Goal: Task Accomplishment & Management: Complete application form

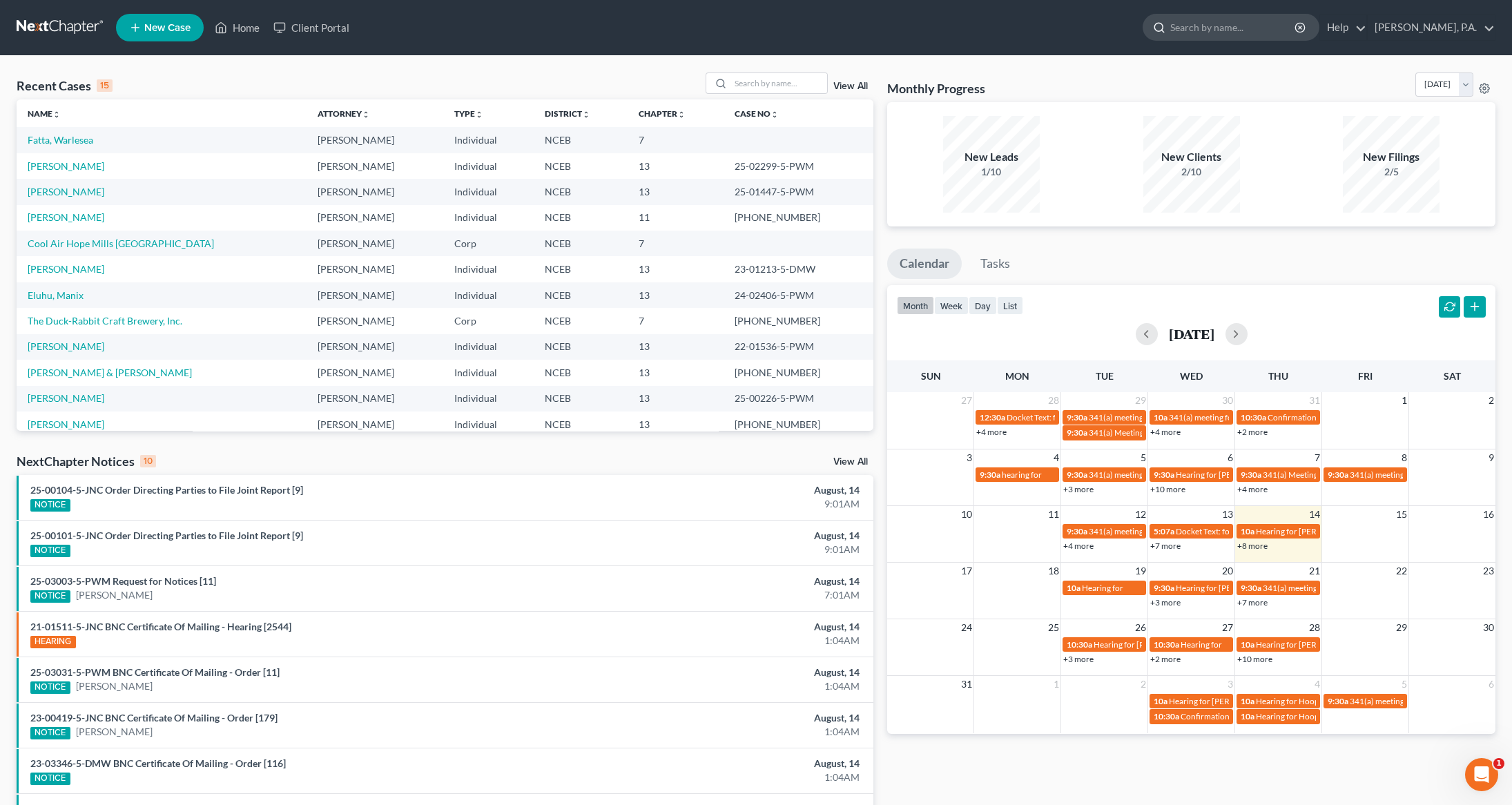
click at [1237, 25] on input "search" at bounding box center [1233, 27] width 127 height 25
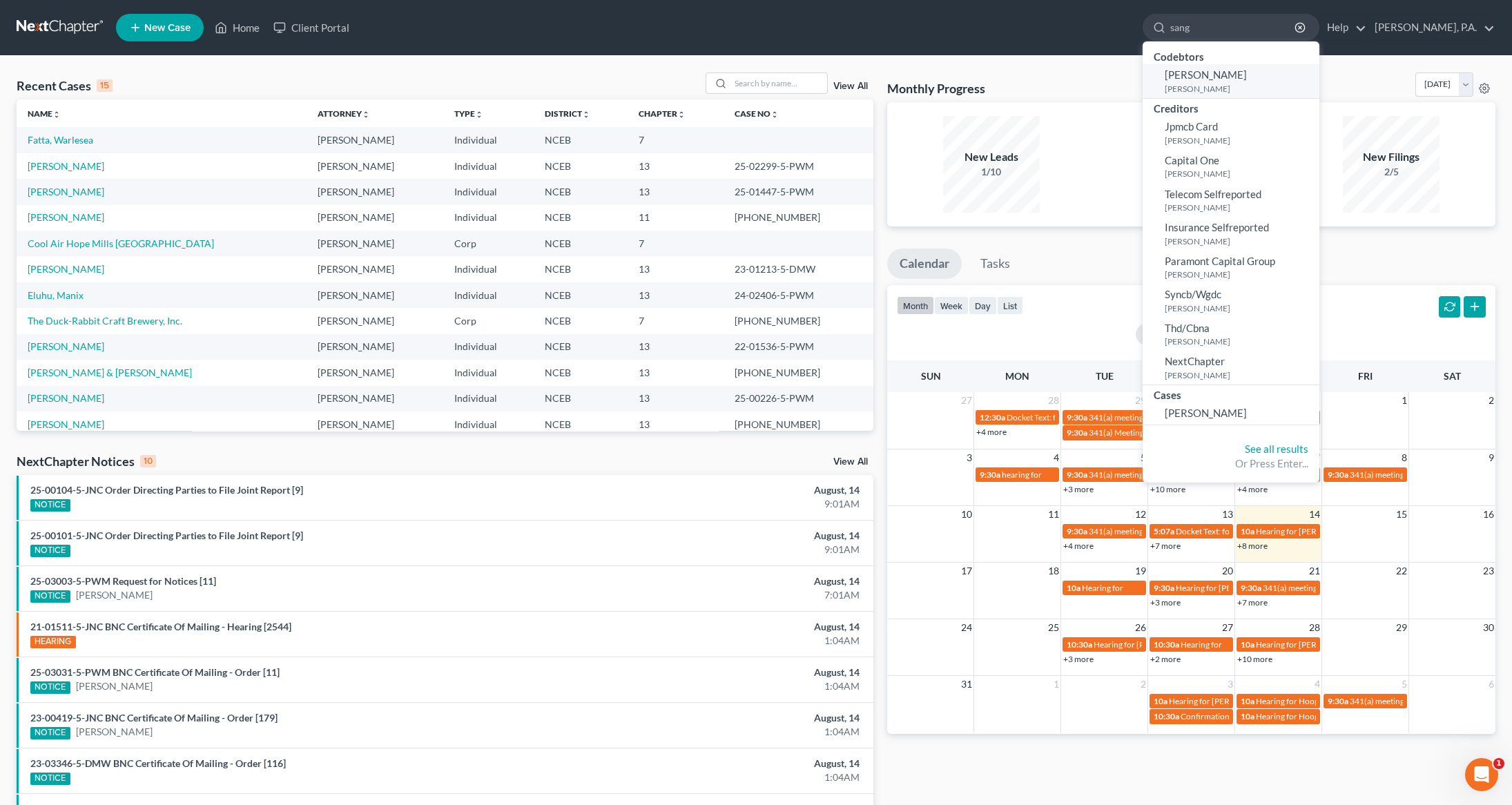
type input "sang"
click at [1221, 74] on span "[PERSON_NAME]" at bounding box center [1206, 74] width 83 height 12
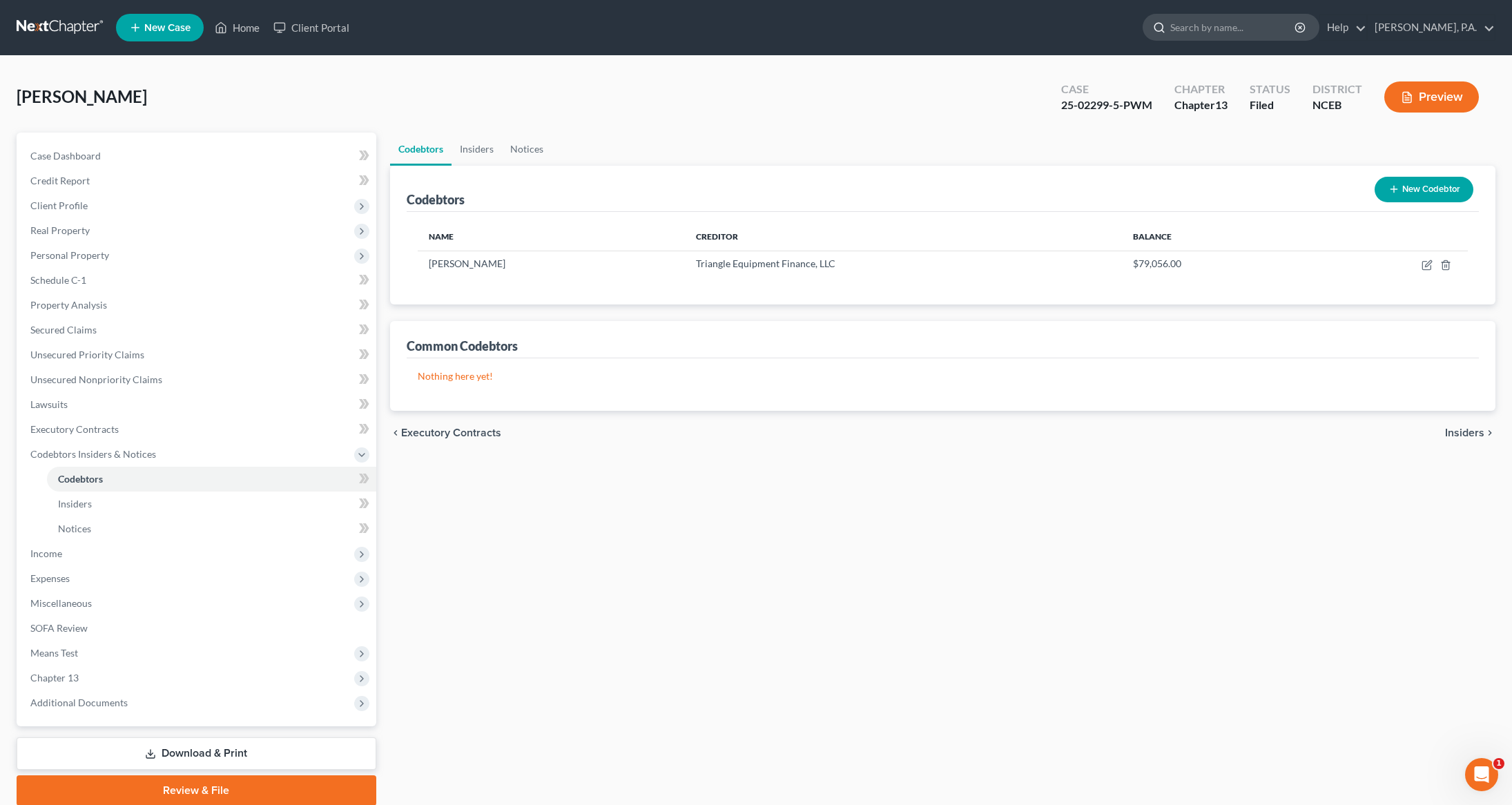
click at [1254, 32] on input "search" at bounding box center [1233, 27] width 127 height 25
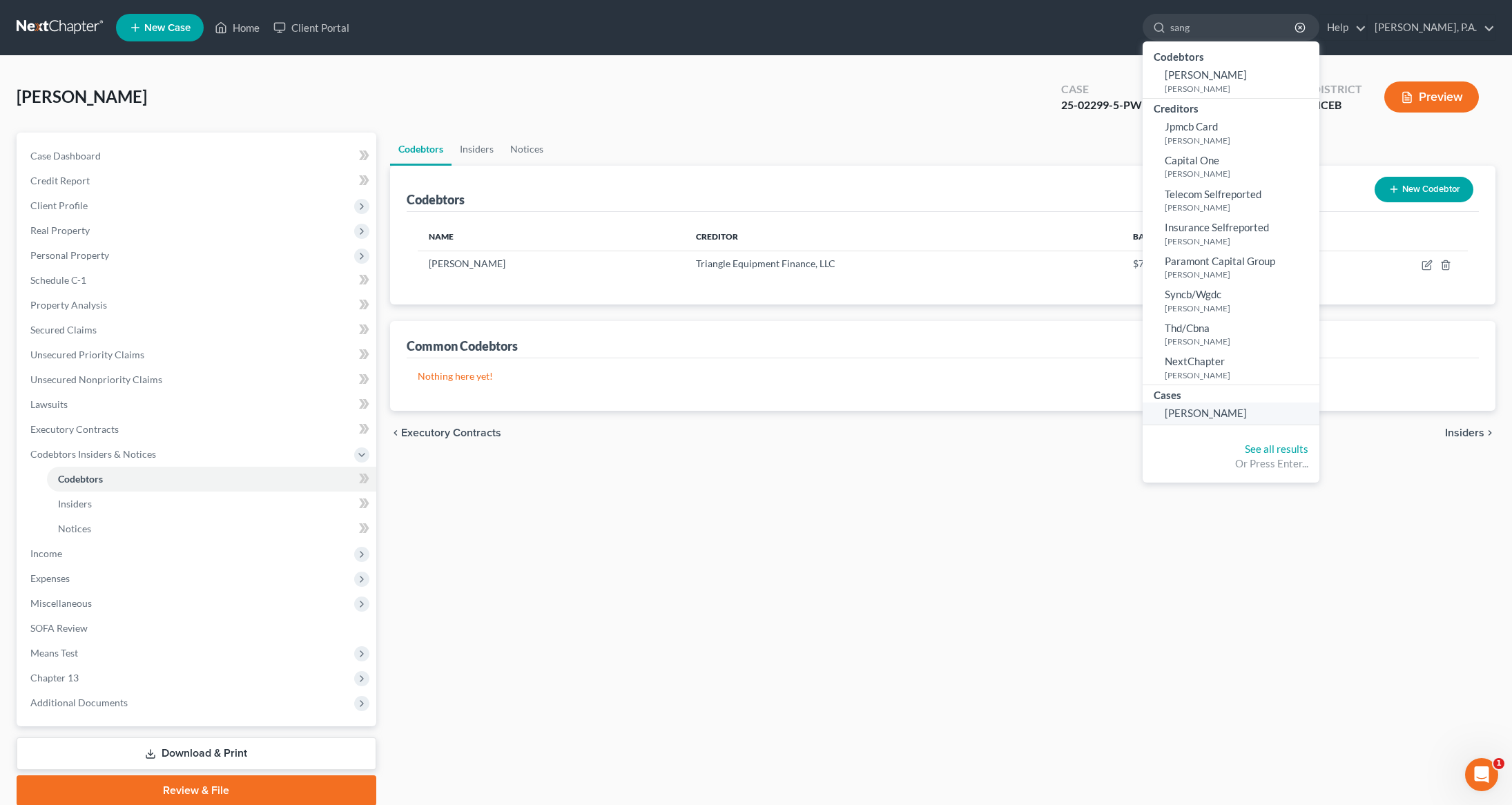
type input "sang"
click at [1213, 404] on link "[PERSON_NAME]" at bounding box center [1231, 414] width 177 height 21
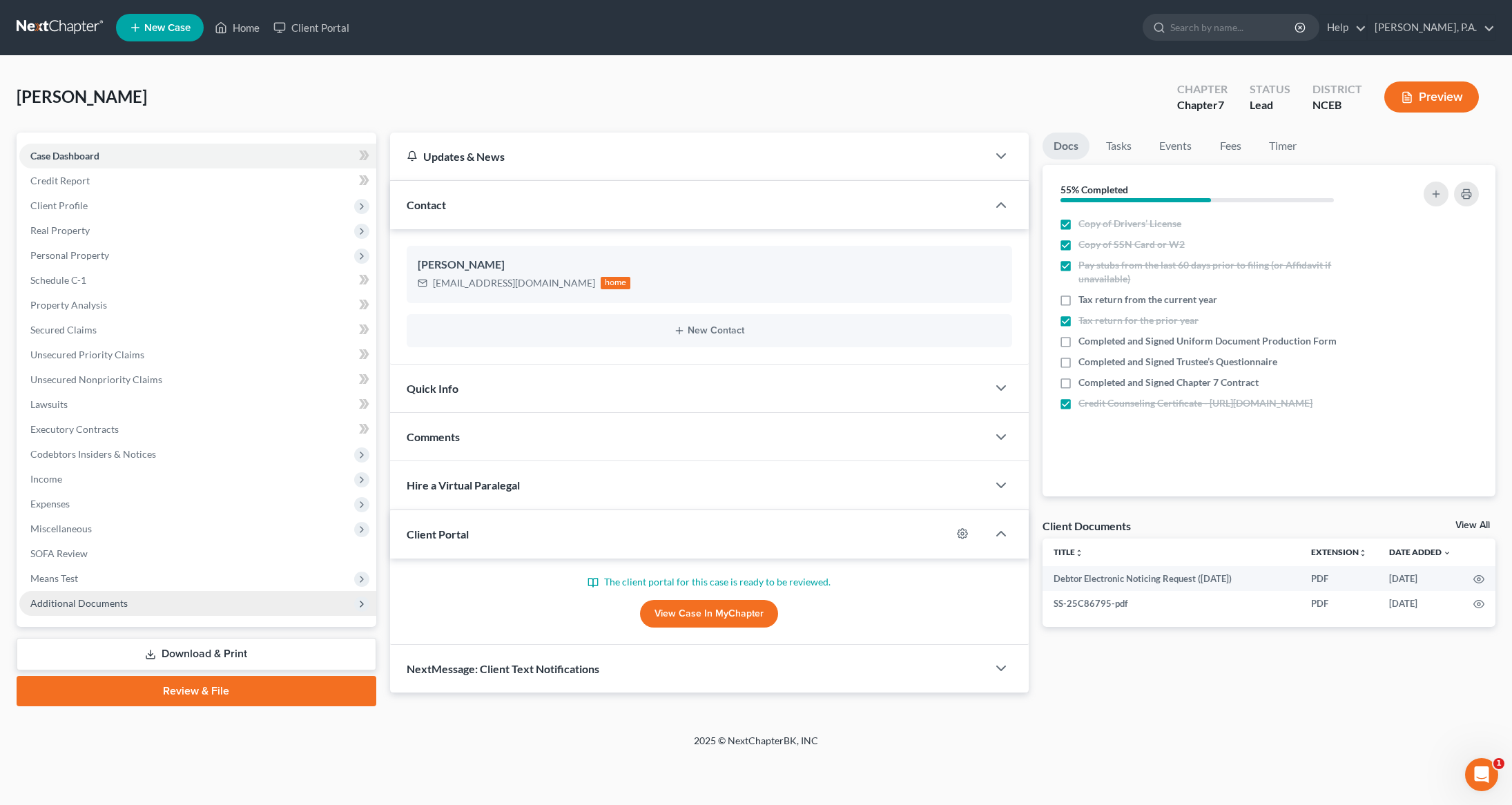
click at [99, 603] on span "Additional Documents" at bounding box center [78, 603] width 97 height 11
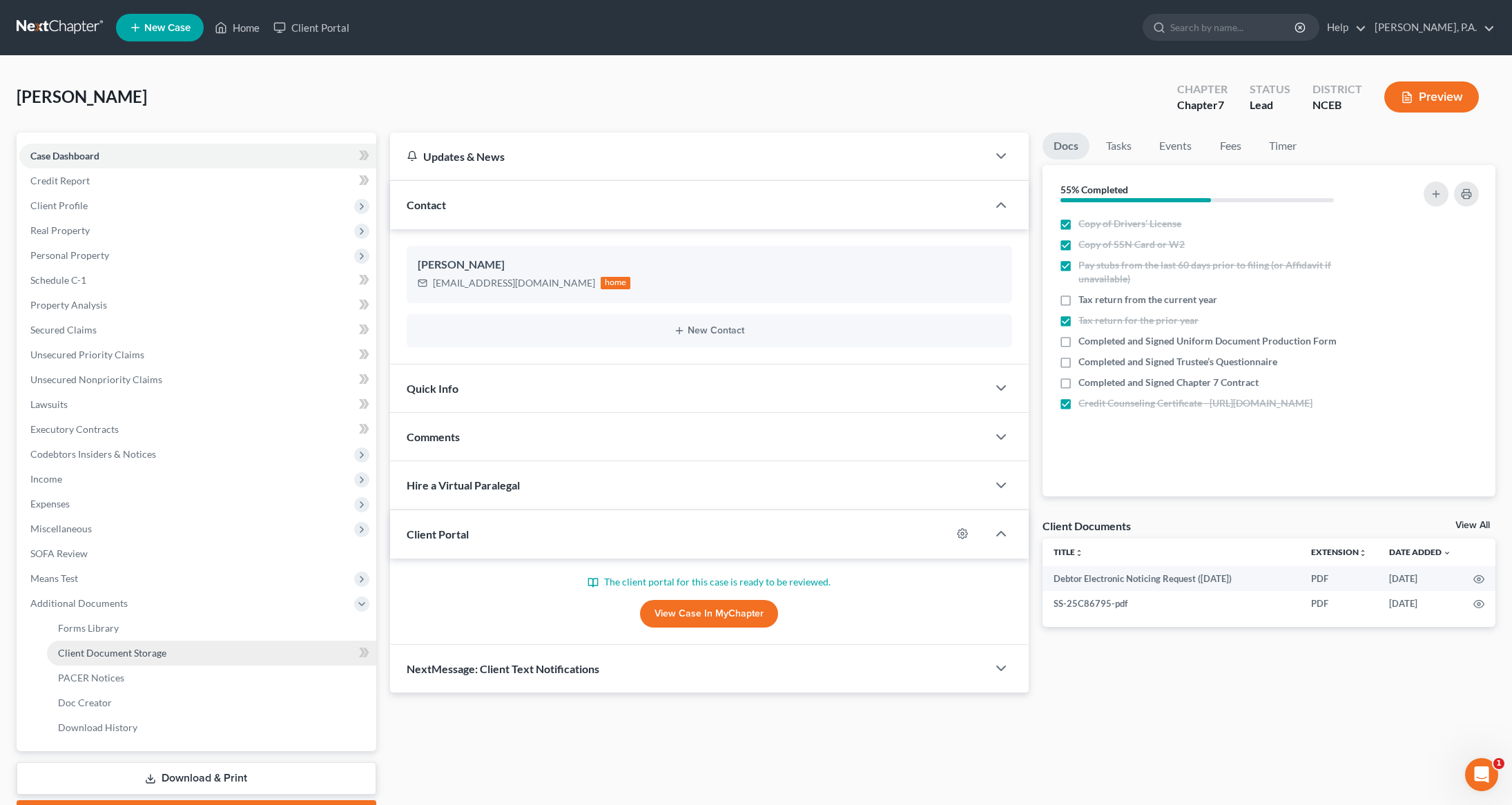
click at [100, 655] on span "Client Document Storage" at bounding box center [112, 653] width 109 height 11
select select "0"
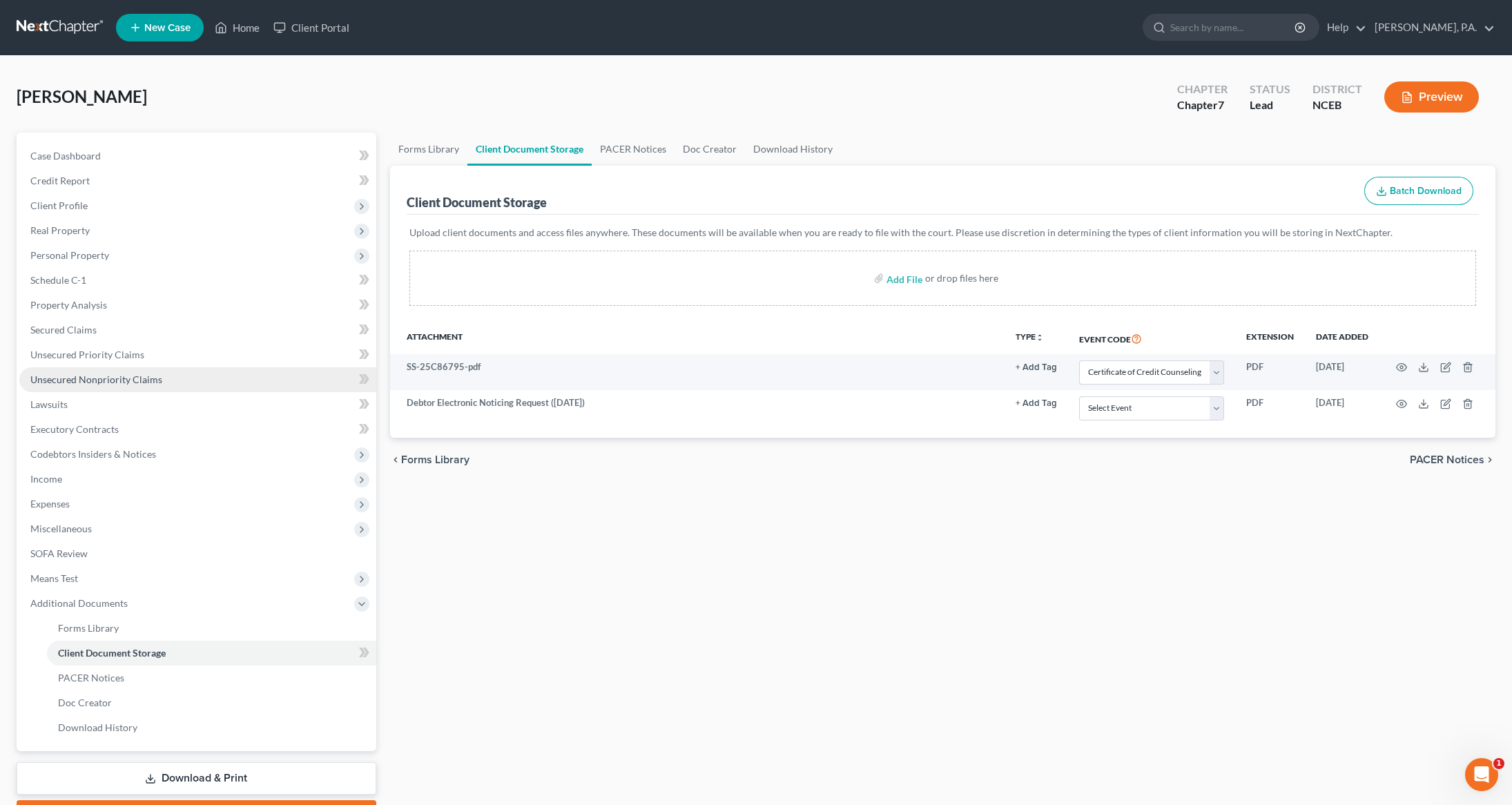
click at [64, 385] on link "Unsecured Nonpriority Claims" at bounding box center [198, 379] width 357 height 25
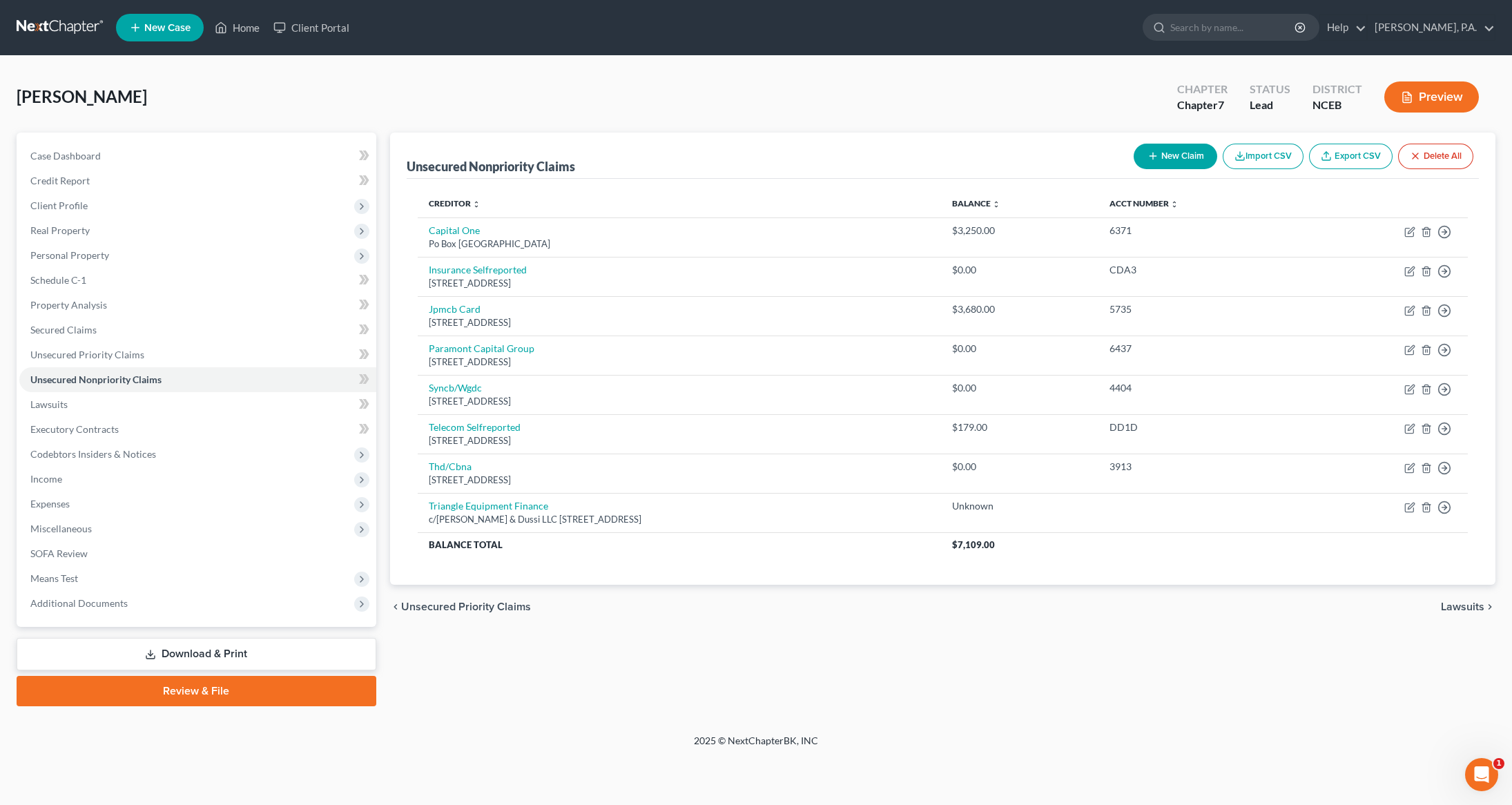
click at [1162, 153] on button "New Claim" at bounding box center [1175, 156] width 83 height 25
select select "0"
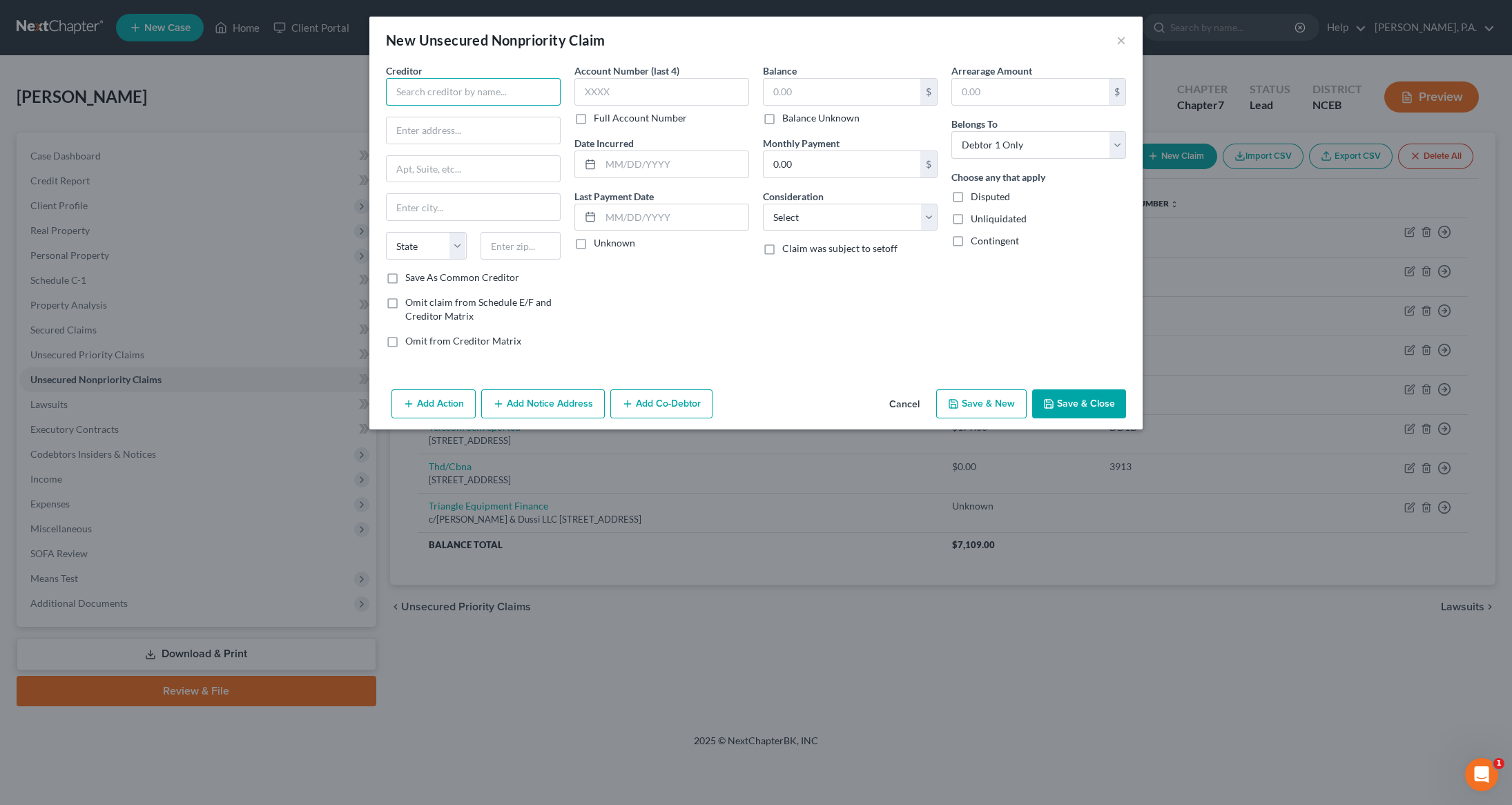
click at [439, 83] on input "text" at bounding box center [473, 92] width 175 height 28
type input "OTA-PlatePay"
type input "PO Box 248935"
type input "Oklahome"
type input "[US_STATE][GEOGRAPHIC_DATA]"
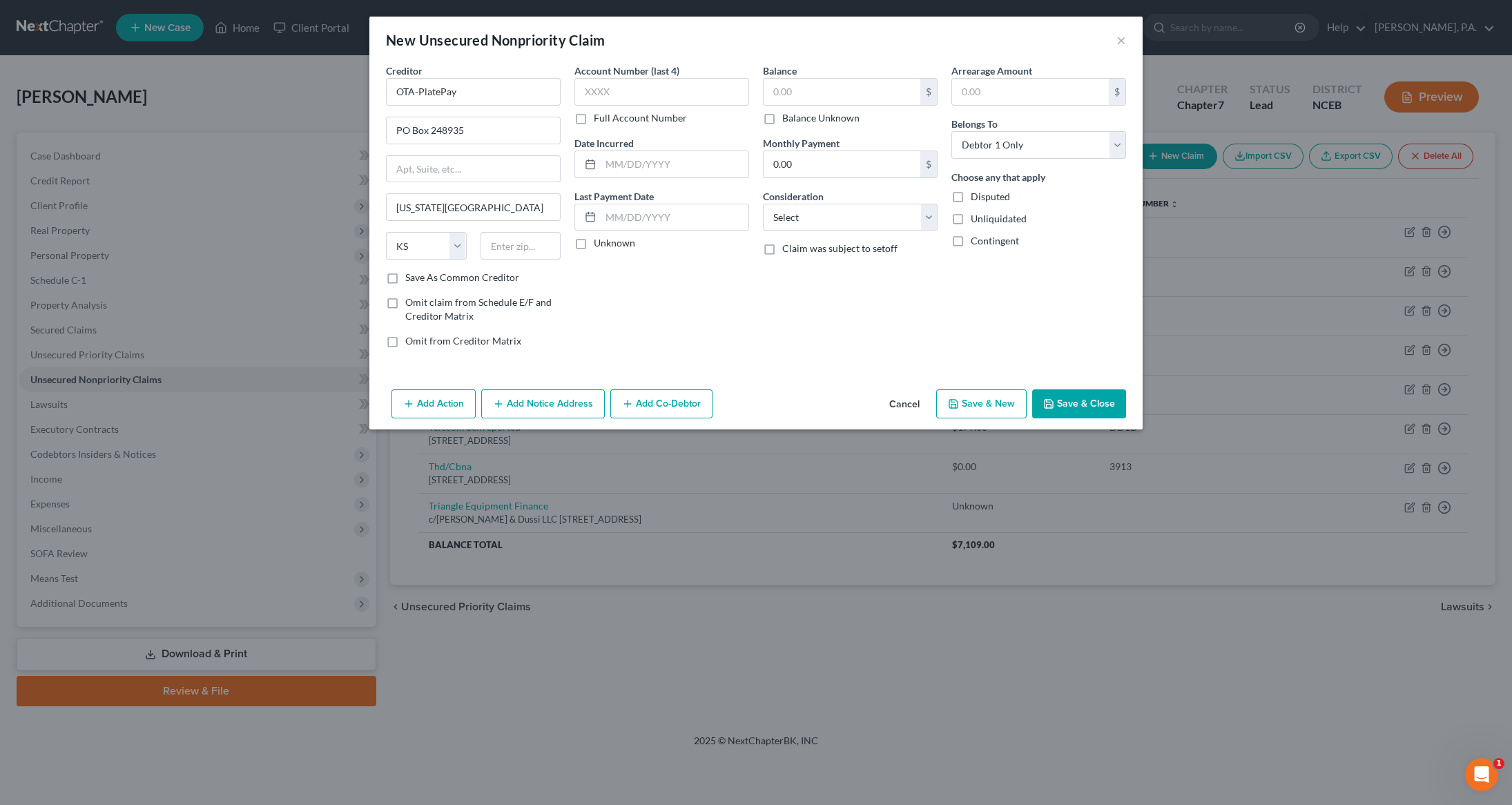
click at [466, 256] on div "State [US_STATE] AK AR AZ CA CO CT DE DC [GEOGRAPHIC_DATA] [GEOGRAPHIC_DATA] GU…" at bounding box center [427, 246] width 95 height 28
click at [457, 254] on select "State [US_STATE] AK AR AZ CA CO CT DE DC [GEOGRAPHIC_DATA] [GEOGRAPHIC_DATA] GU…" at bounding box center [426, 246] width 81 height 28
select select "37"
click at [386, 234] on select "State [US_STATE] AK AR AZ CA CO CT DE DC [GEOGRAPHIC_DATA] [GEOGRAPHIC_DATA] GU…" at bounding box center [426, 246] width 81 height 28
click at [521, 256] on input "text" at bounding box center [521, 246] width 81 height 28
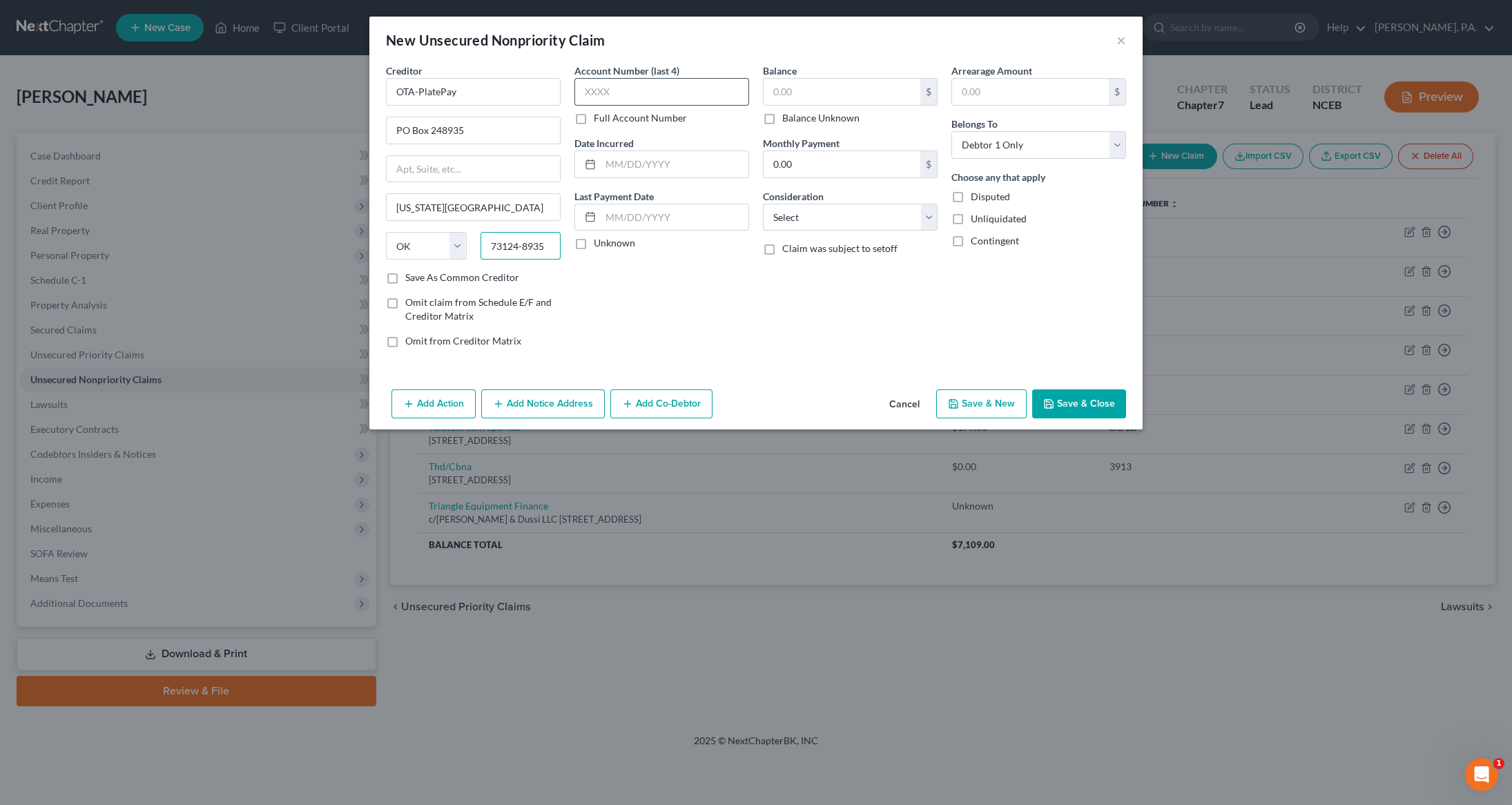
type input "73124-8935"
click at [594, 84] on input "text" at bounding box center [662, 92] width 175 height 28
type input "2572"
type input "[DATE]"
type input "0"
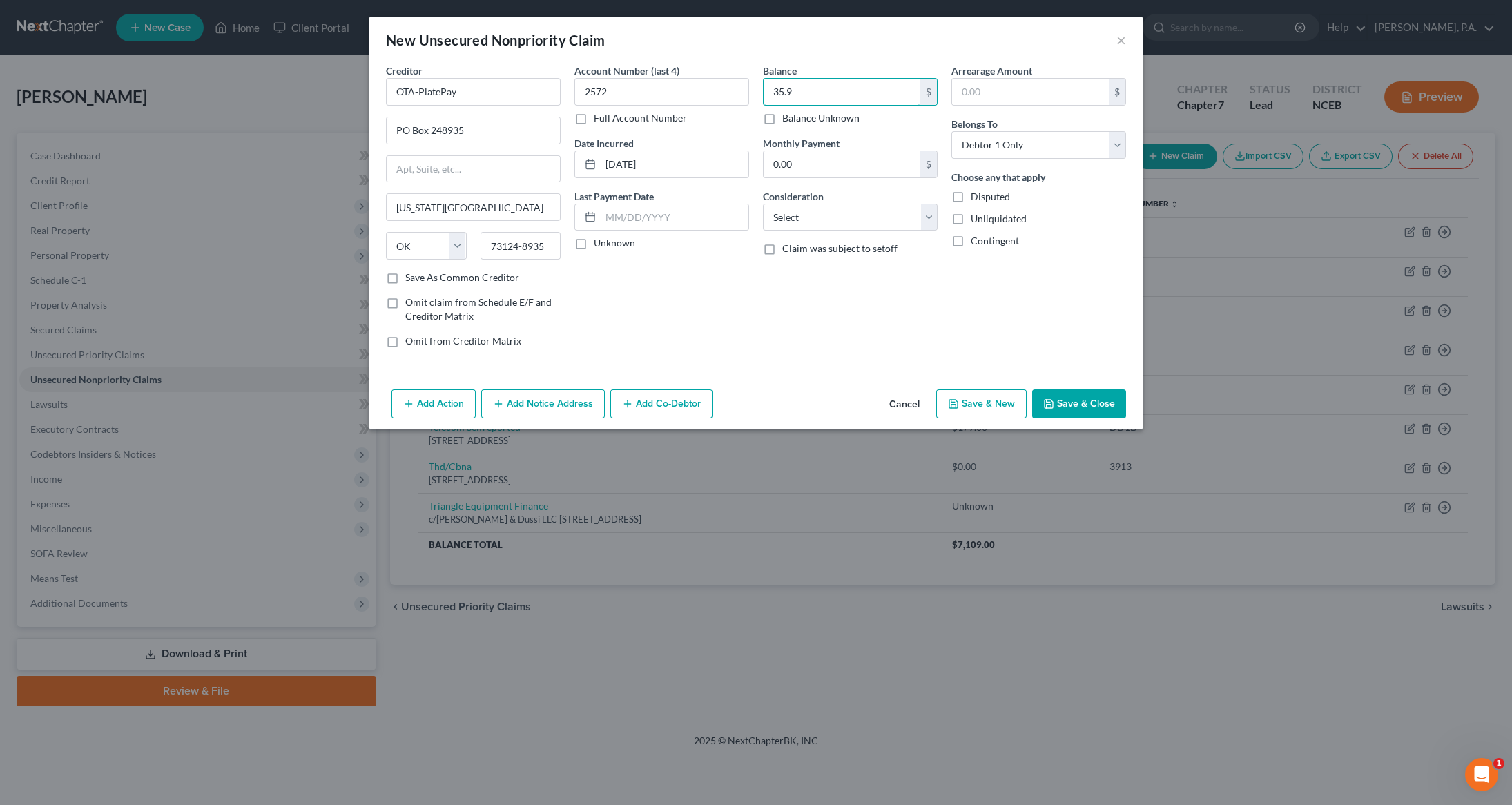
type input "35.9"
click at [1084, 396] on button "Save & Close" at bounding box center [1079, 403] width 94 height 29
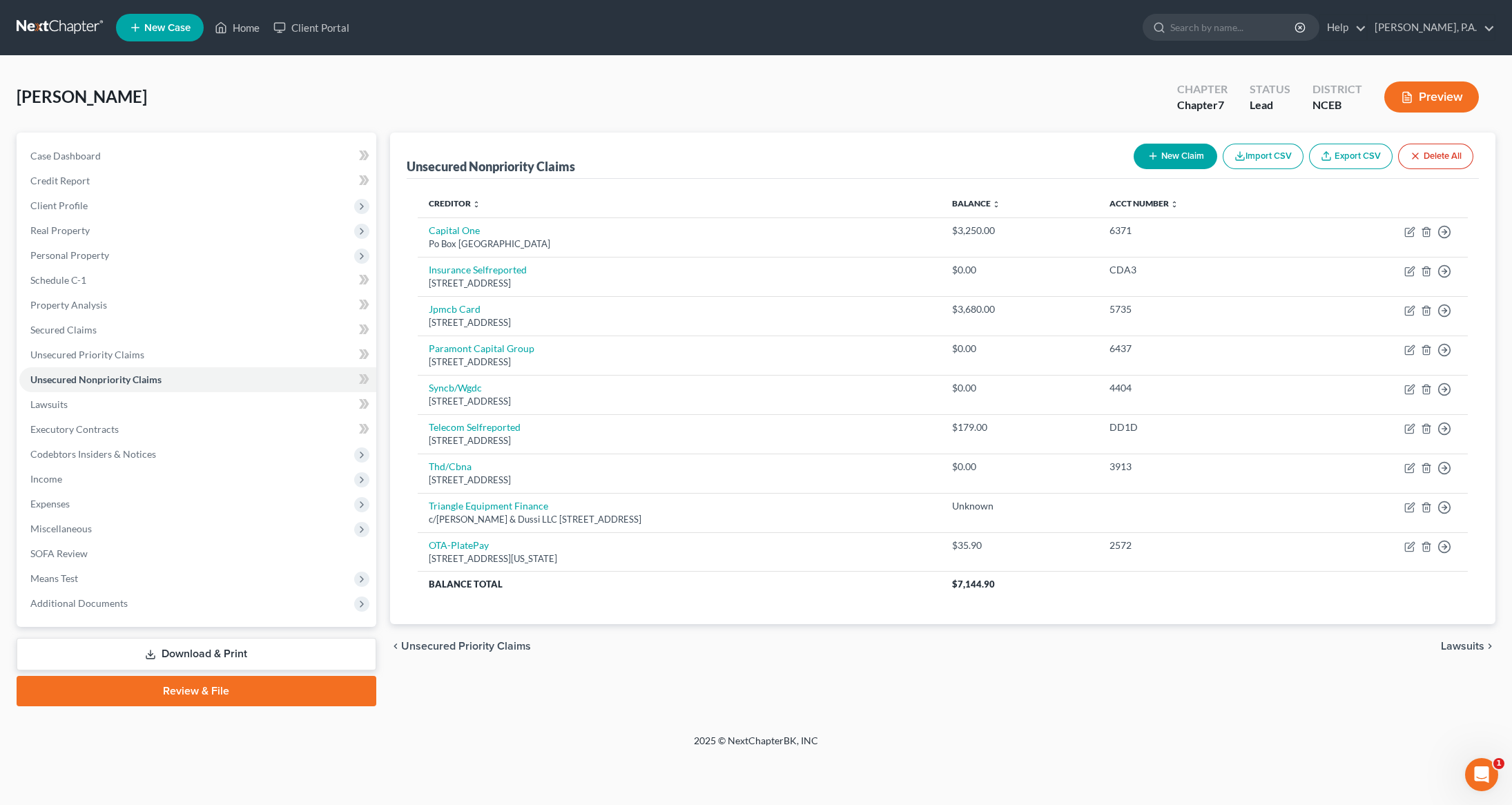
click at [1167, 156] on button "New Claim" at bounding box center [1175, 156] width 83 height 25
select select "0"
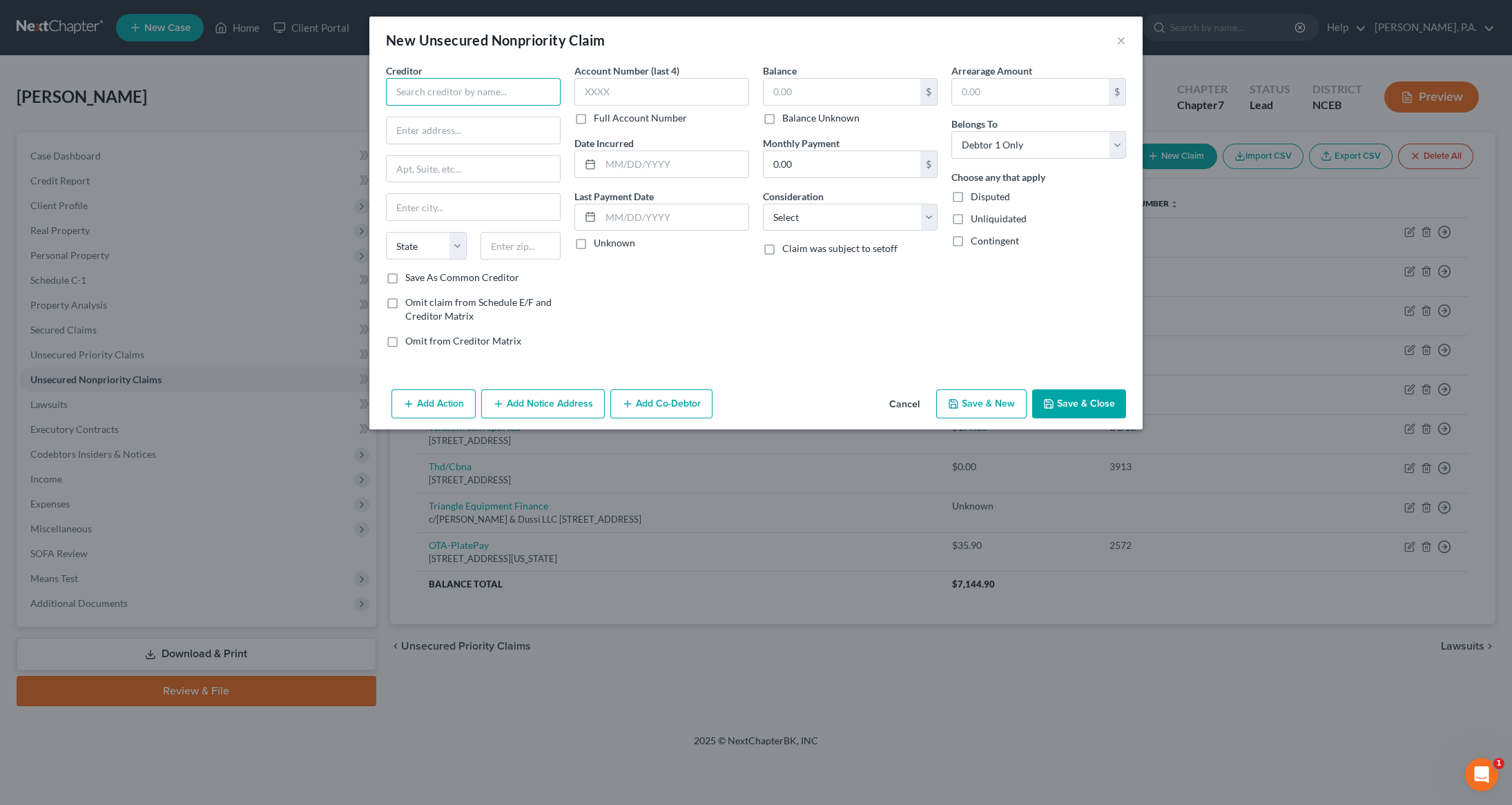
click at [462, 105] on input "text" at bounding box center [473, 92] width 175 height 28
type input "[PERSON_NAME] [PERSON_NAME] & Asmpson, LLP"
type input "[STREET_ADDRESS]"
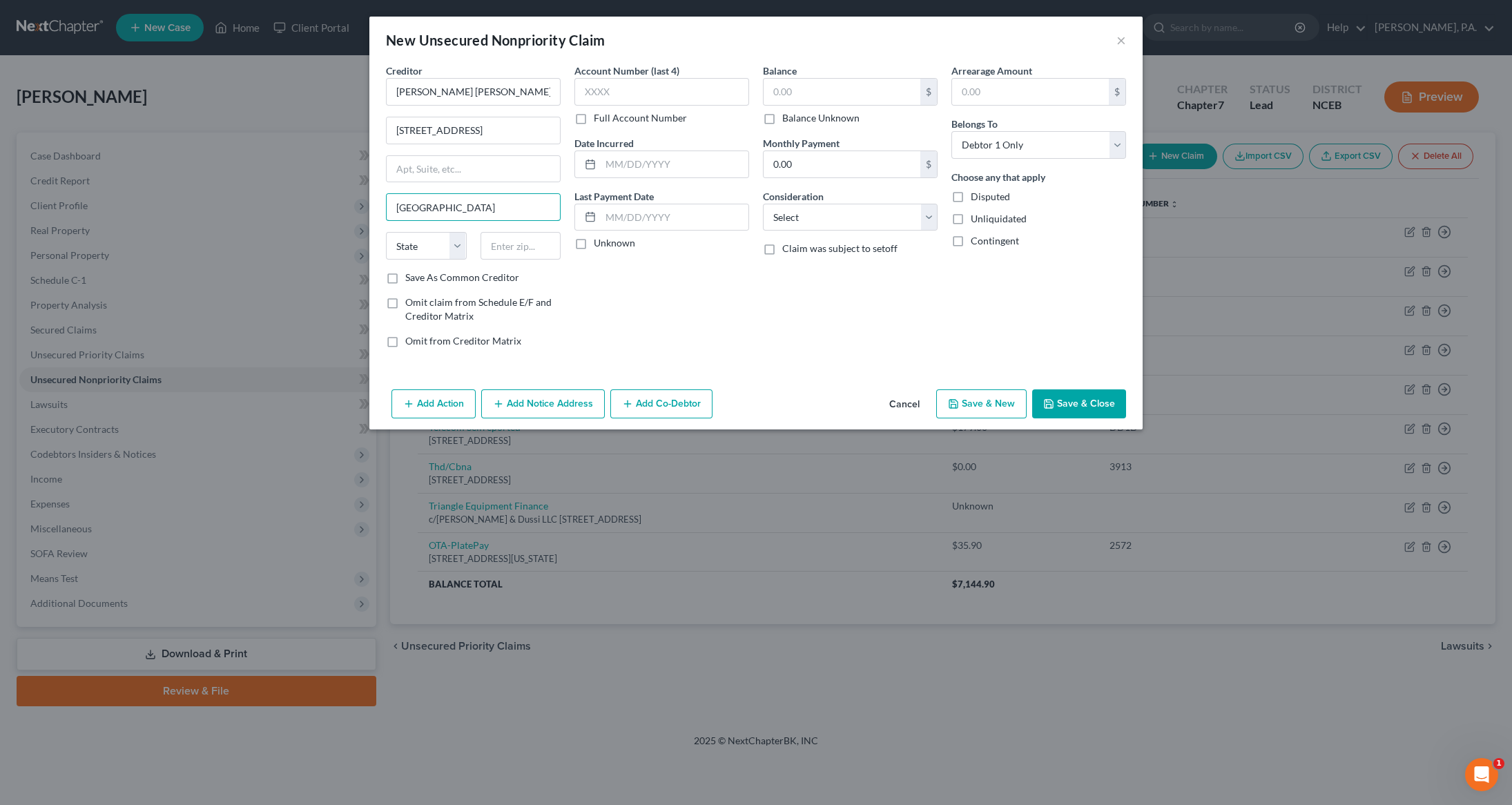
type input "[GEOGRAPHIC_DATA]"
select select "45"
type input "77081"
click at [647, 87] on input "text" at bounding box center [662, 92] width 175 height 28
type input "F"
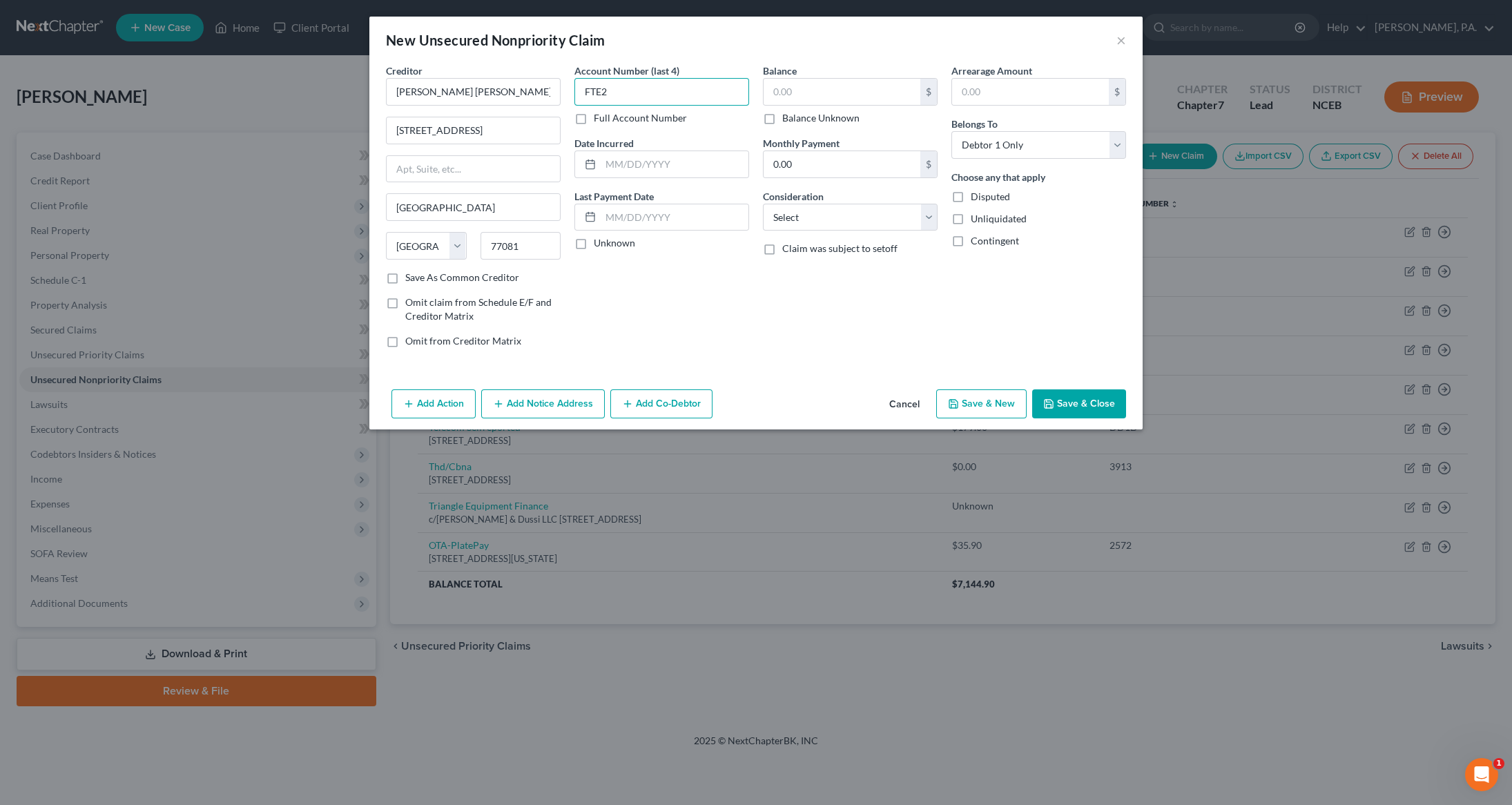
type input "FTE2"
click at [979, 88] on input "text" at bounding box center [1031, 92] width 157 height 26
click at [856, 75] on div "Balance $ Balance Unknown Balance Undetermined $ Balance Unknown" at bounding box center [850, 94] width 175 height 61
click at [840, 91] on input "text" at bounding box center [842, 92] width 157 height 26
type input "37.32"
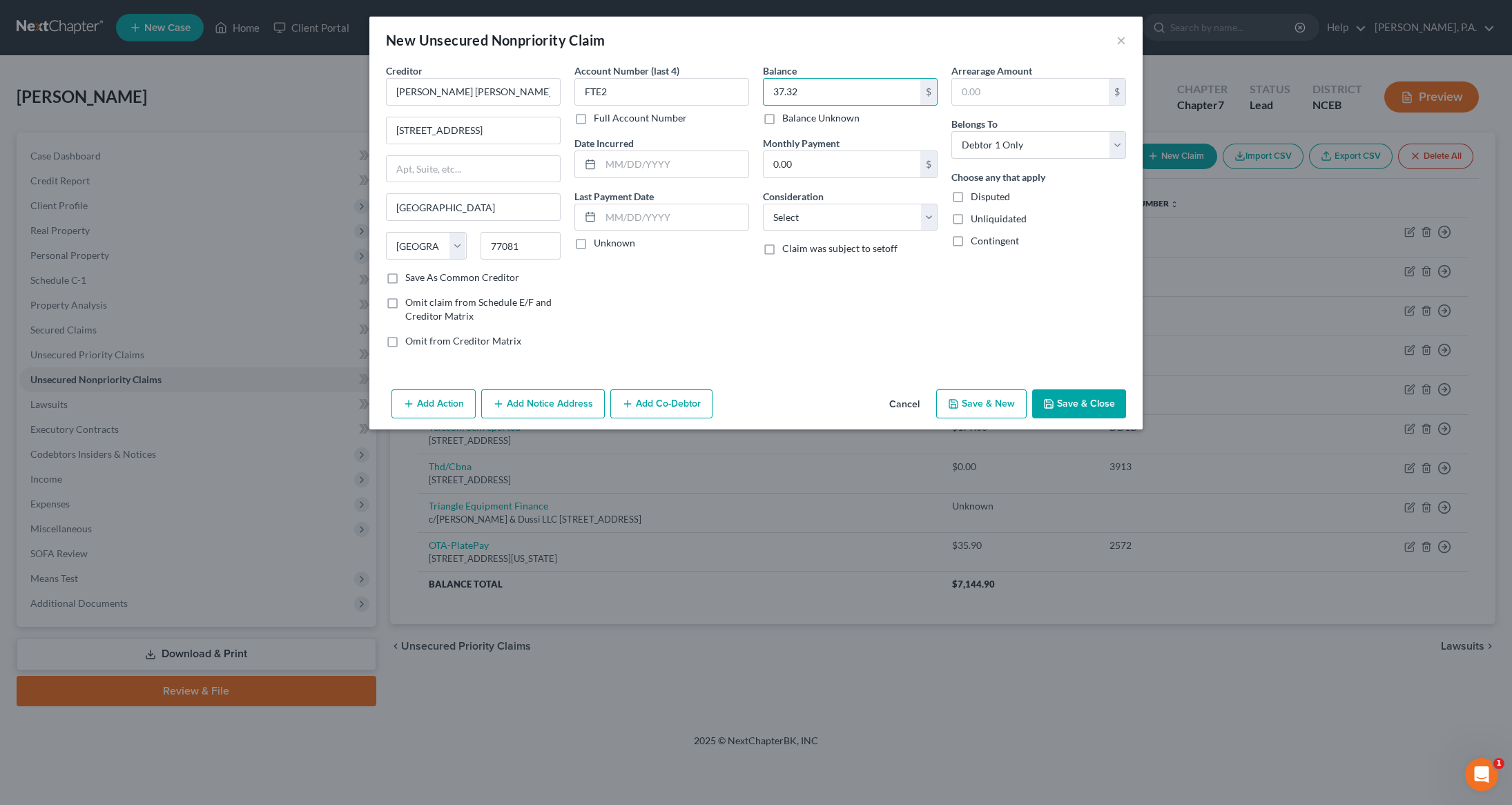
click at [1076, 405] on button "Save & Close" at bounding box center [1079, 403] width 94 height 29
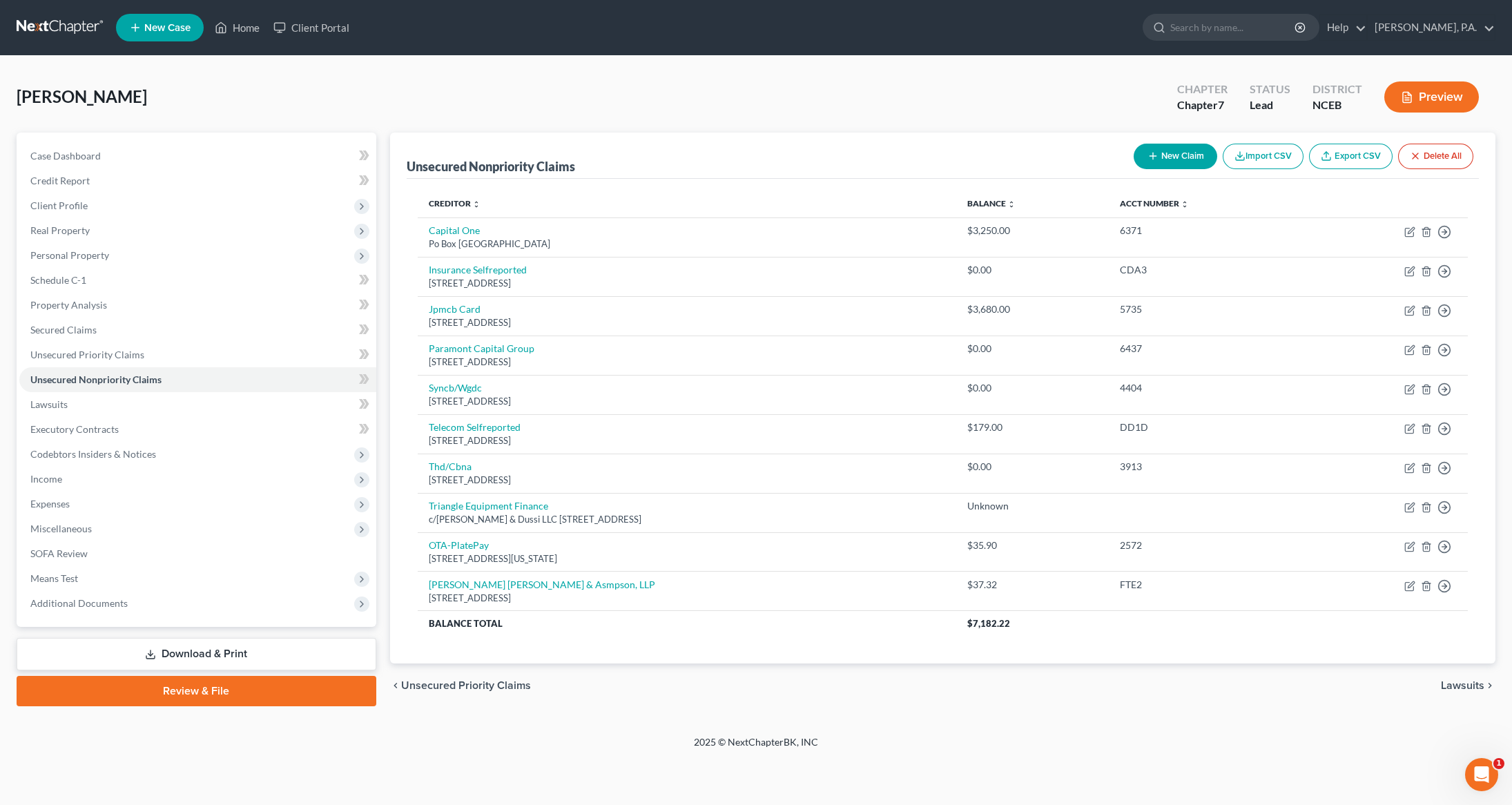
click at [1183, 157] on button "New Claim" at bounding box center [1175, 156] width 83 height 25
select select "0"
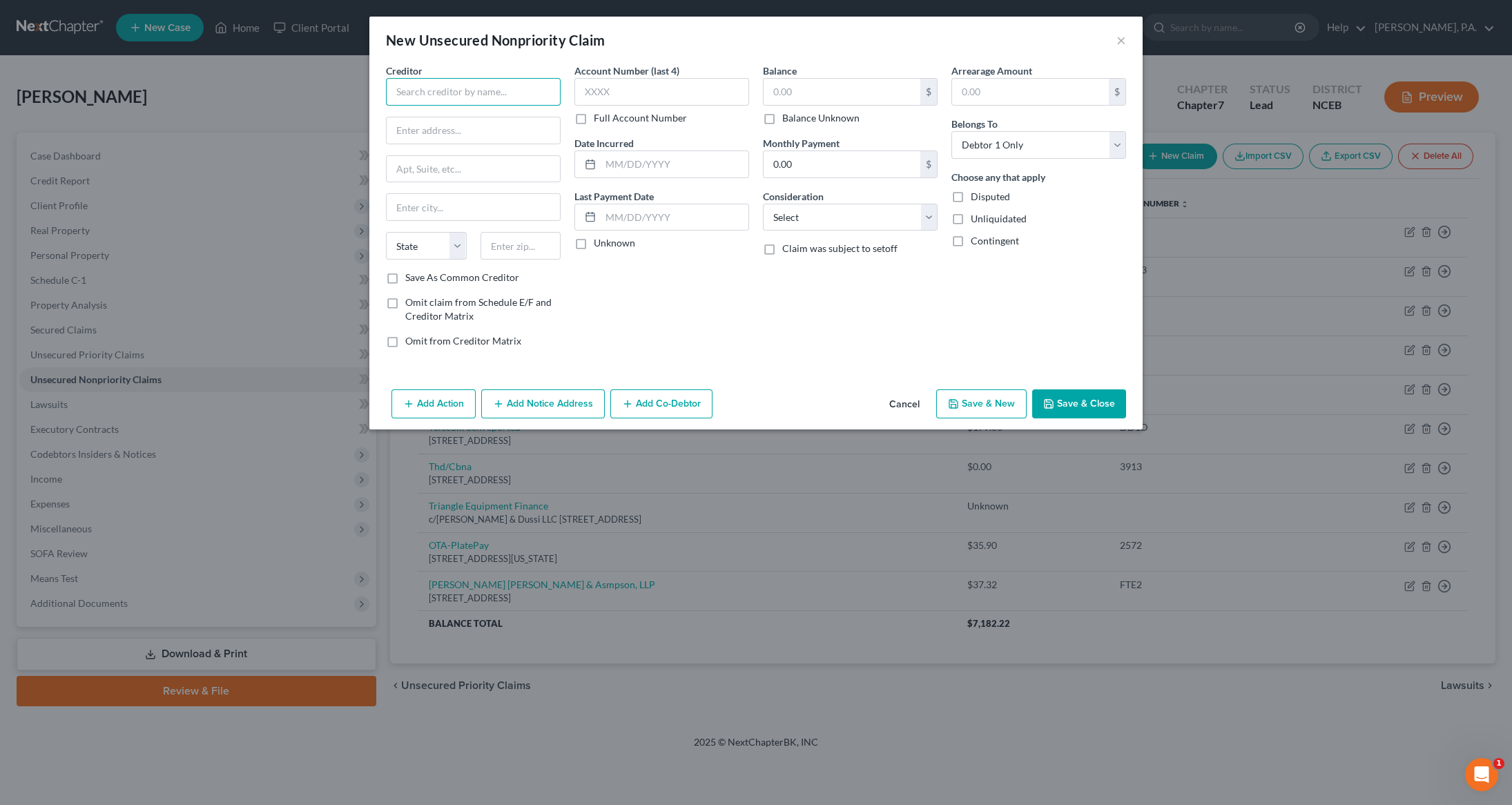
click at [418, 97] on input "text" at bounding box center [473, 92] width 175 height 28
type input "[US_STATE] Tollway"
type input "PO Box 5544"
type input "`"
click at [471, 208] on input "Chica" at bounding box center [473, 207] width 173 height 26
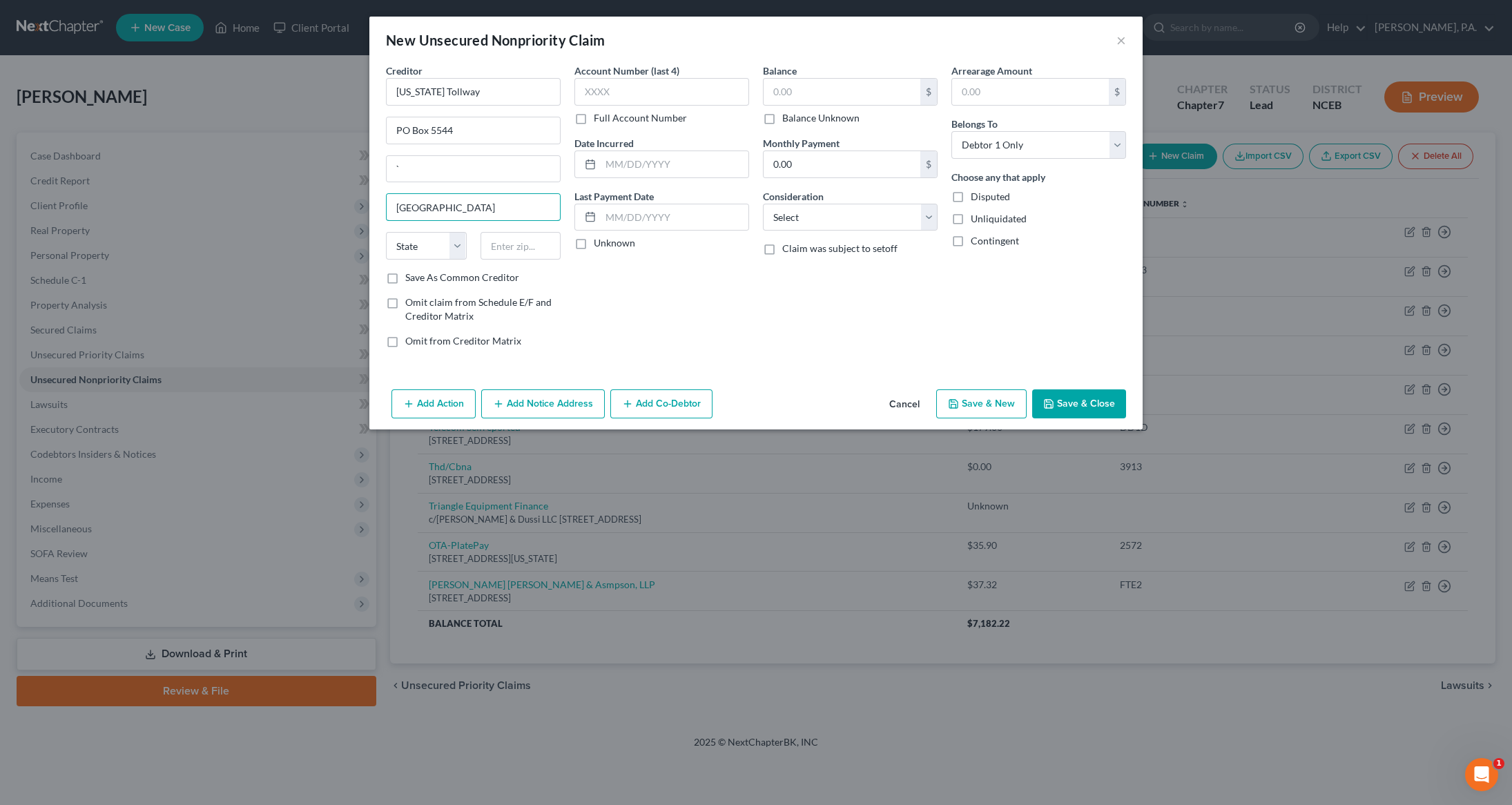
type input "[GEOGRAPHIC_DATA]"
select select "14"
type input "60680-5544"
click at [661, 96] on input "text" at bounding box center [662, 92] width 175 height 28
type input "5052"
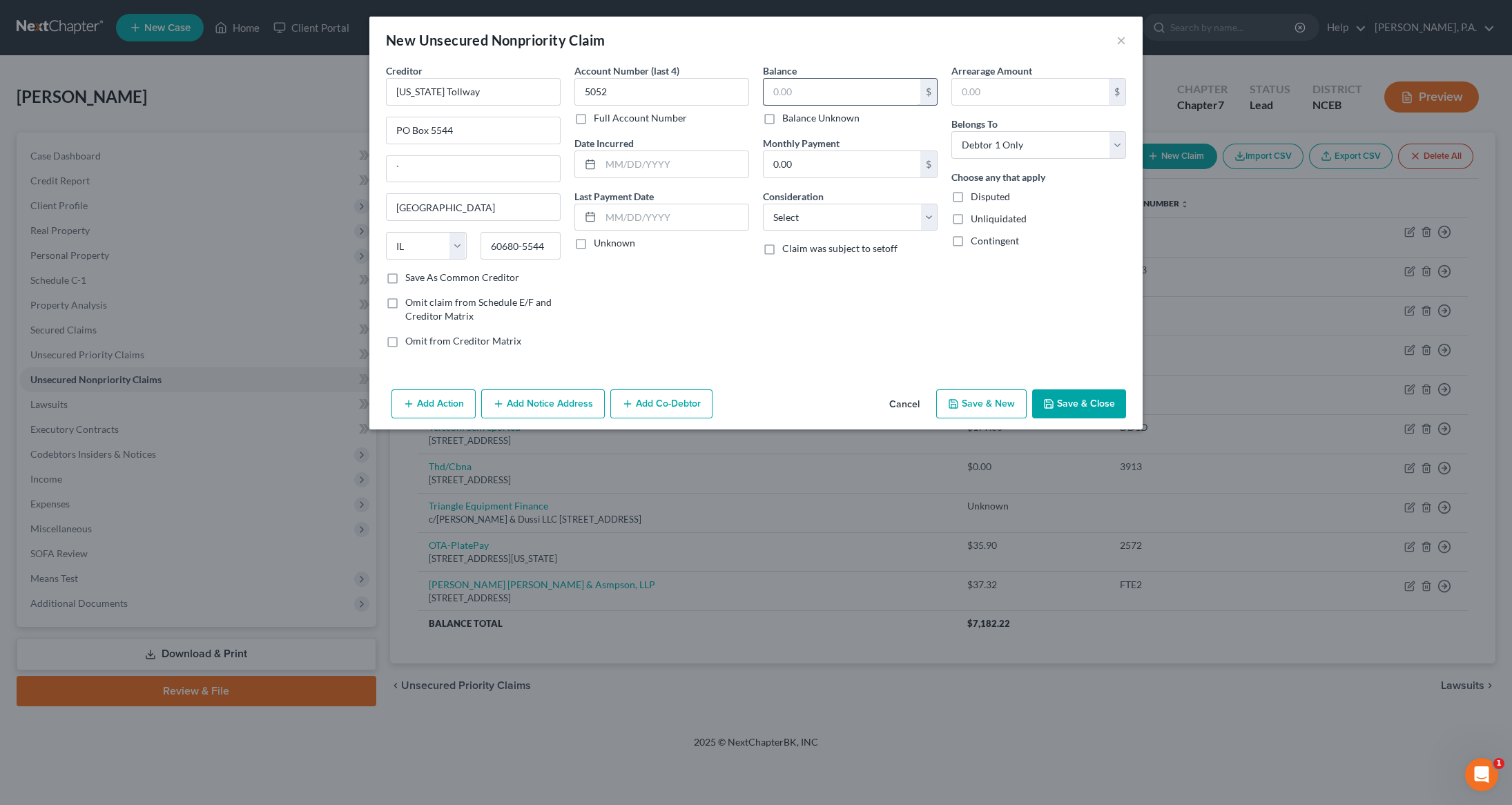
click at [812, 96] on input "text" at bounding box center [842, 92] width 157 height 26
type input "110.65"
click at [1078, 414] on button "Save & Close" at bounding box center [1079, 403] width 94 height 29
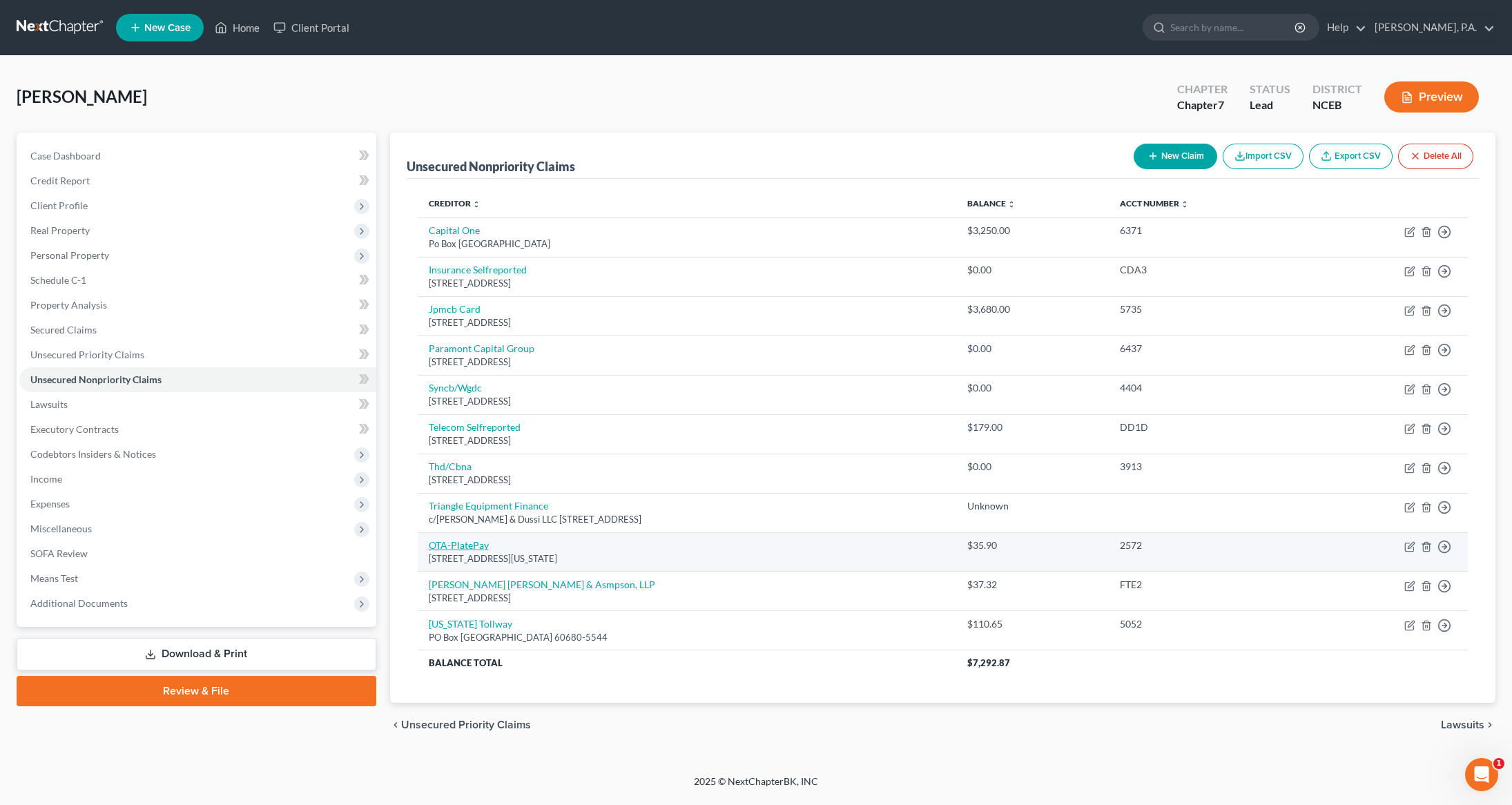
click at [443, 543] on link "OTA-PlatePay" at bounding box center [459, 545] width 60 height 11
select select "37"
select select "0"
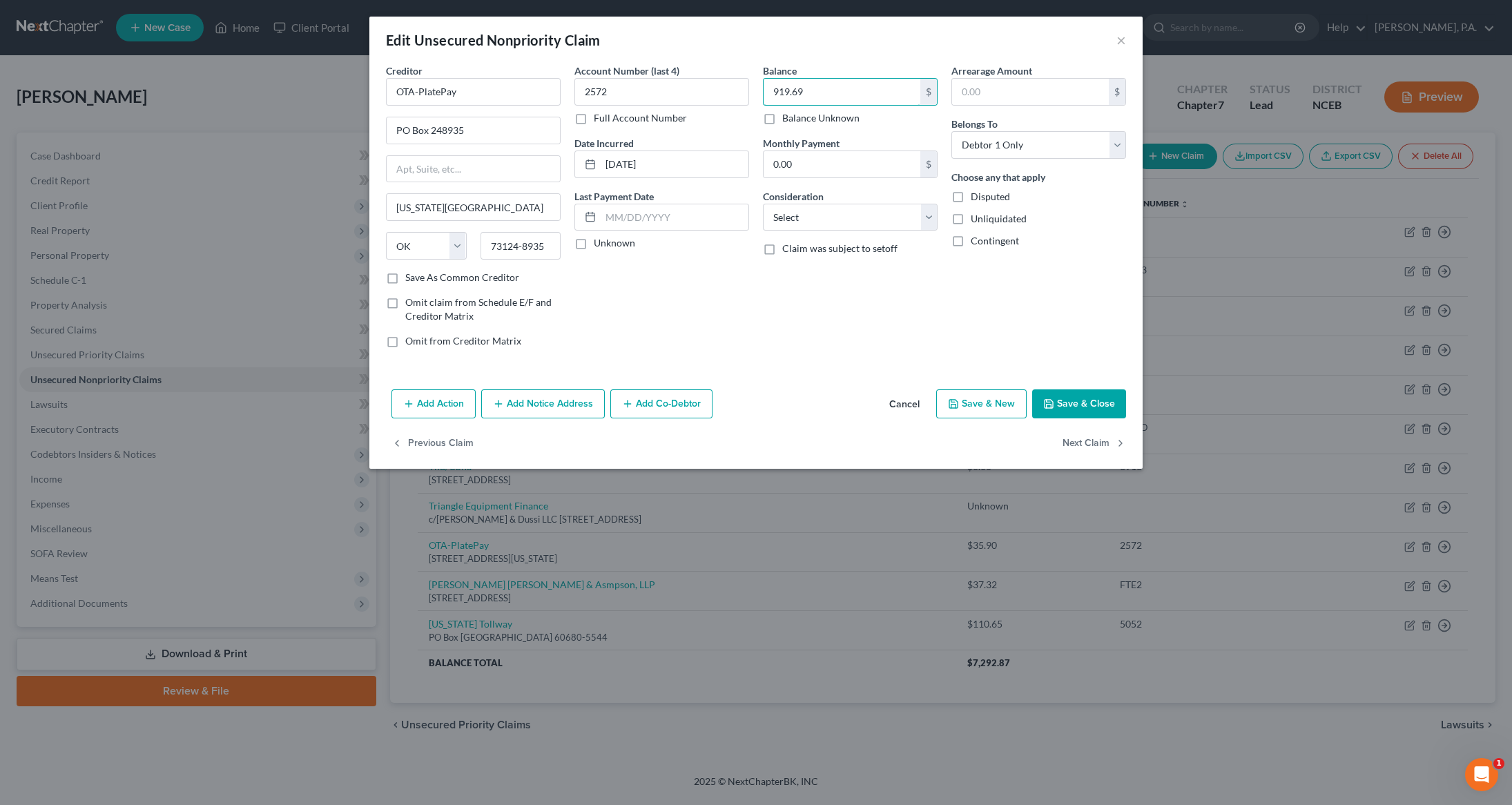
type input "919.69"
click at [1106, 404] on button "Save & Close" at bounding box center [1079, 403] width 94 height 29
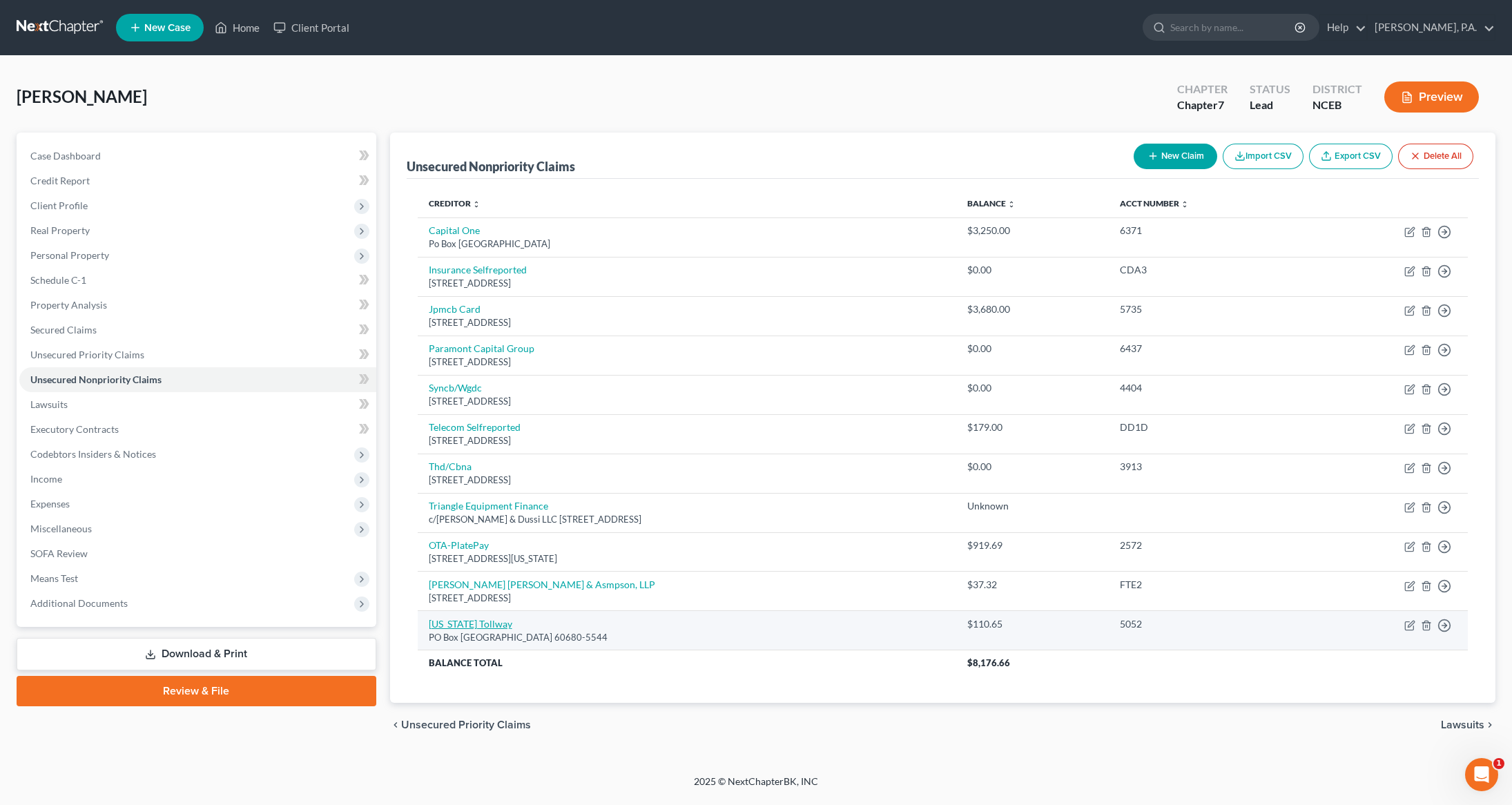
click at [461, 628] on link "[US_STATE] Tollway" at bounding box center [471, 624] width 83 height 11
select select "14"
select select "0"
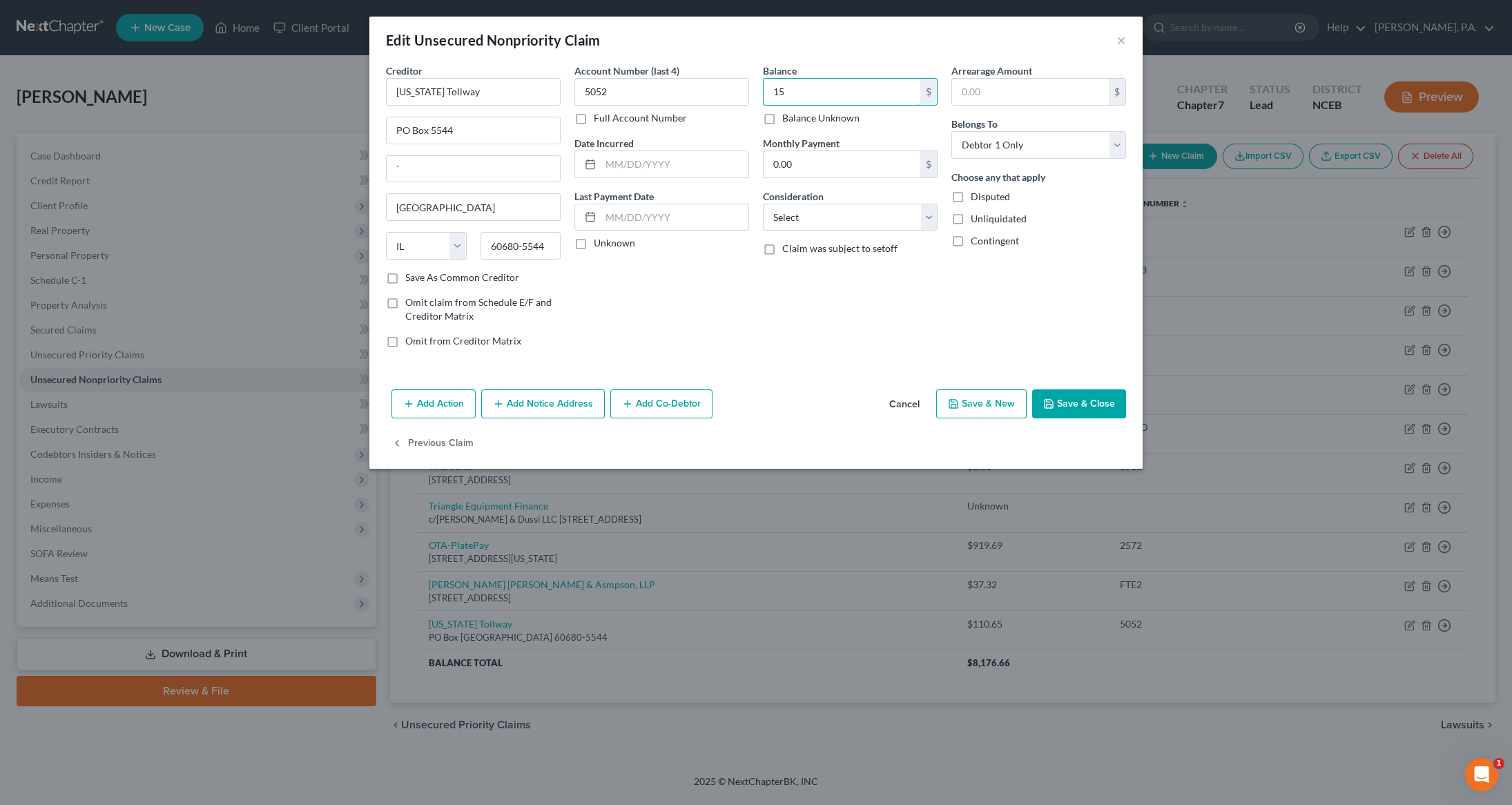
type input "1"
type input "1,536.8"
click at [1094, 396] on button "Save & Close" at bounding box center [1079, 403] width 94 height 29
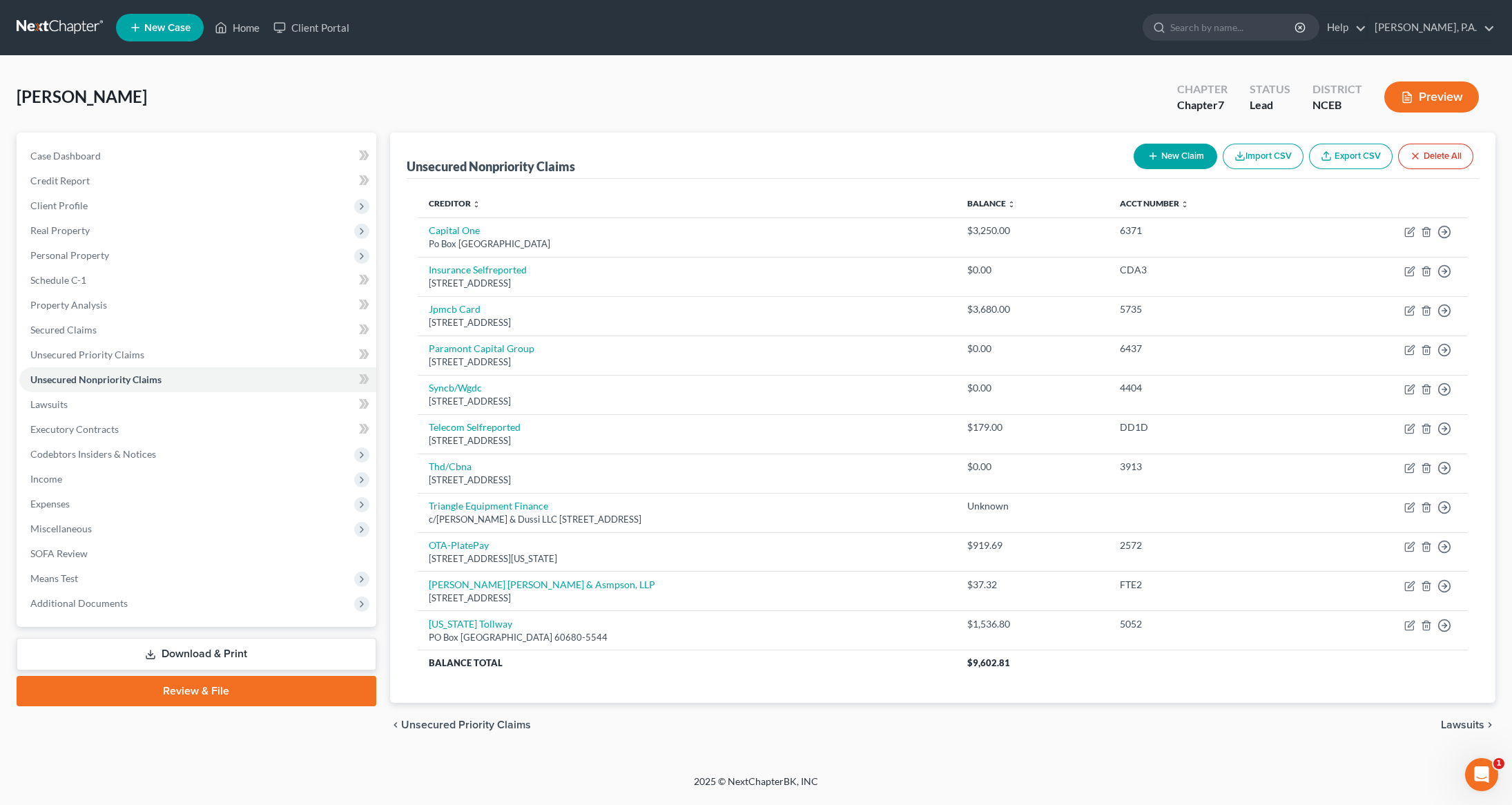
click at [1201, 159] on button "New Claim" at bounding box center [1175, 156] width 83 height 25
select select "0"
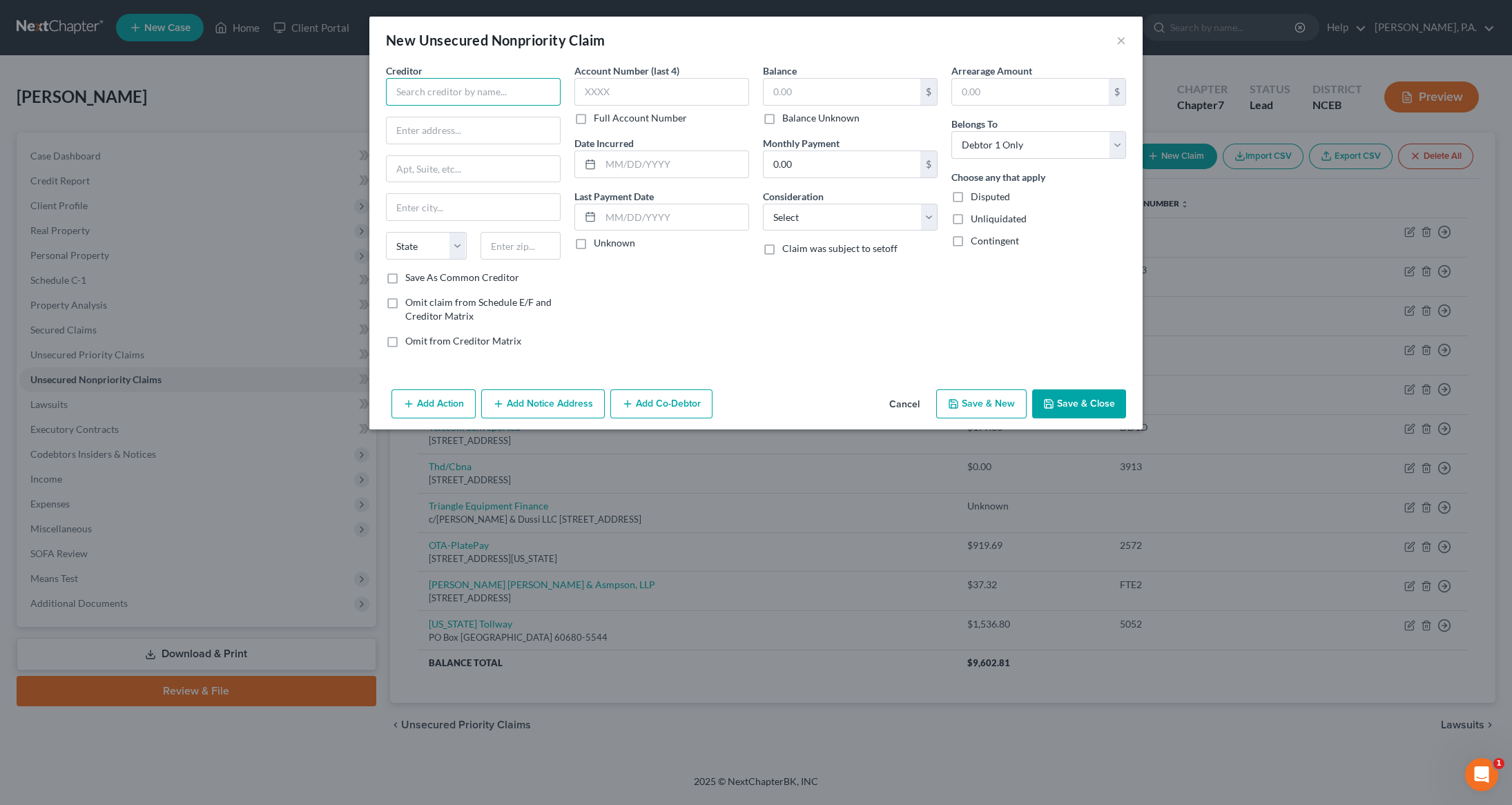
click at [515, 82] on input "text" at bounding box center [473, 92] width 175 height 28
type input "/"
type input "[US_STATE] DOT"
type input "PO Box 31241"
type input "[GEOGRAPHIC_DATA]"
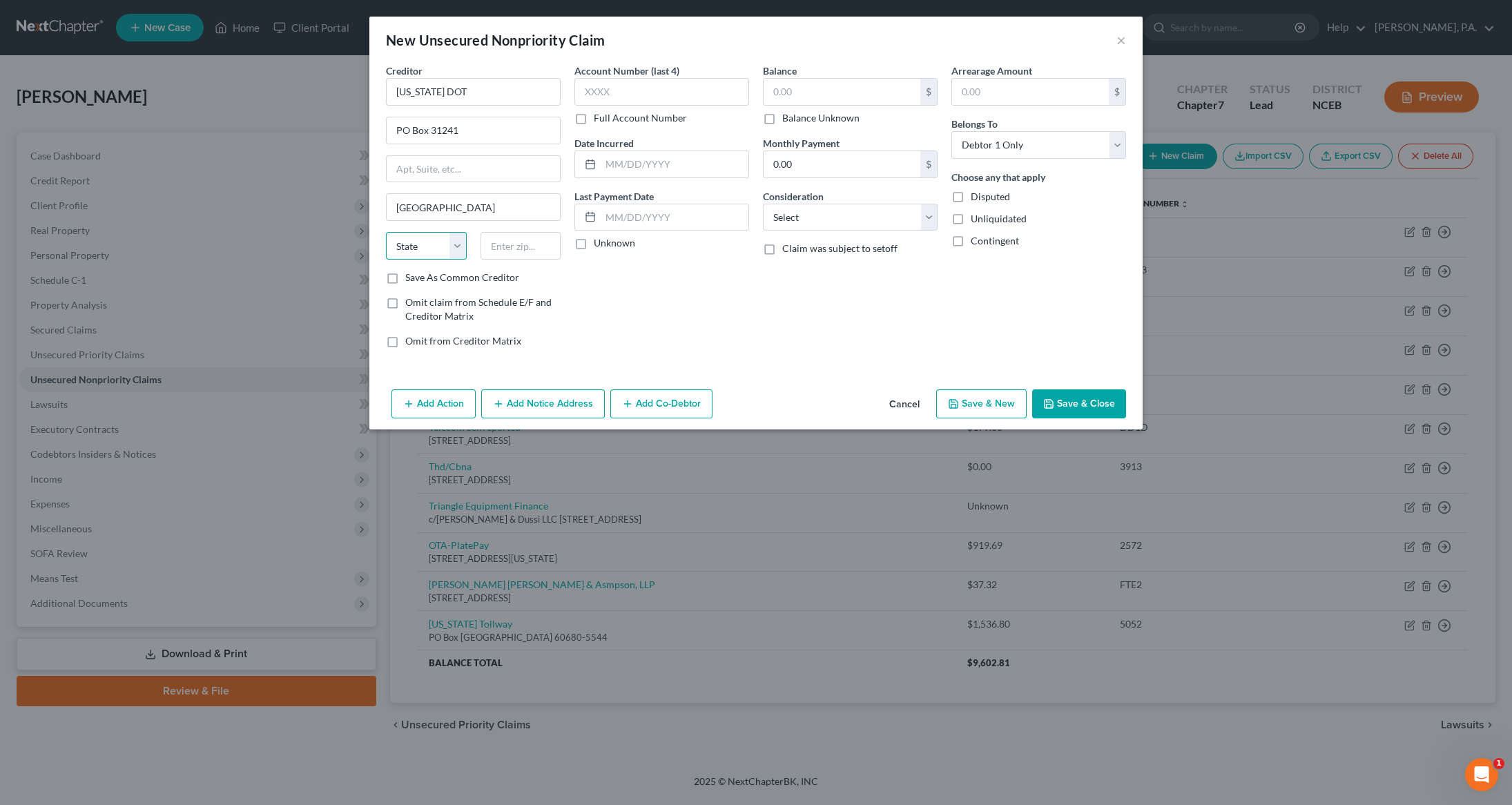
select select "9"
type input "33631-3241"
click at [856, 80] on input "text" at bounding box center [842, 92] width 157 height 26
type input "2"
type input "323.66"
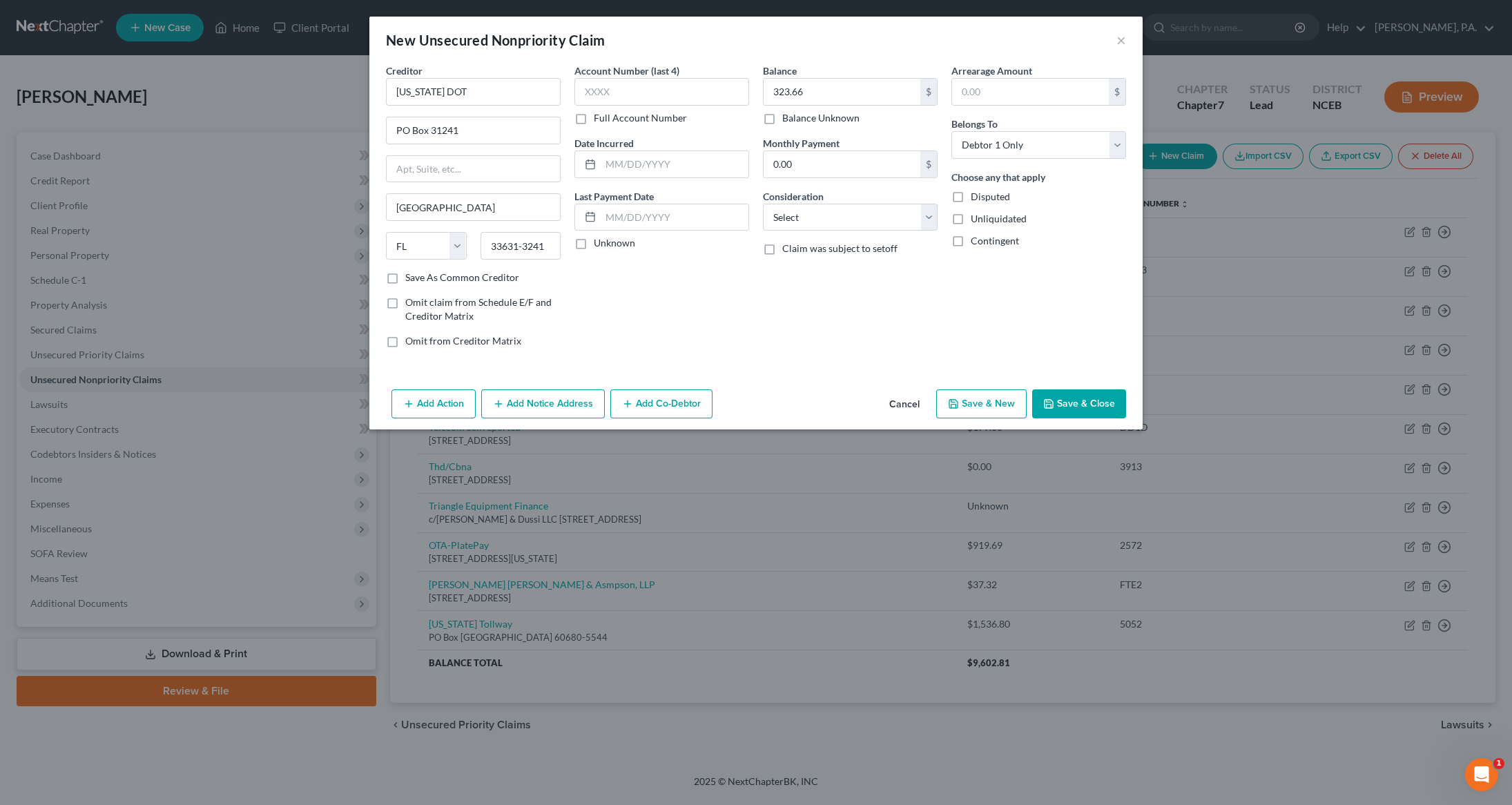
click at [1093, 398] on button "Save & Close" at bounding box center [1079, 403] width 94 height 29
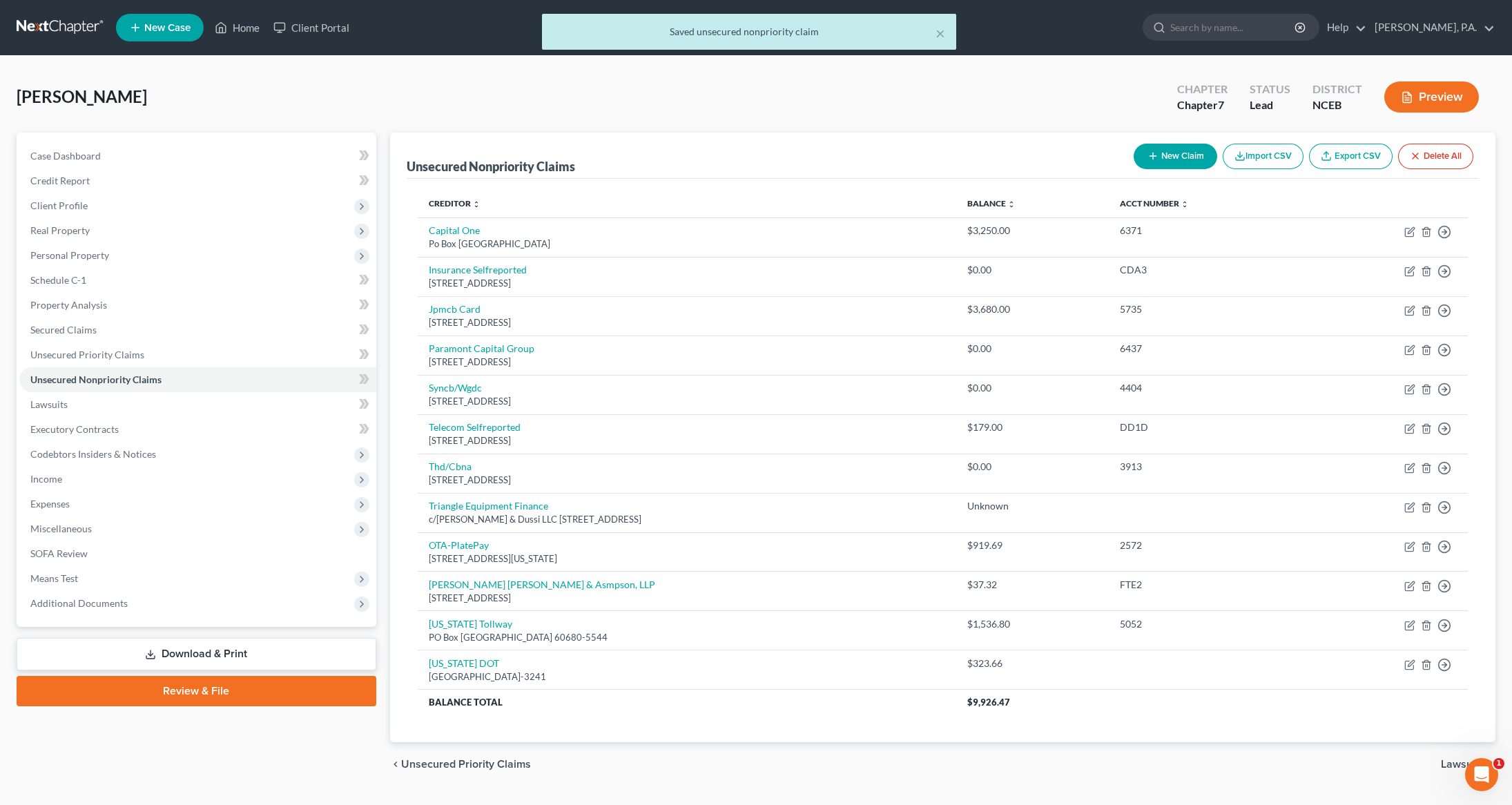
click at [1177, 156] on button "New Claim" at bounding box center [1175, 156] width 83 height 25
select select "0"
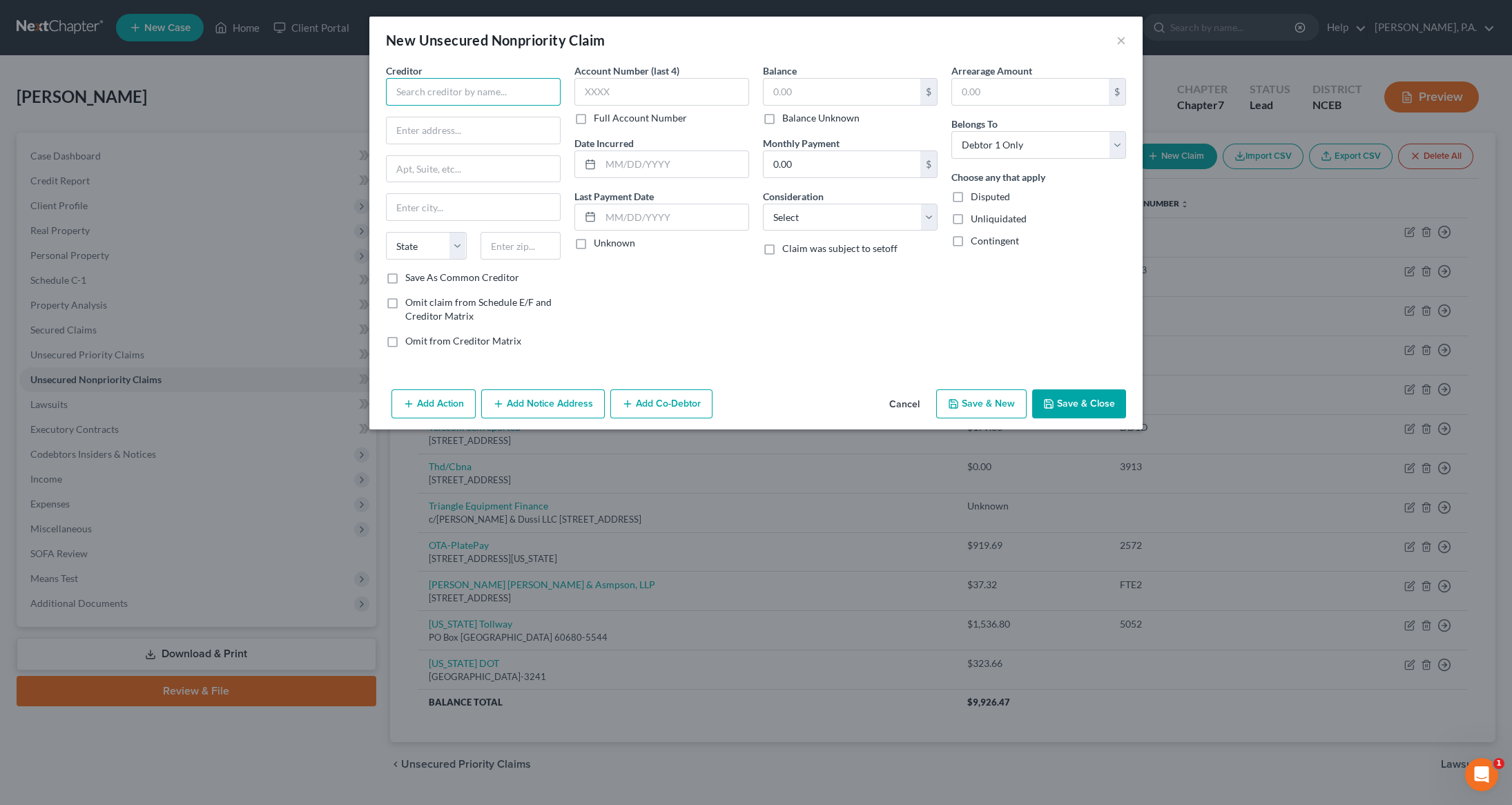
click at [485, 87] on input "text" at bounding box center [473, 92] width 175 height 28
type input "Harris County Toll Road Authority"
type input "P"
drag, startPoint x: 464, startPoint y: 123, endPoint x: 306, endPoint y: 129, distance: 158.1
click at [311, 127] on div "New Unsecured Nonpriority Claim × Creditor * [GEOGRAPHIC_DATA] Toll Road Author…" at bounding box center [756, 402] width 1512 height 805
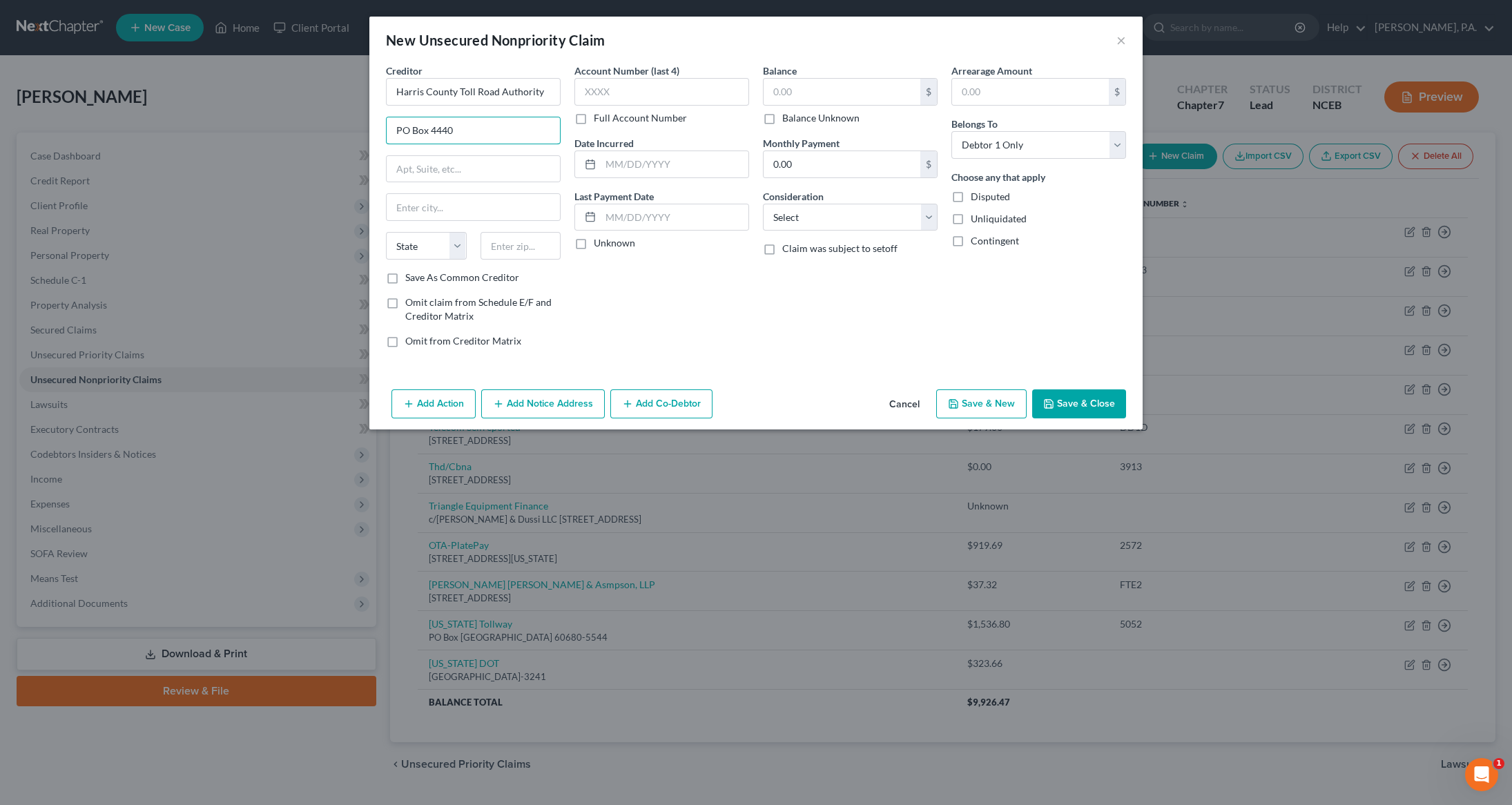
type input "PO Box 4440"
type input "Dept 11"
type input "[GEOGRAPHIC_DATA]"
select select "45"
type input "77210-4440"
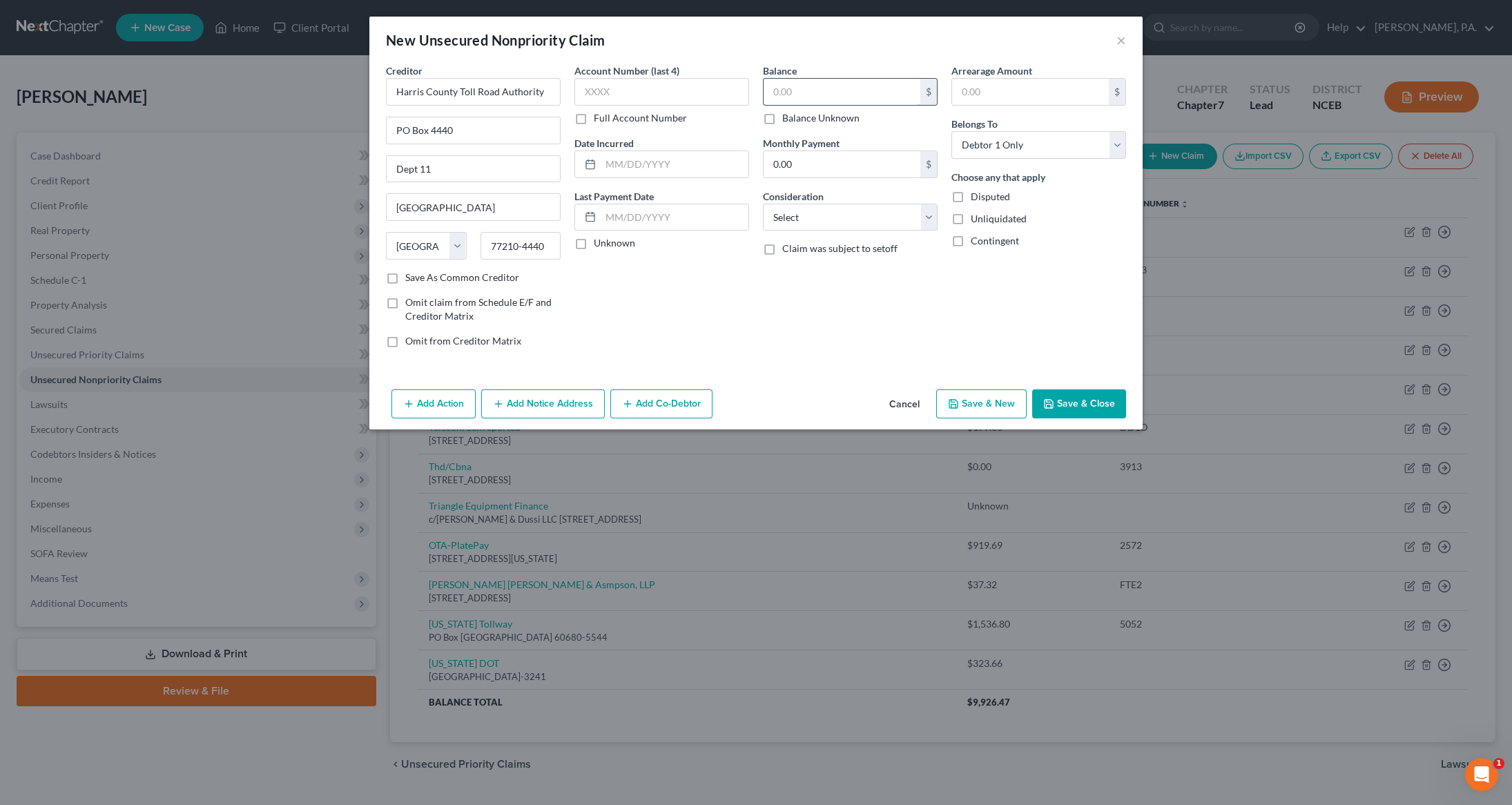
click at [803, 96] on input "text" at bounding box center [842, 92] width 157 height 26
type input "114"
click at [1062, 410] on button "Save & Close" at bounding box center [1079, 403] width 94 height 29
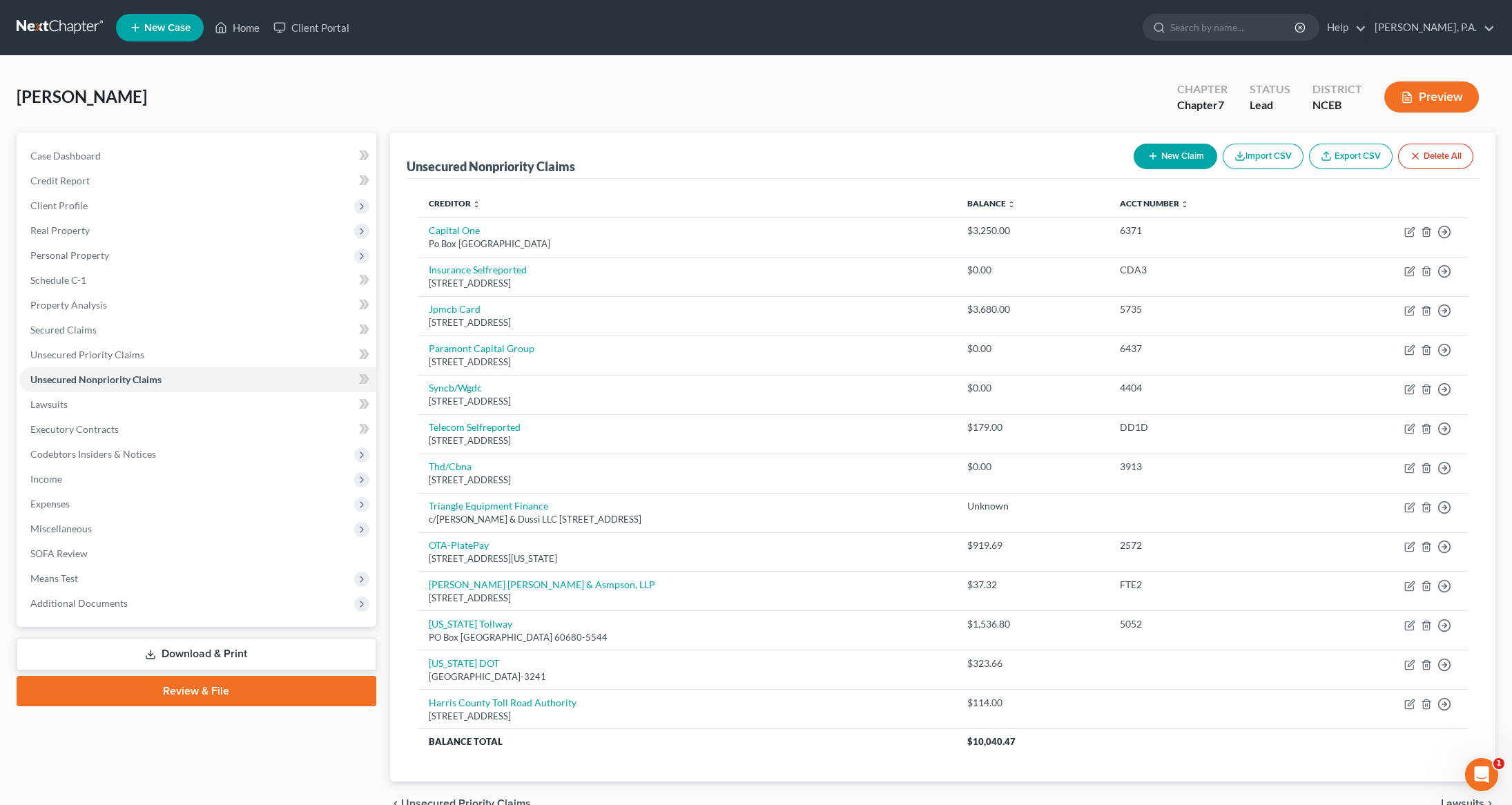
click at [1172, 153] on button "New Claim" at bounding box center [1175, 156] width 83 height 25
select select "0"
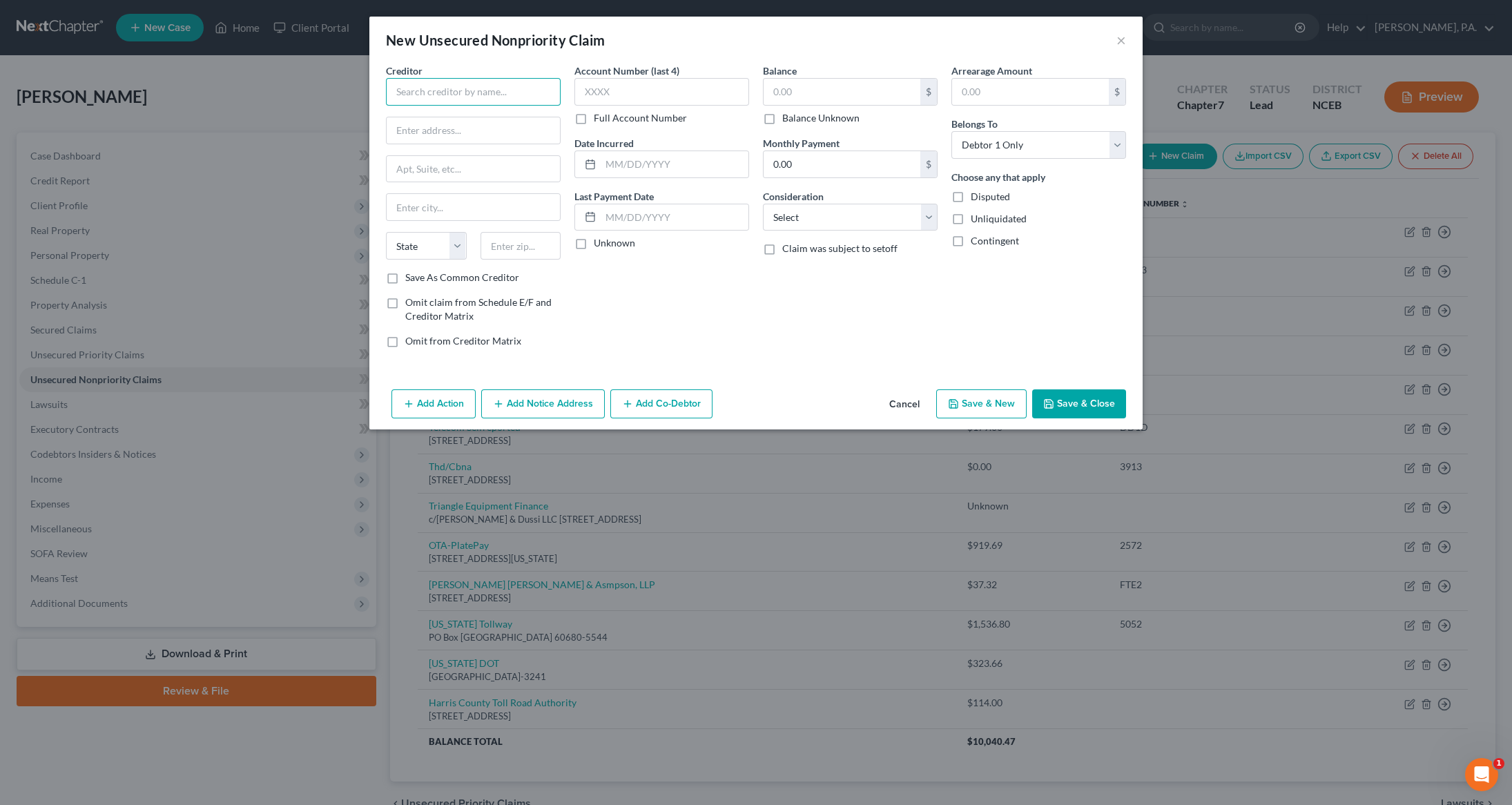
drag, startPoint x: 438, startPoint y: 92, endPoint x: 472, endPoint y: 101, distance: 35.2
click at [440, 92] on input "text" at bounding box center [473, 92] width 175 height 28
type input "/"
type input "Southern Connector"
type input "PO Box 408"
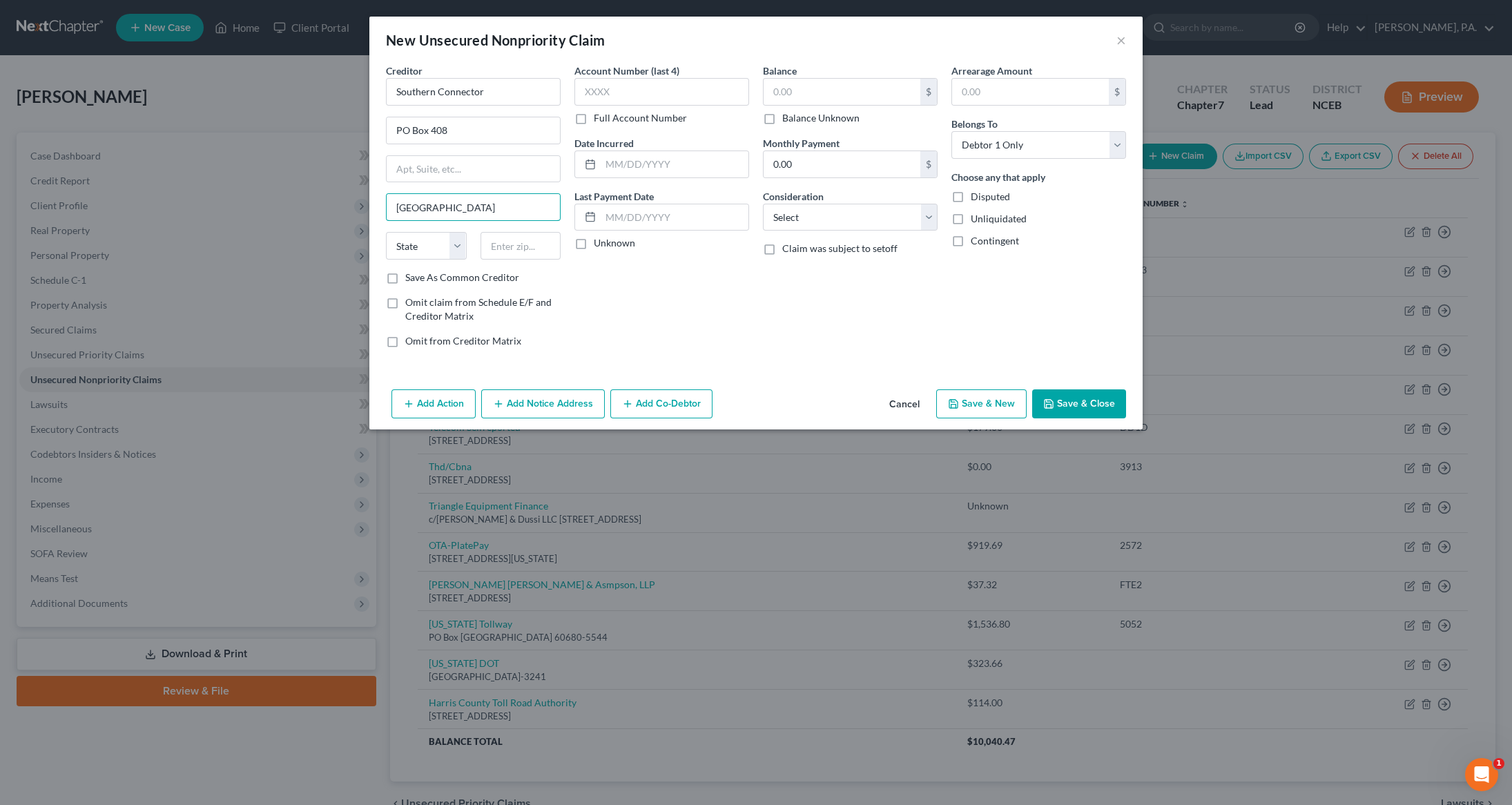
type input "[GEOGRAPHIC_DATA]"
select select "42"
type input "29673"
click at [823, 93] on input "text" at bounding box center [842, 92] width 157 height 26
type input "49.00"
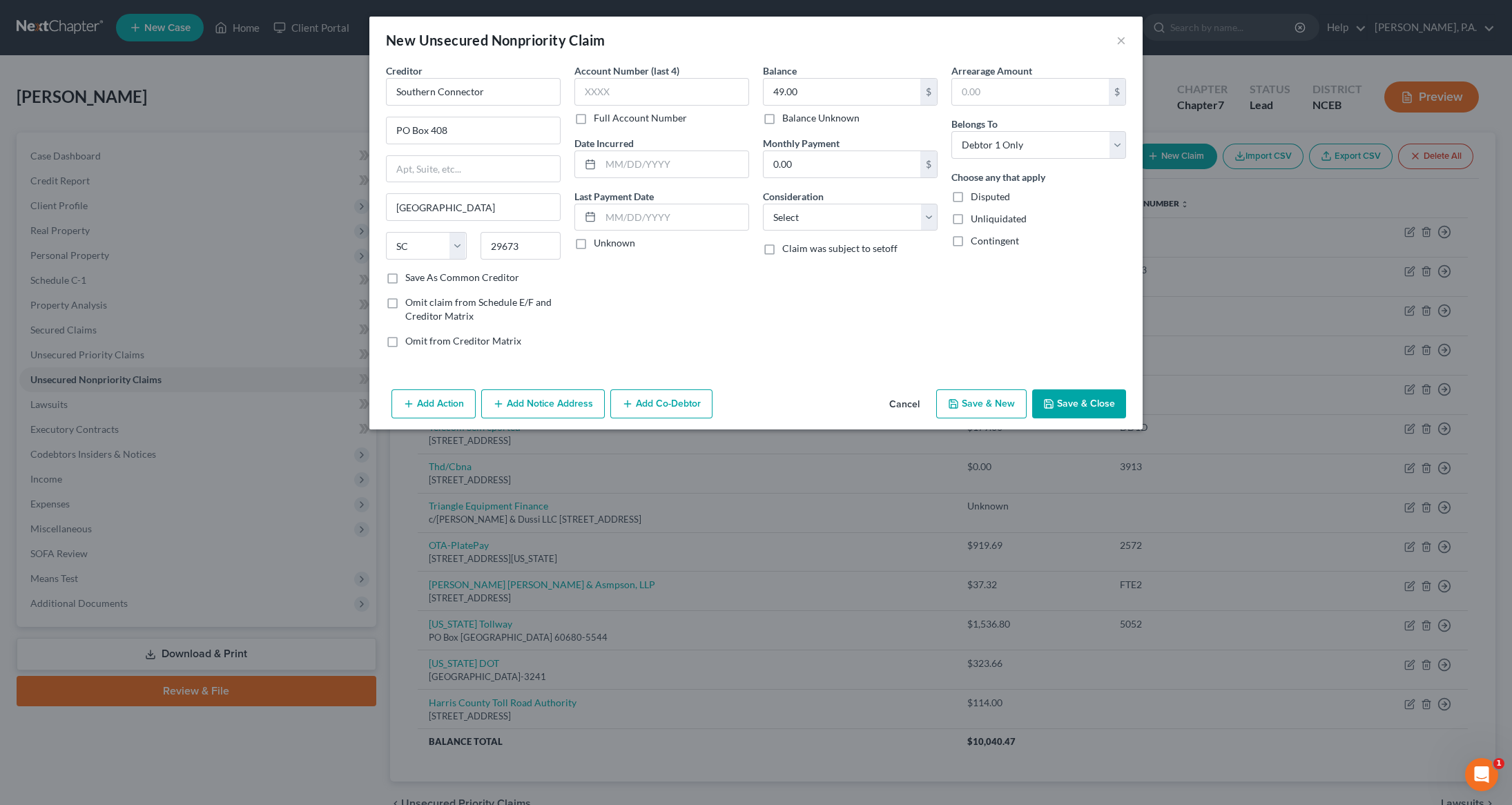
click at [1088, 407] on button "Save & Close" at bounding box center [1079, 403] width 94 height 29
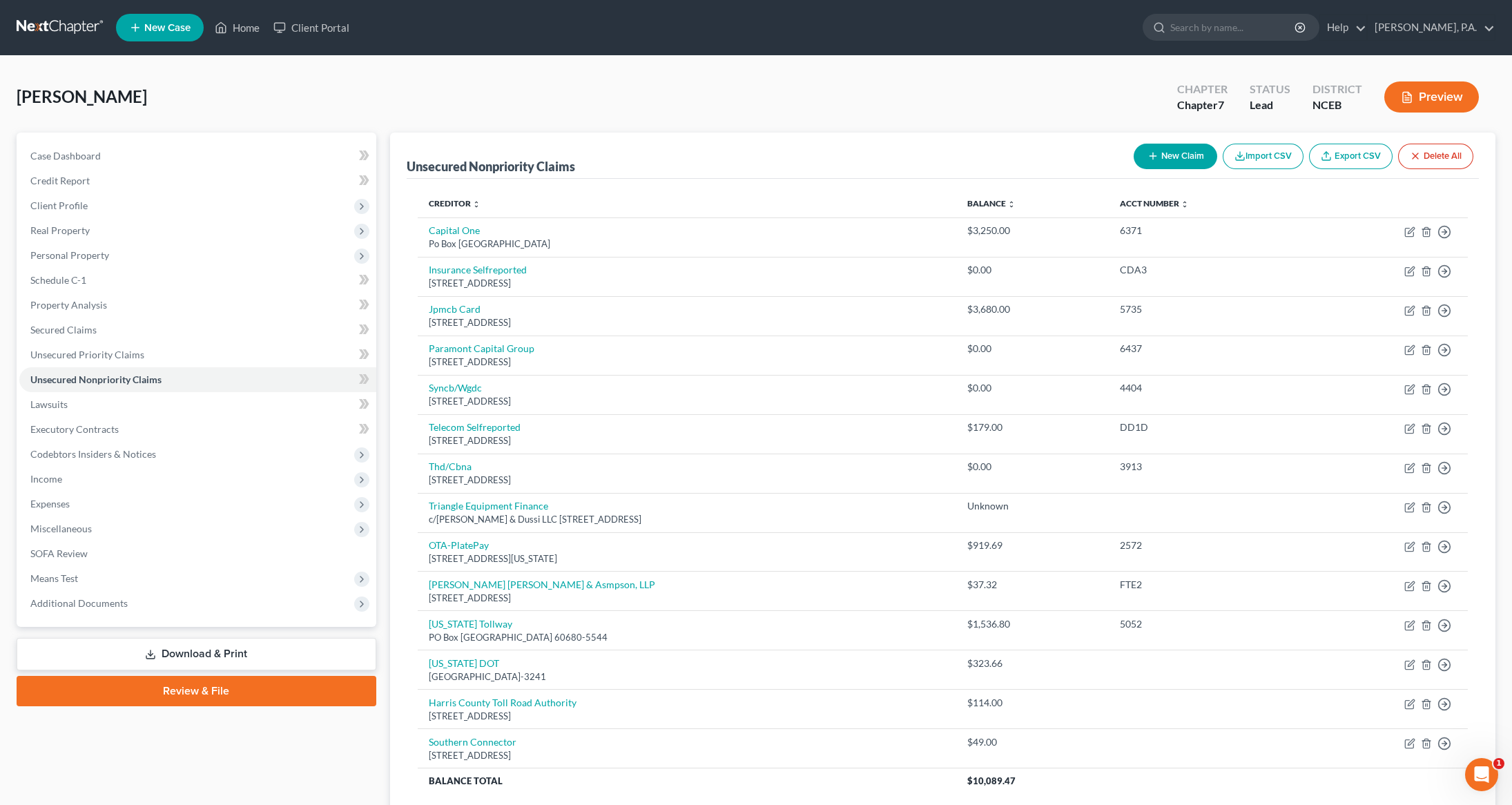
click at [1165, 154] on button "New Claim" at bounding box center [1175, 156] width 83 height 25
select select "0"
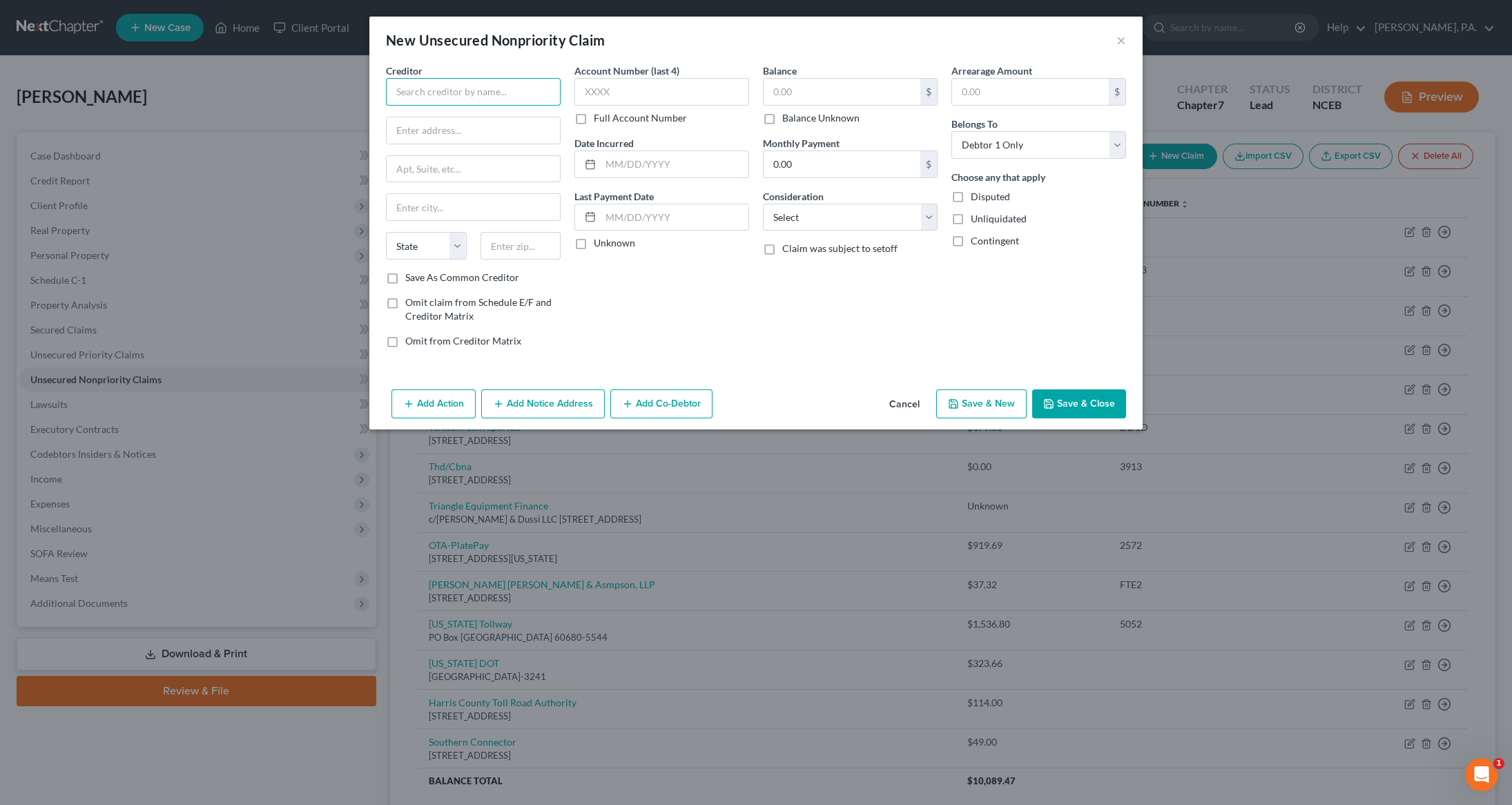
click at [469, 94] on input "text" at bounding box center [473, 92] width 175 height 28
type input "[US_STATE] Turnpike Authority"
type input "PO Box 802746"
type input "[US_STATE][GEOGRAPHIC_DATA]"
select select "26"
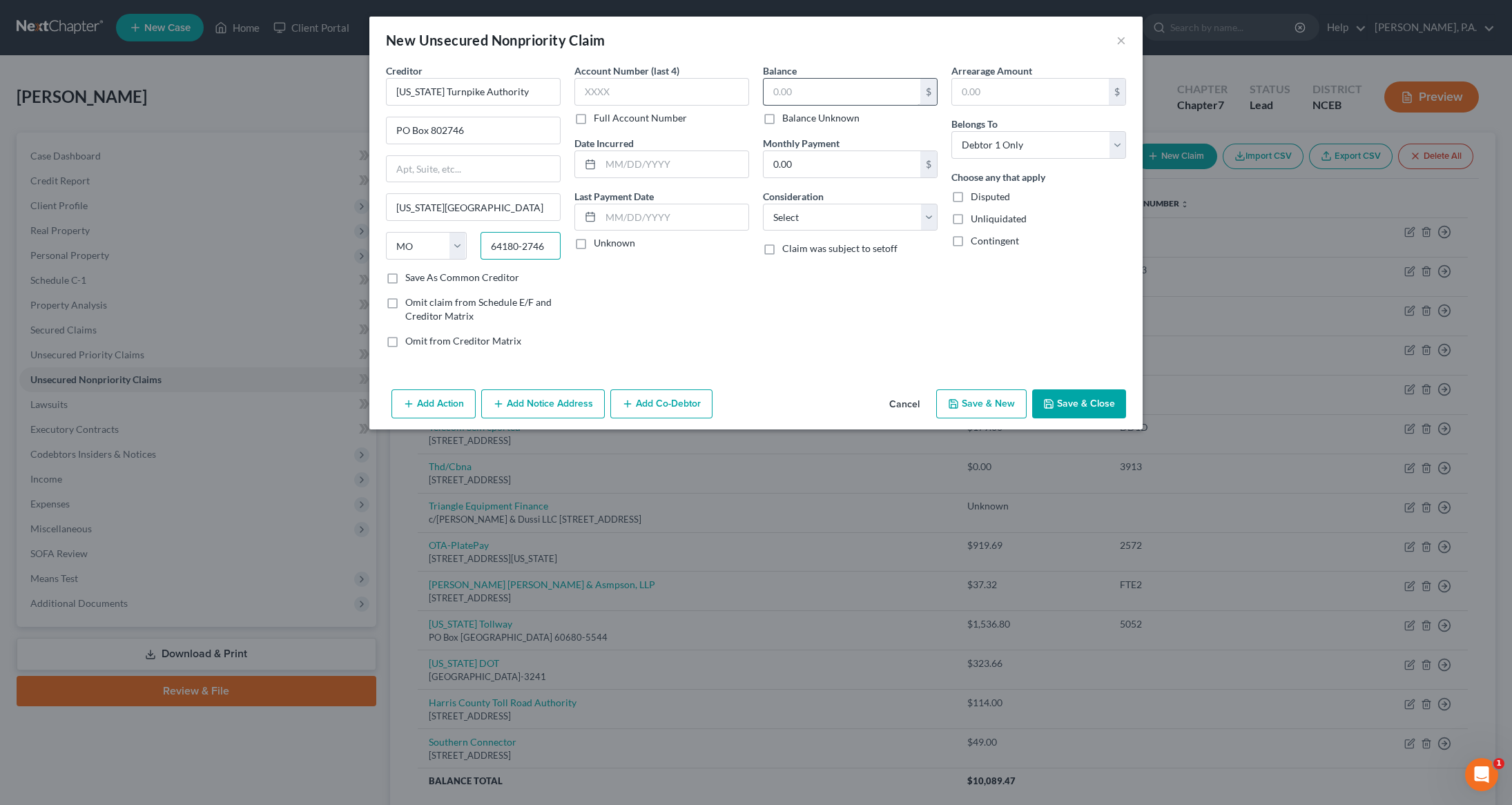
type input "64180-2746"
click at [807, 81] on input "text" at bounding box center [842, 92] width 157 height 26
click at [877, 92] on input "text" at bounding box center [842, 92] width 157 height 26
type input "310"
click at [1079, 418] on button "Save & Close" at bounding box center [1079, 403] width 94 height 29
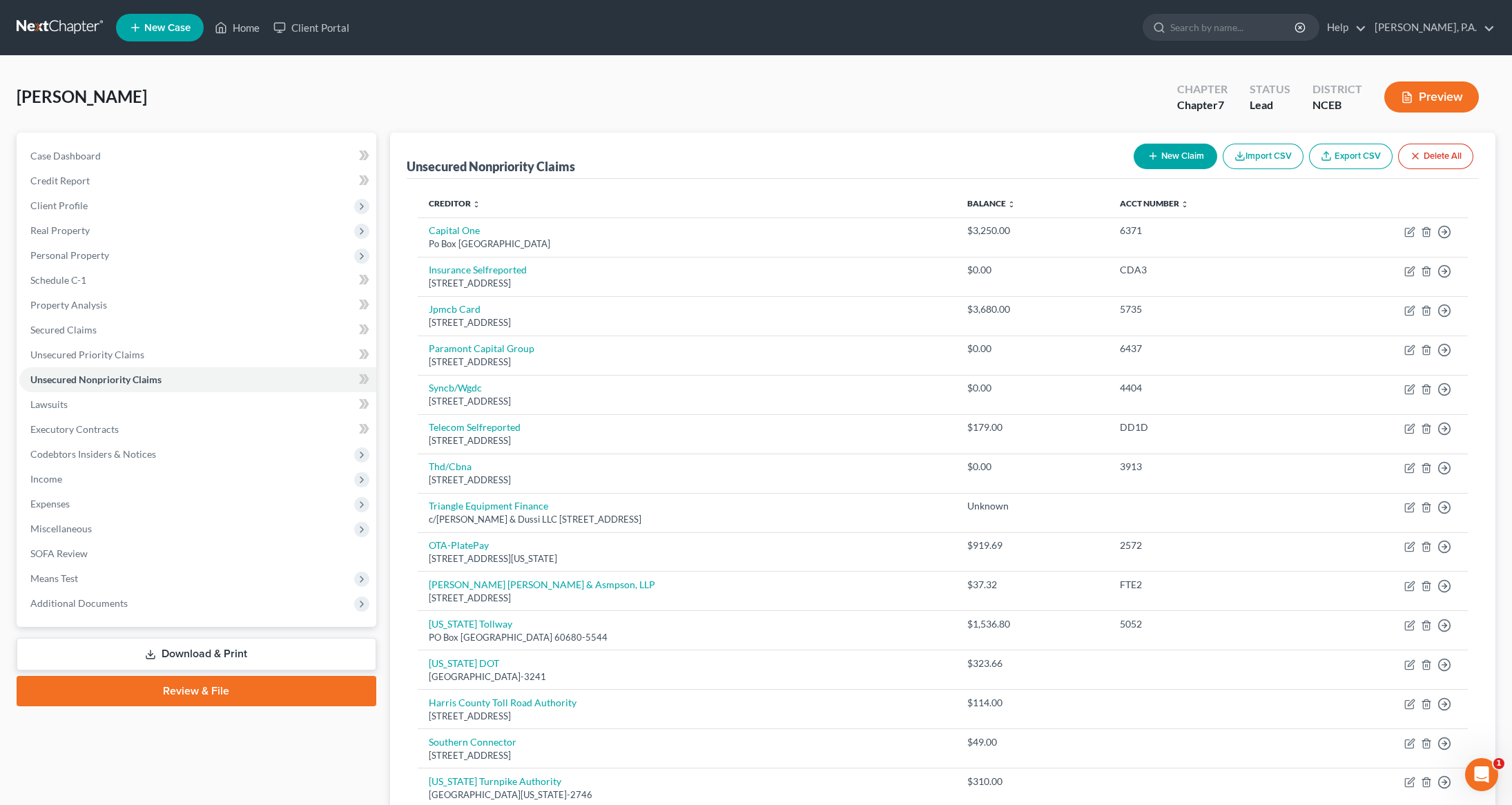
click at [1169, 154] on button "New Claim" at bounding box center [1175, 156] width 83 height 25
select select "0"
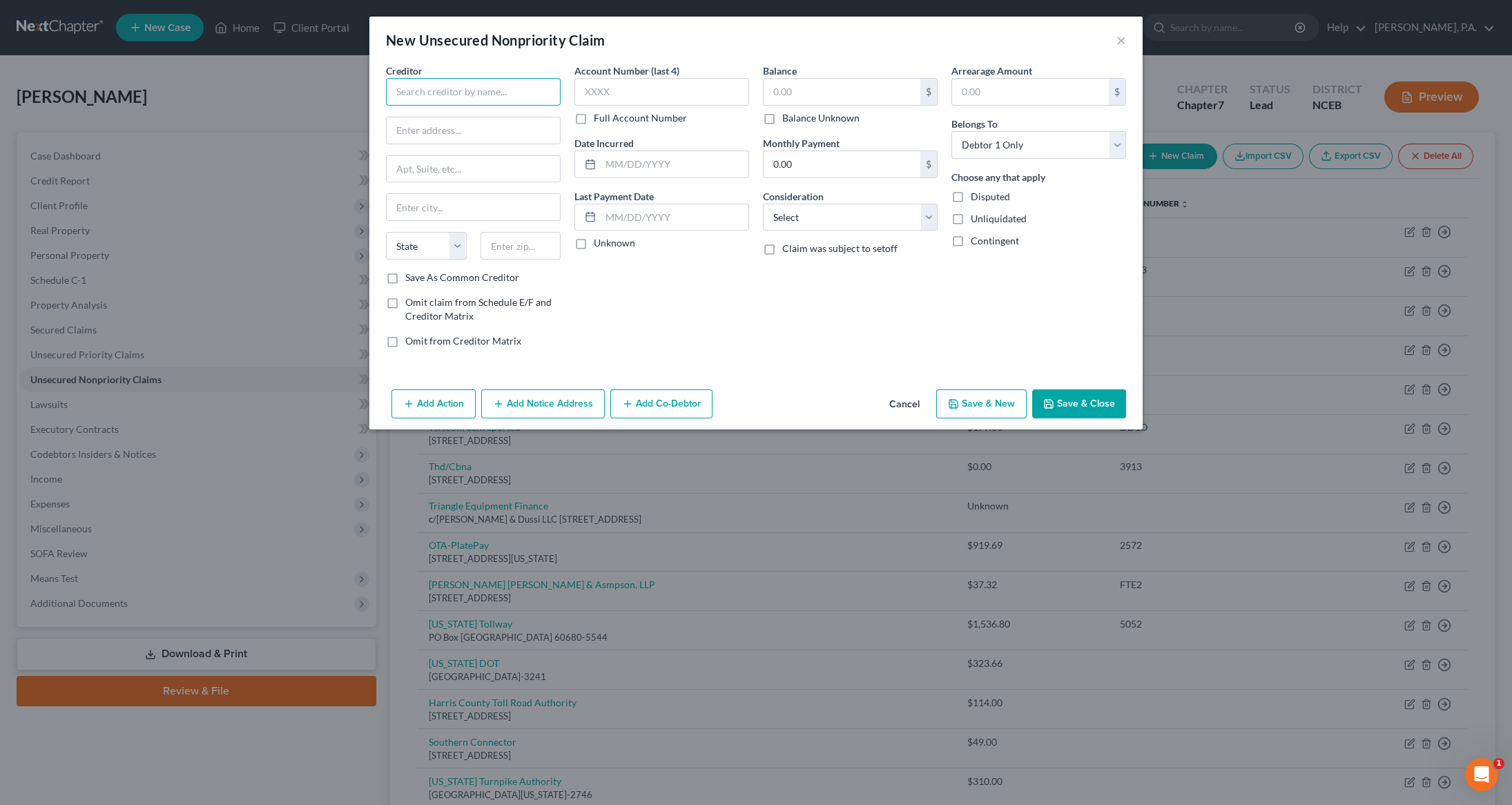
click at [454, 91] on input "text" at bounding box center [473, 92] width 175 height 28
type input "[PERSON_NAME] Company"
type input "PO Box 198988"
type input "[GEOGRAPHIC_DATA]"
select select "44"
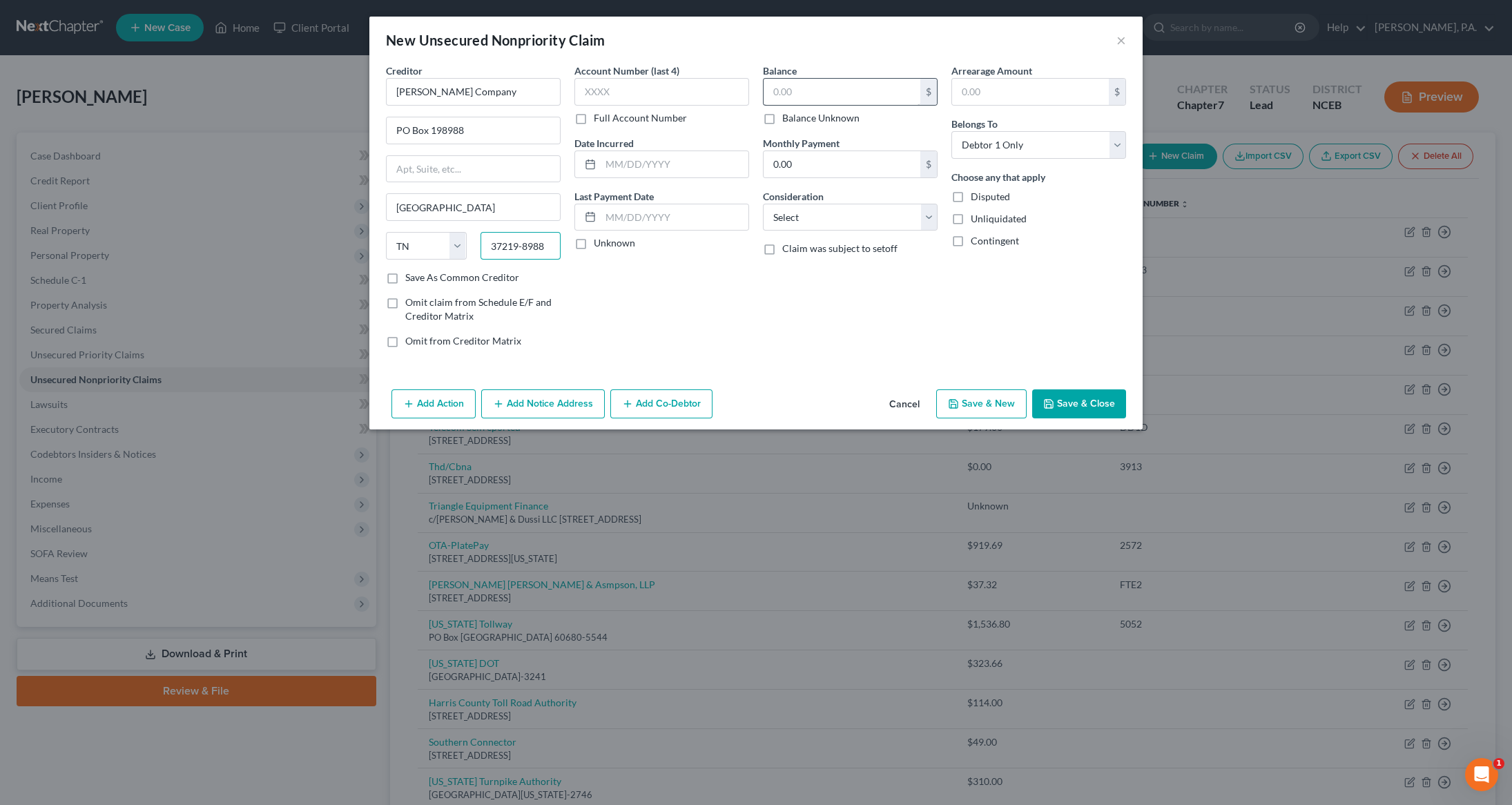
type input "37219-8988"
click at [802, 97] on input "text" at bounding box center [842, 92] width 157 height 26
type input "1,424.84"
click at [538, 411] on button "Add Notice Address" at bounding box center [543, 403] width 123 height 29
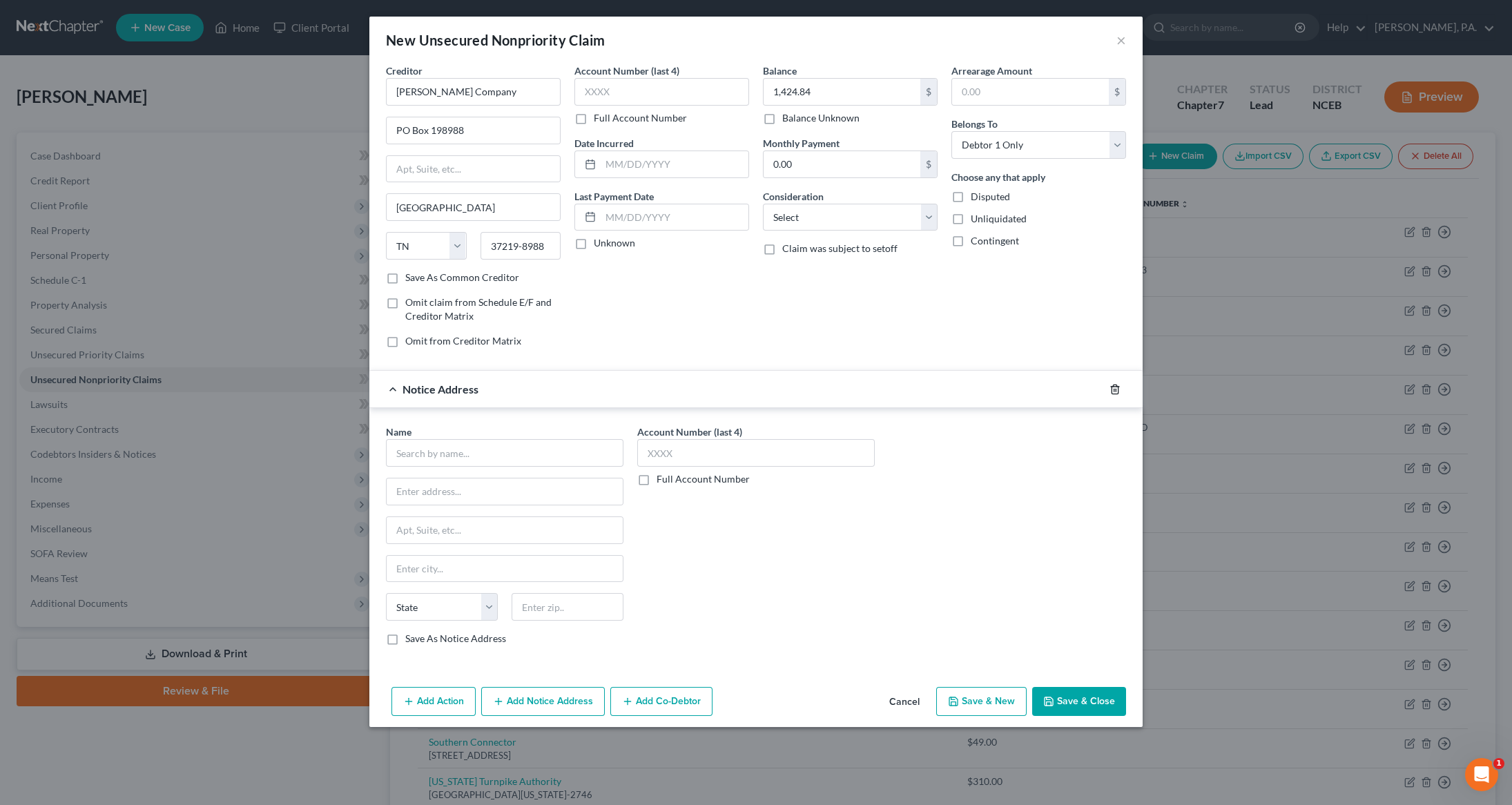
click at [1119, 387] on icon "button" at bounding box center [1116, 390] width 11 height 11
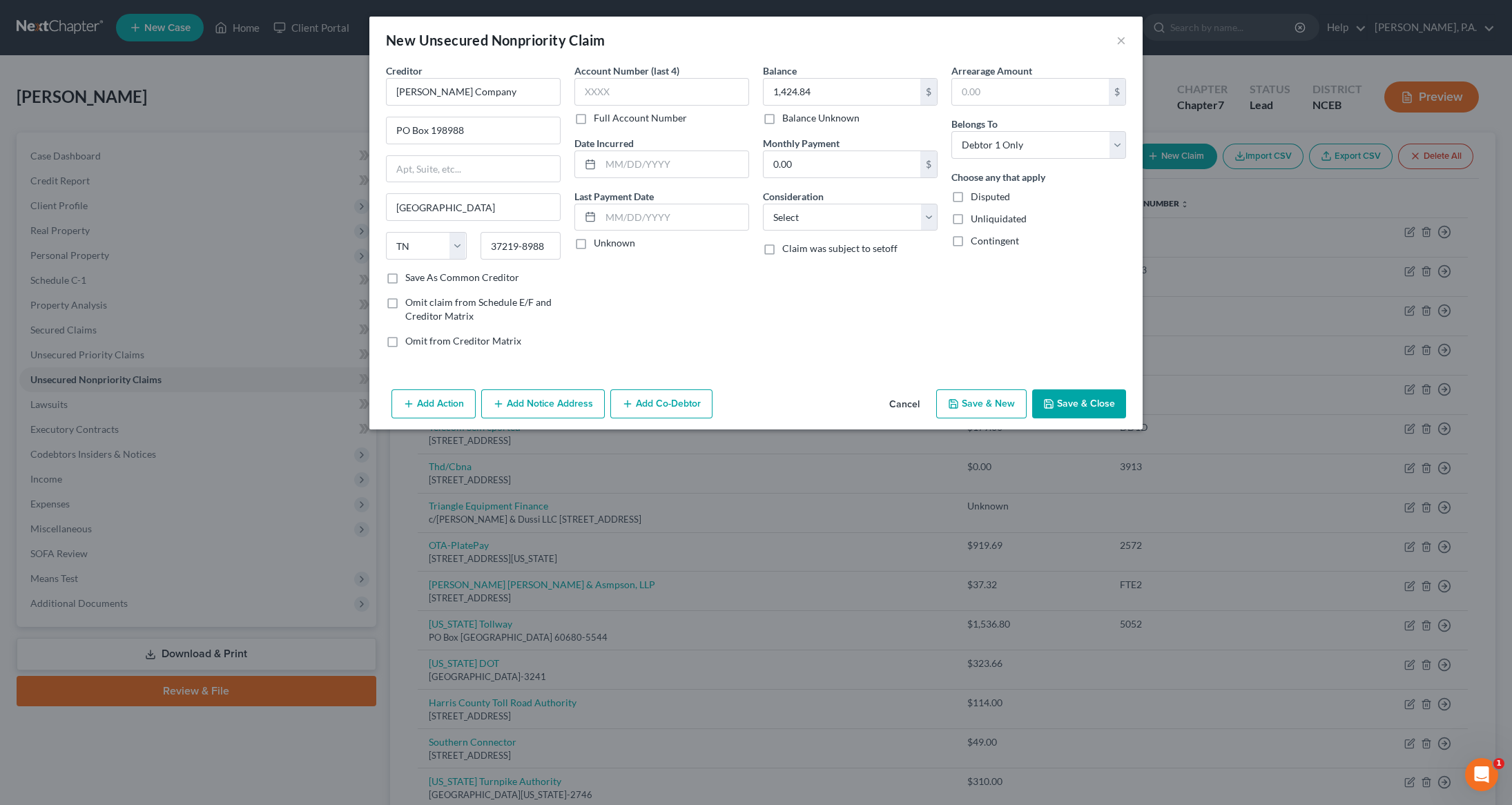
click at [1063, 409] on button "Save & Close" at bounding box center [1079, 403] width 94 height 29
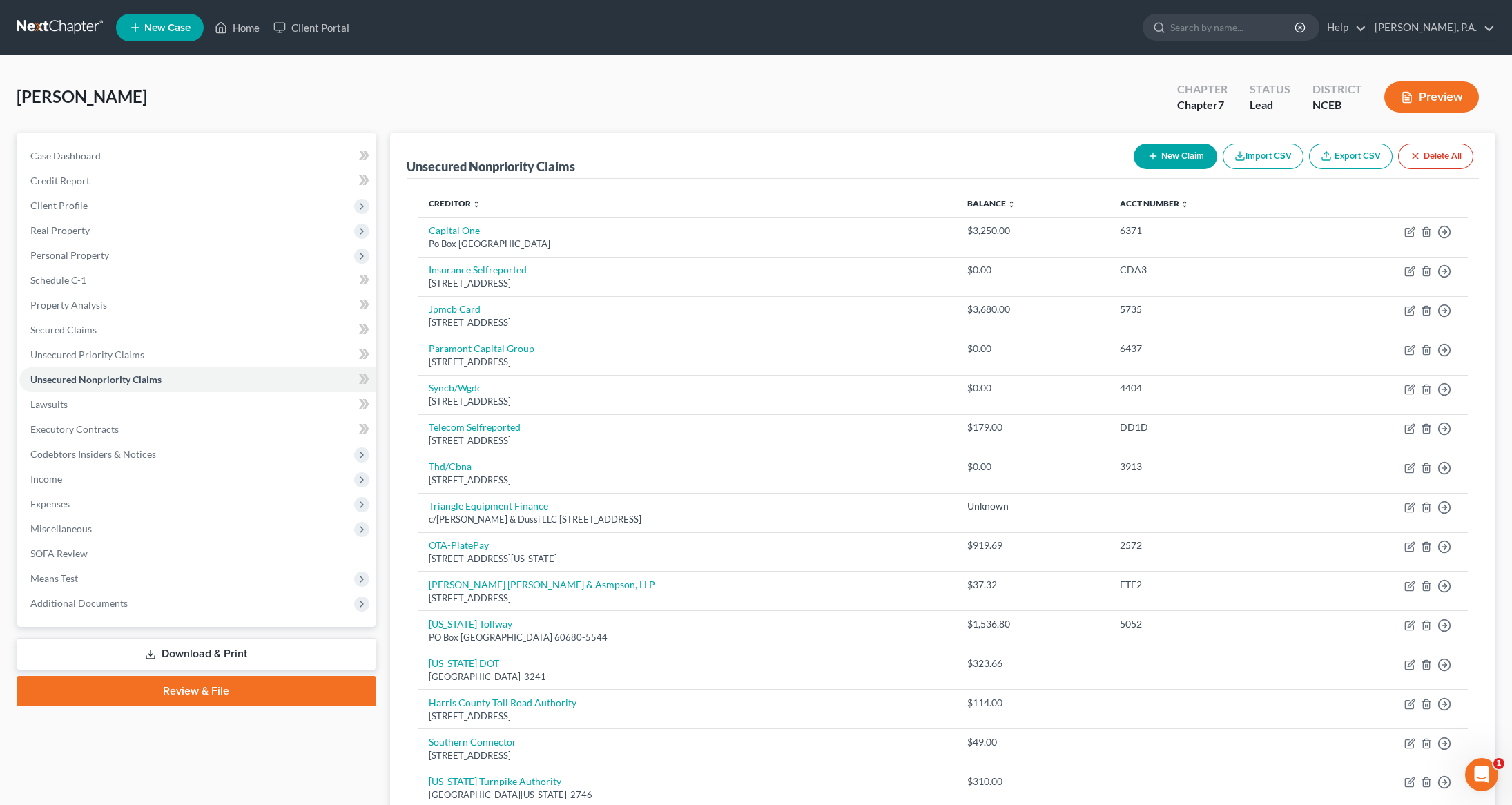
click at [1185, 158] on button "New Claim" at bounding box center [1175, 156] width 83 height 25
select select "0"
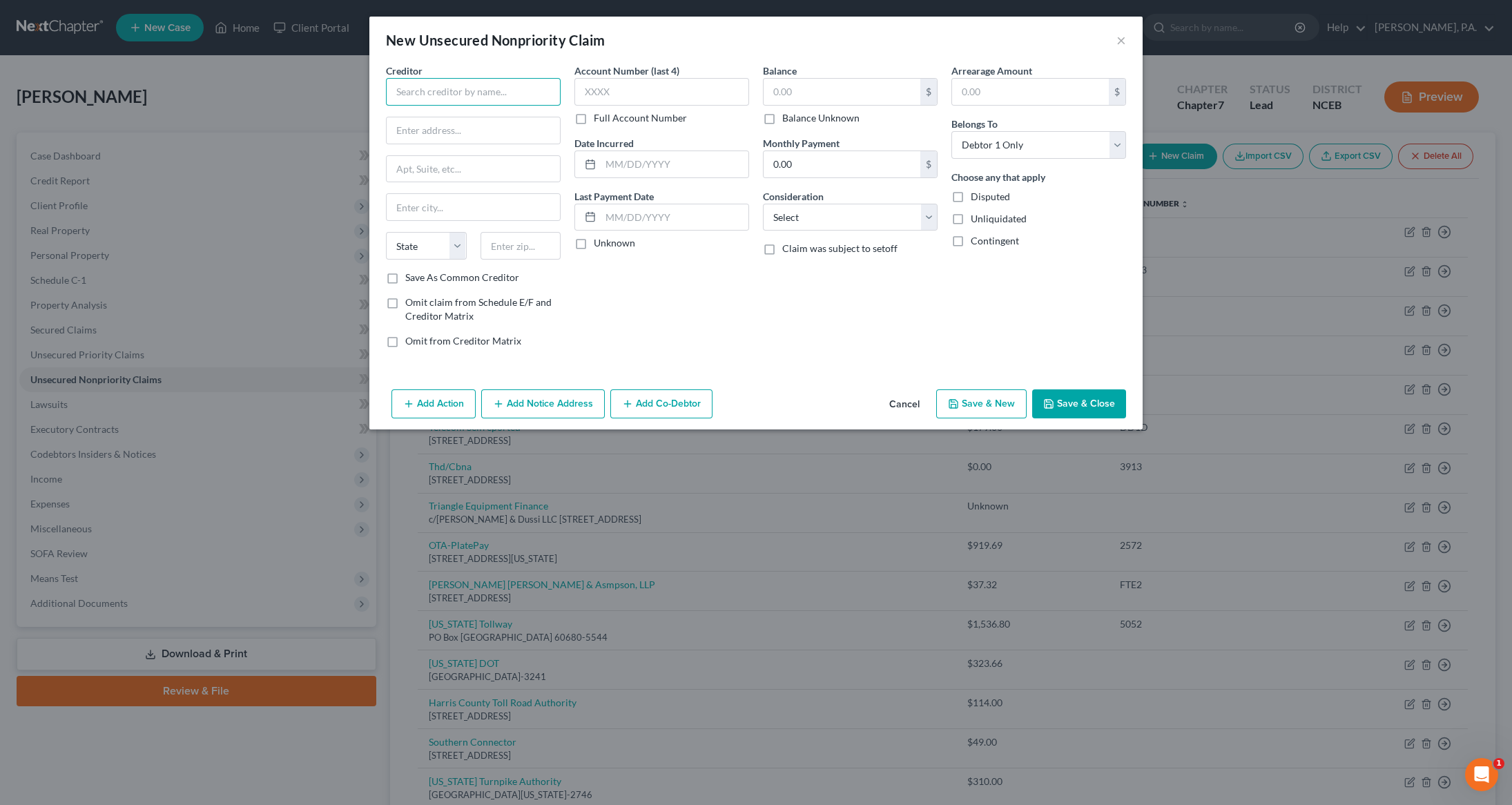
click at [467, 92] on input "text" at bounding box center [473, 92] width 175 height 28
type input "PA Turnpike Toll by Plate"
type input "PO Box 645631"
click at [461, 214] on input "Pitt" at bounding box center [473, 207] width 173 height 26
type input "[GEOGRAPHIC_DATA]"
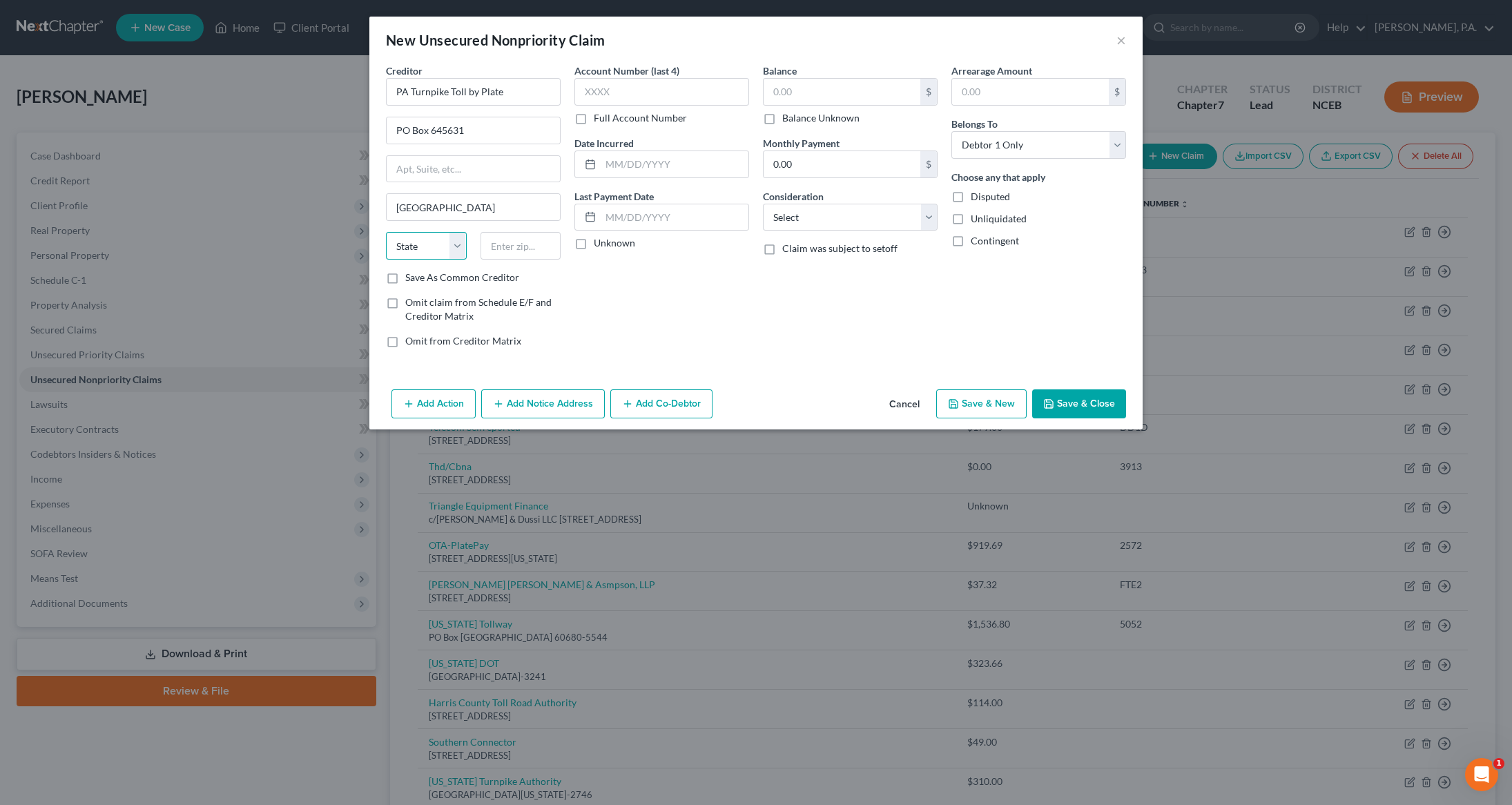
select select "39"
type input "15264-5254"
click at [791, 77] on label "Balance" at bounding box center [779, 71] width 34 height 15
click at [794, 87] on input "text" at bounding box center [842, 92] width 157 height 26
type input "741.32"
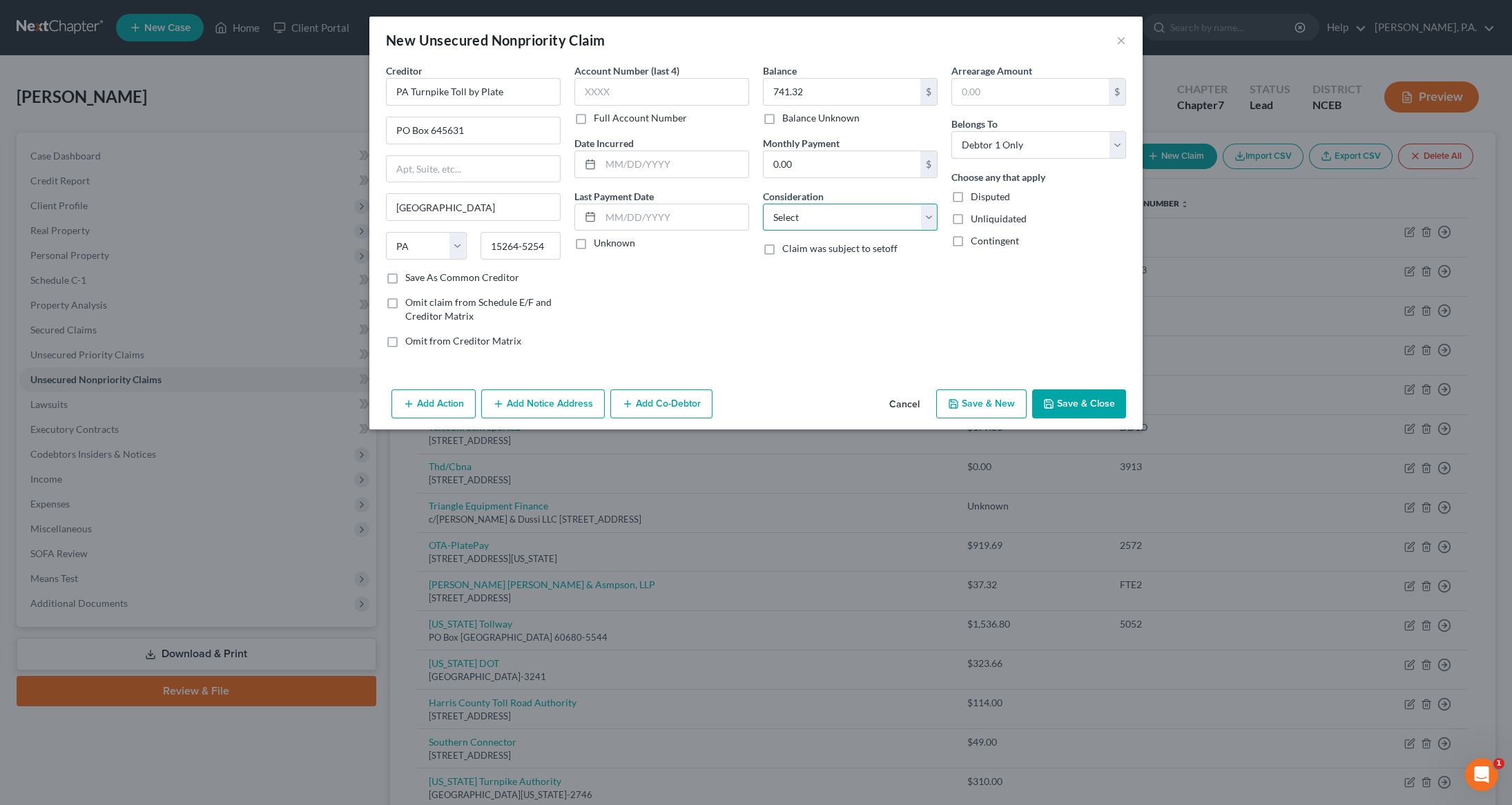
click at [931, 223] on select "Select Cable / Satellite Services Collection Agency Credit Card Debt Debt Couns…" at bounding box center [850, 217] width 175 height 28
click at [1085, 300] on div "Arrearage Amount $ Belongs To * Select Debtor 1 Only Debtor 2 Only Debtor 1 And…" at bounding box center [1039, 212] width 189 height 296
click at [1069, 404] on button "Save & Close" at bounding box center [1079, 403] width 94 height 29
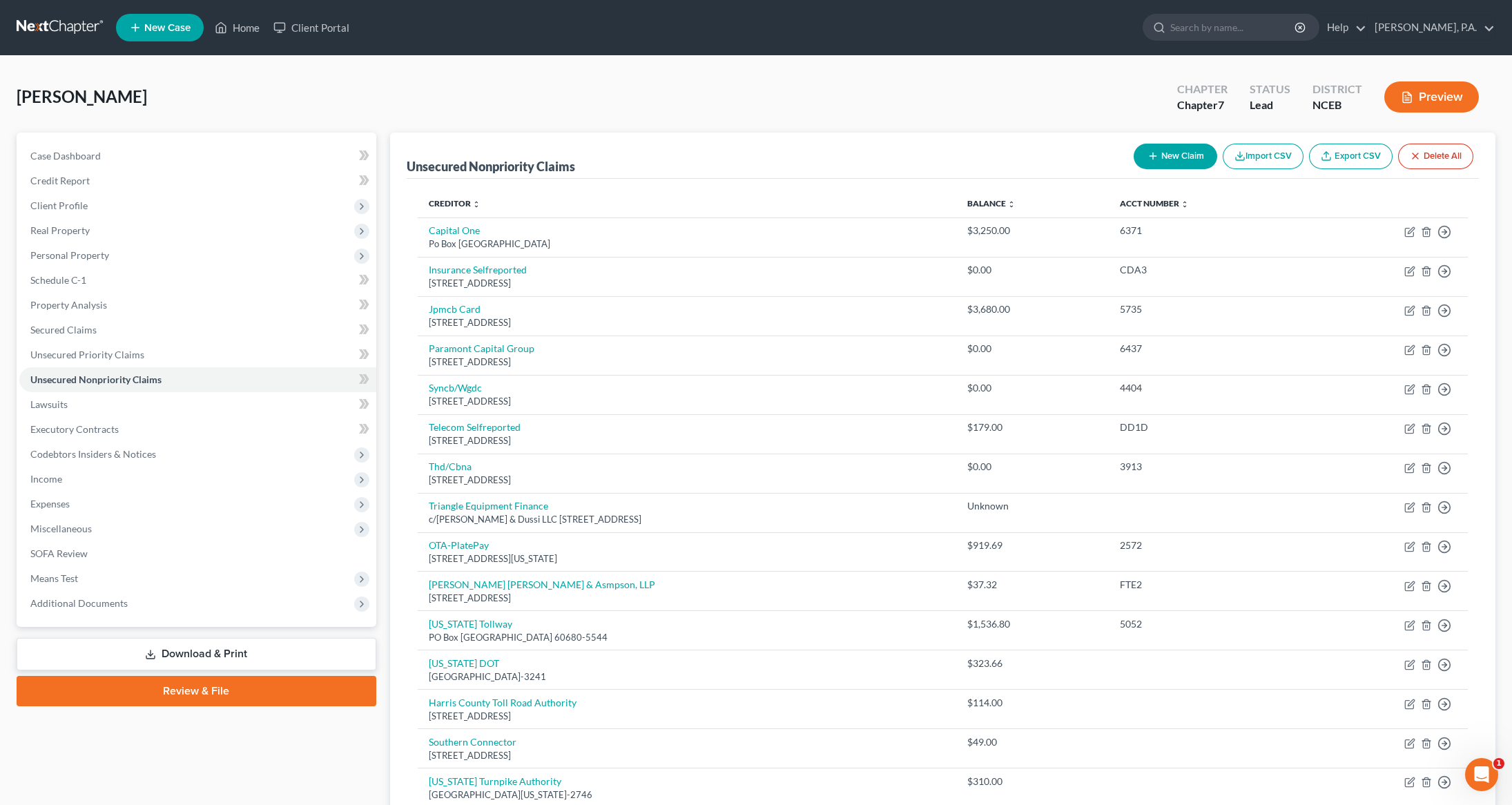
click at [1168, 159] on button "New Claim" at bounding box center [1175, 156] width 83 height 25
select select "0"
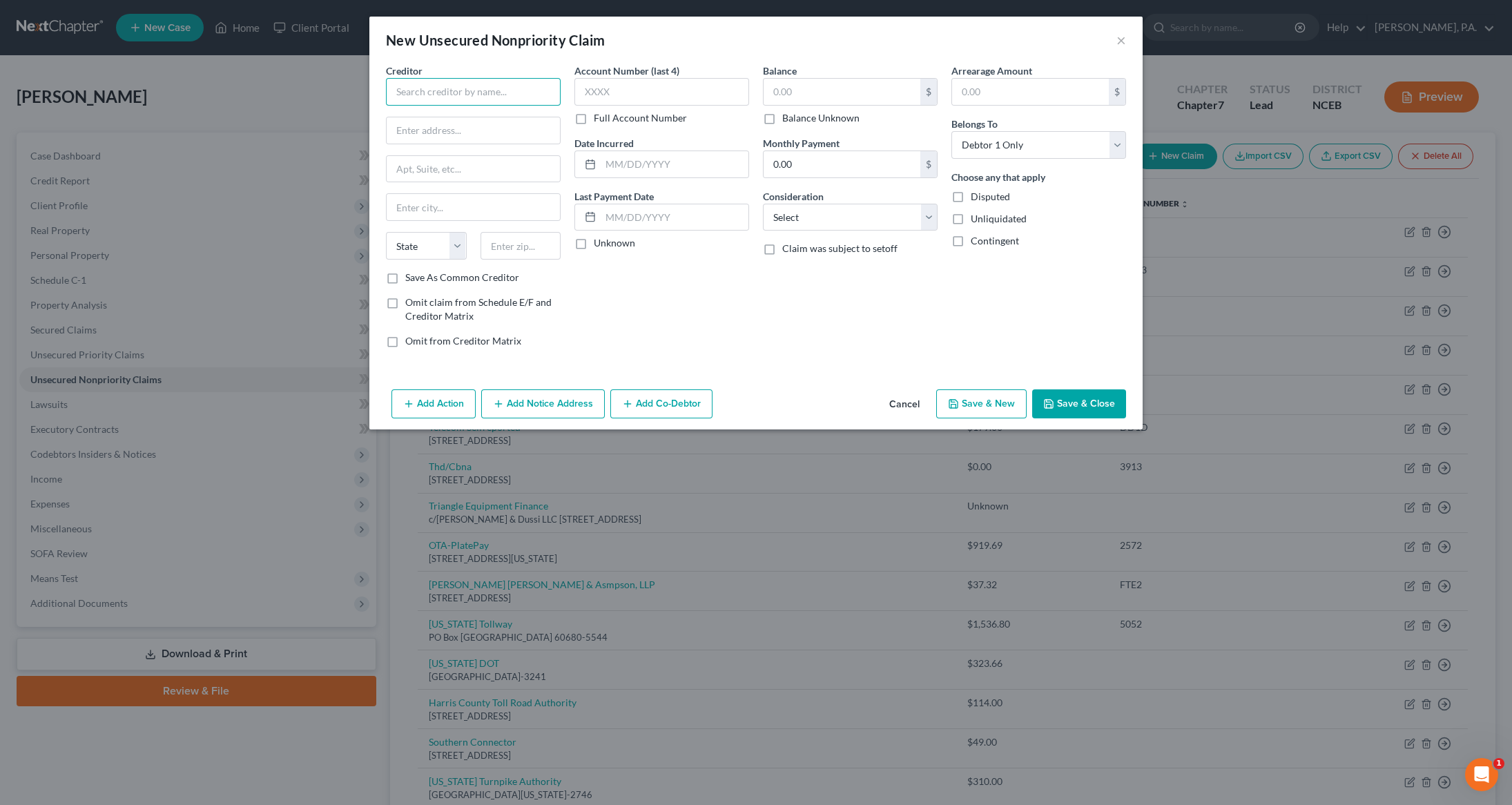
click at [425, 90] on input "text" at bounding box center [473, 92] width 175 height 28
type input "E-470 Public Highway Authority"
type input "PO Box 5470"
type input "[GEOGRAPHIC_DATA]"
select select "5"
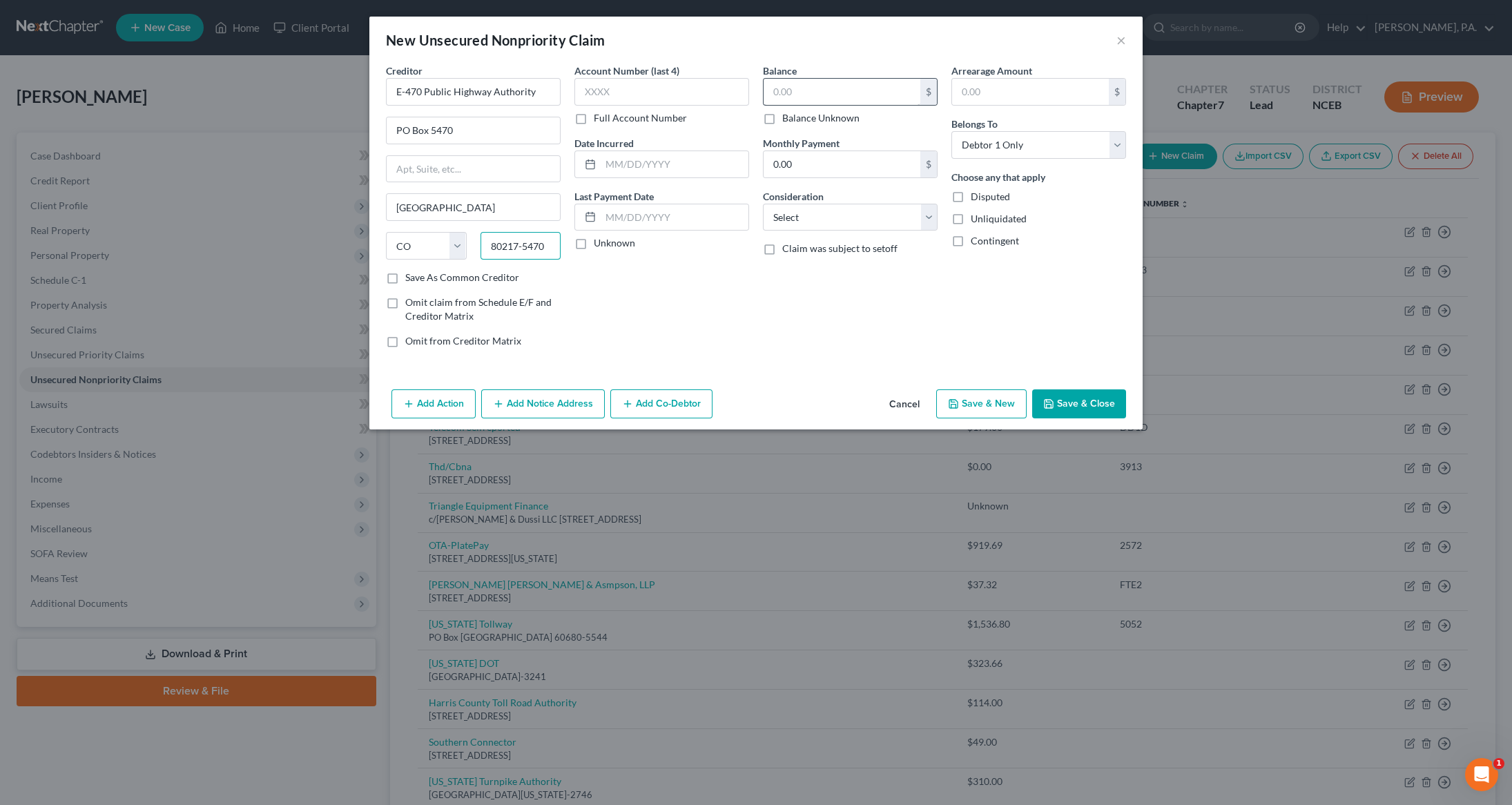
type input "80217-5470"
click at [817, 87] on input "text" at bounding box center [842, 92] width 157 height 26
type input "705.90"
click at [1085, 402] on button "Save & Close" at bounding box center [1079, 403] width 94 height 29
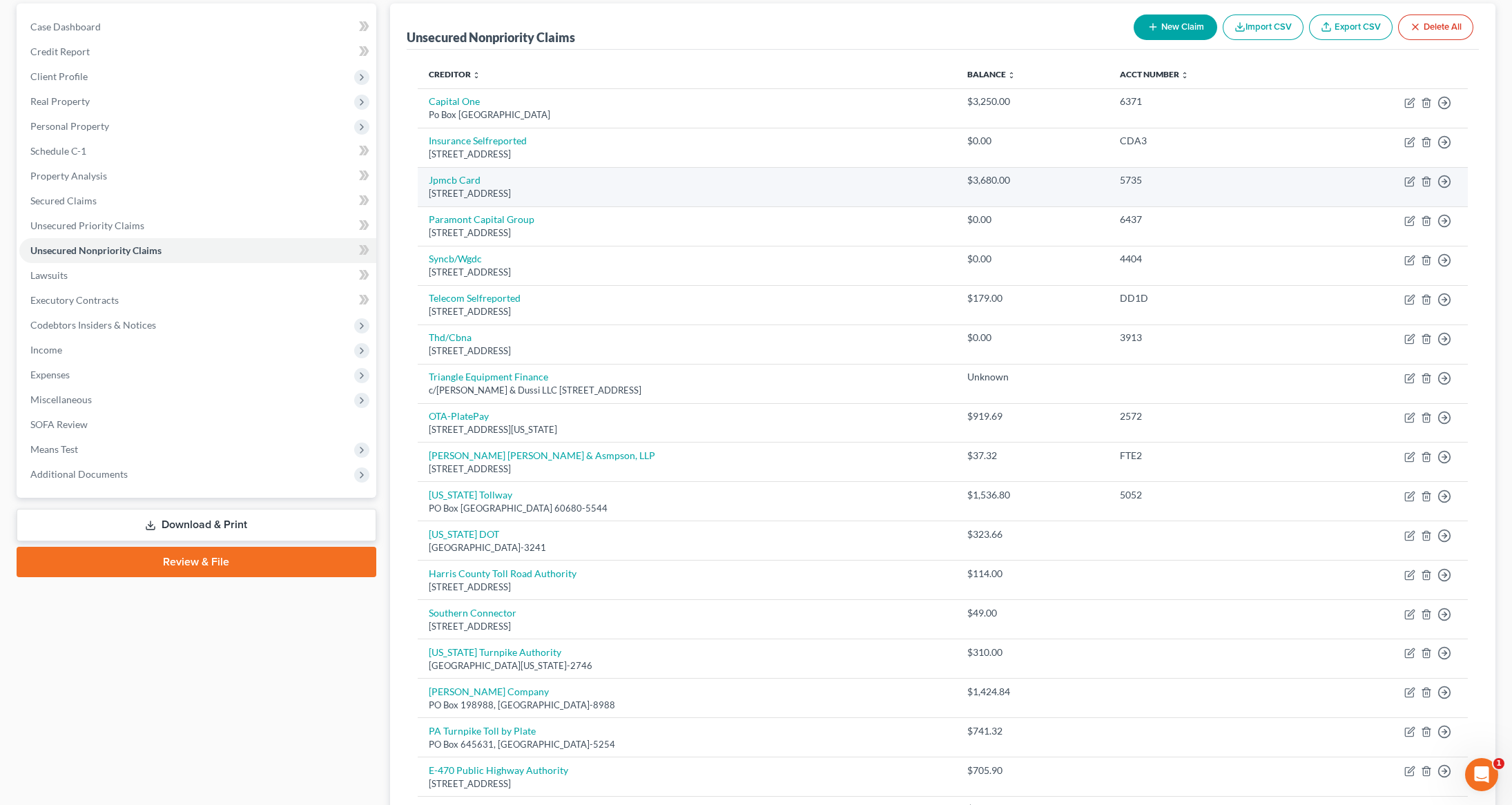
scroll to position [125, 0]
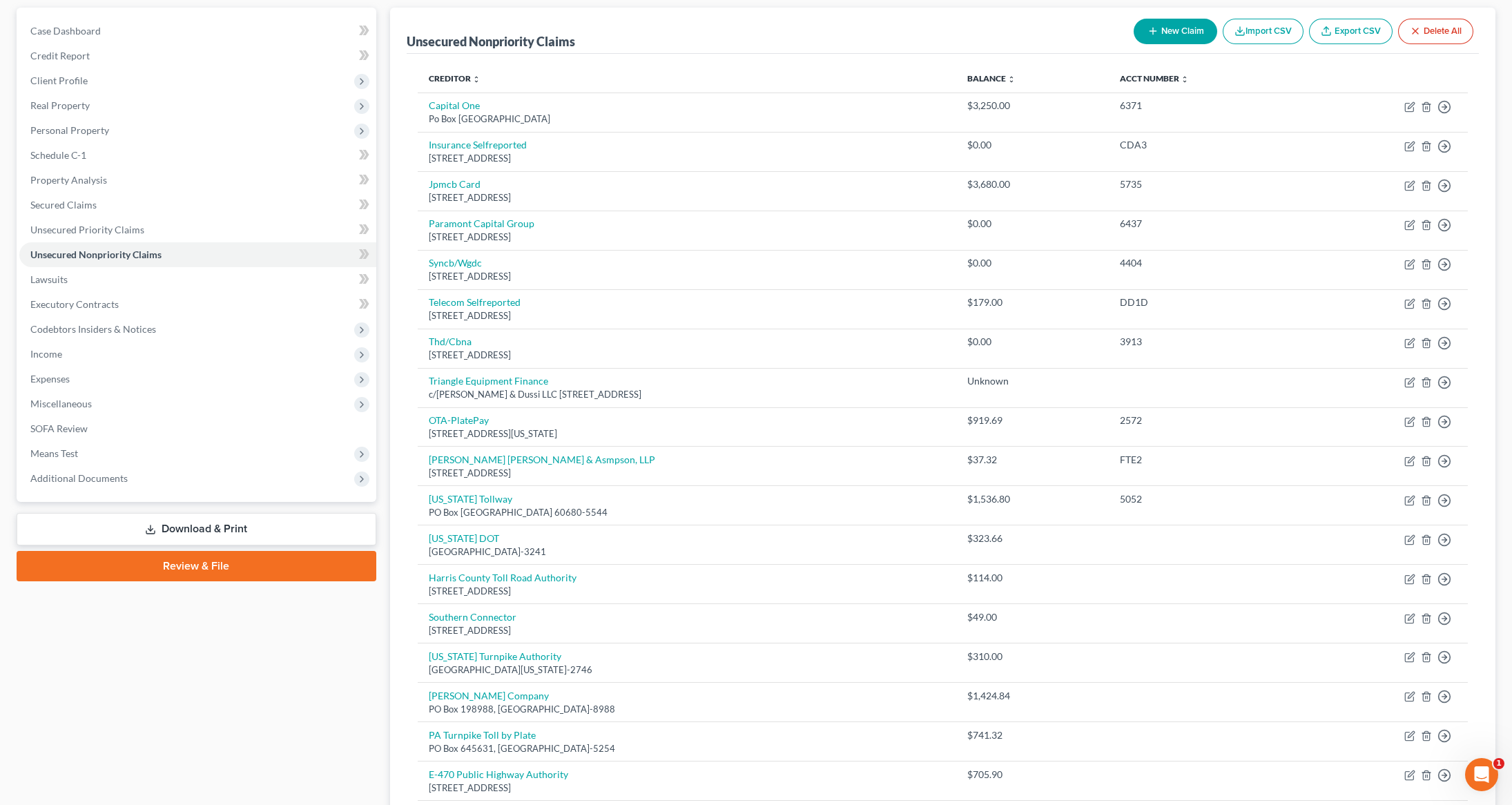
click at [1172, 38] on button "New Claim" at bounding box center [1175, 31] width 83 height 25
select select "0"
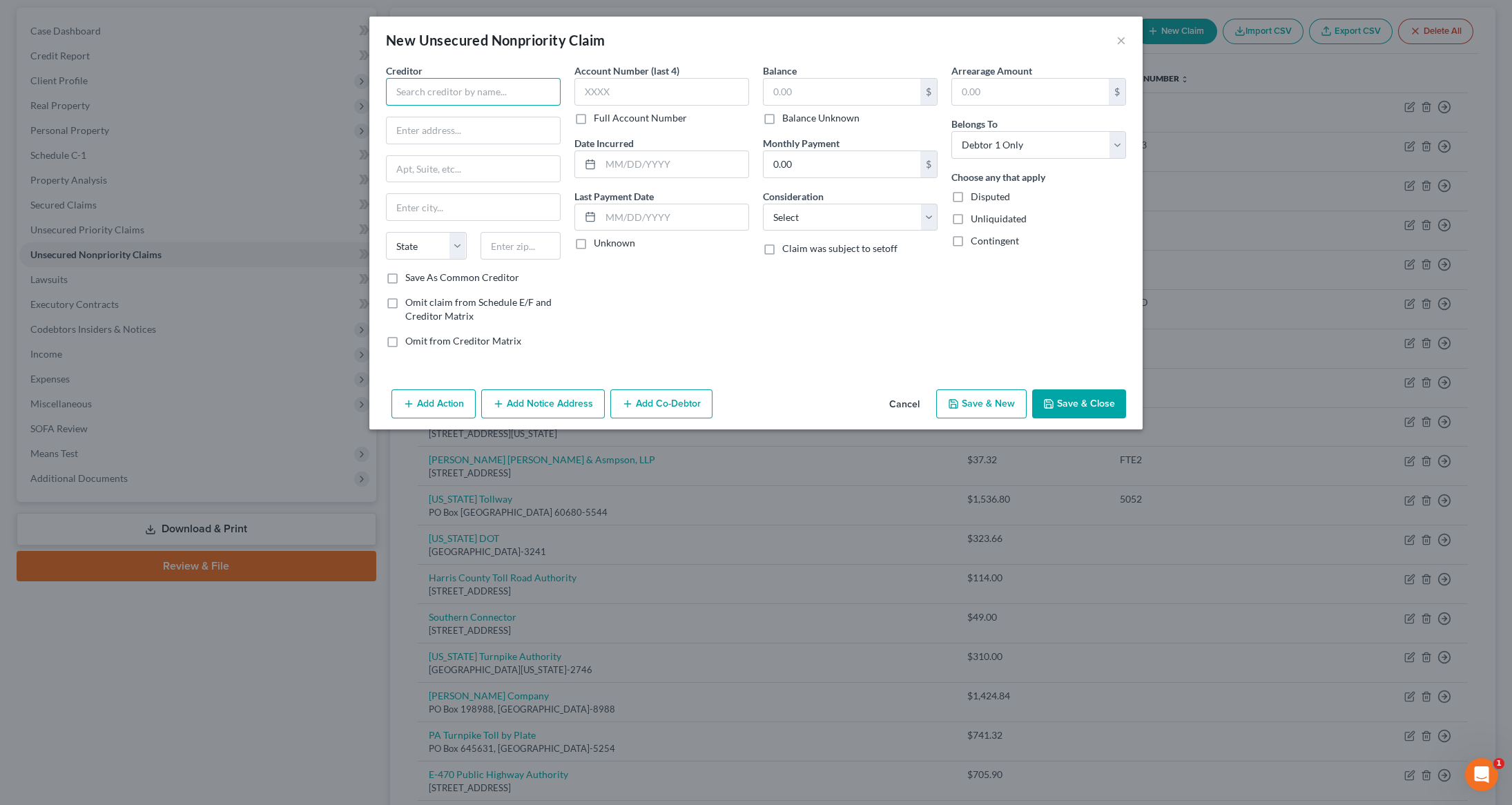
click at [490, 84] on input "text" at bounding box center [473, 92] width 175 height 28
type input "[US_STATE] Turnpike"
click at [490, 132] on input "text" at bounding box center [473, 131] width 173 height 26
type input "PO Box 94675"
drag, startPoint x: 441, startPoint y: 203, endPoint x: 1510, endPoint y: 487, distance: 1106.1
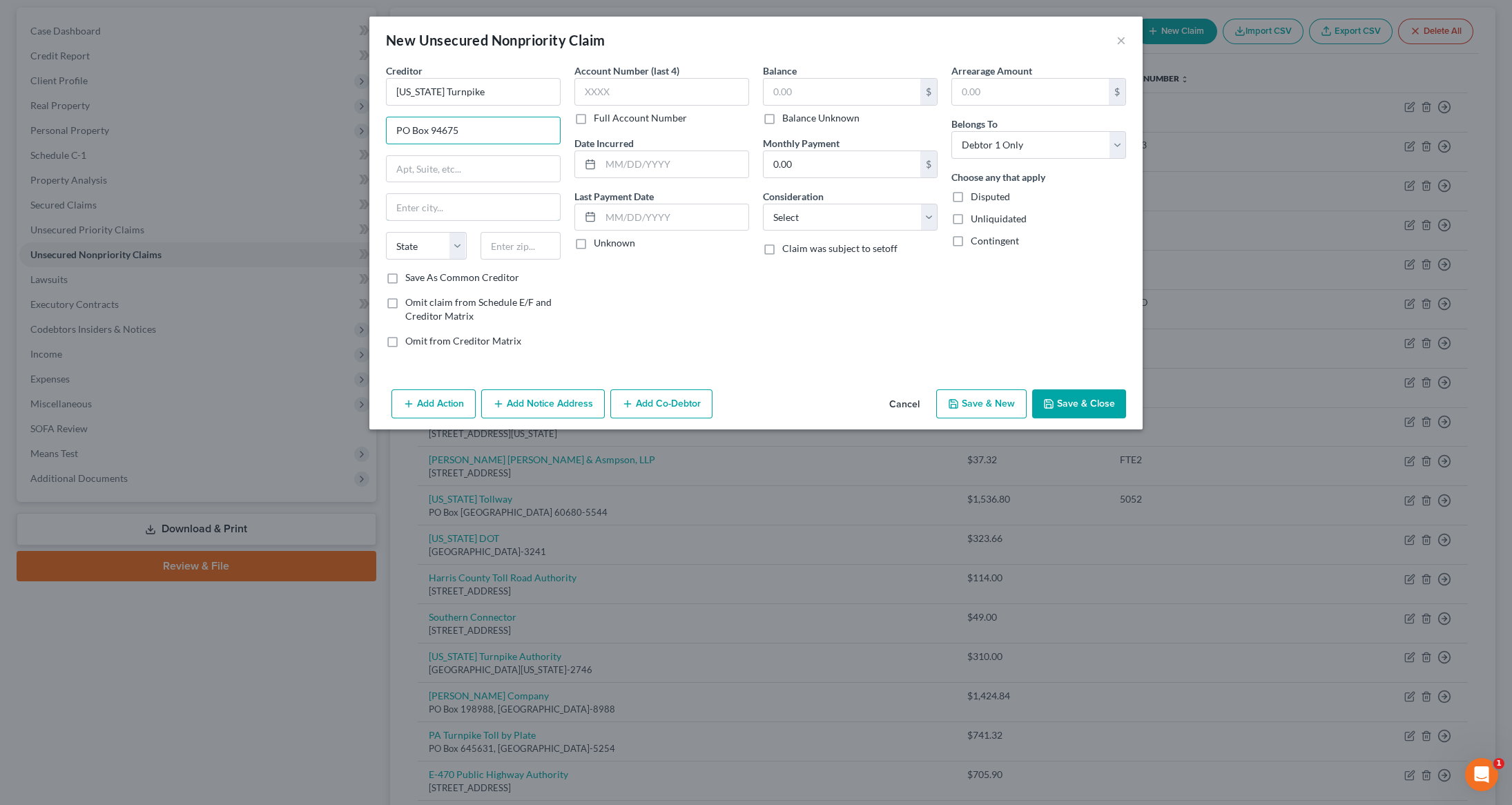
click at [459, 209] on input "text" at bounding box center [473, 207] width 173 height 26
type input "[GEOGRAPHIC_DATA]"
select select "36"
click at [500, 247] on input "text" at bounding box center [521, 246] width 81 height 28
type input "44101-4675"
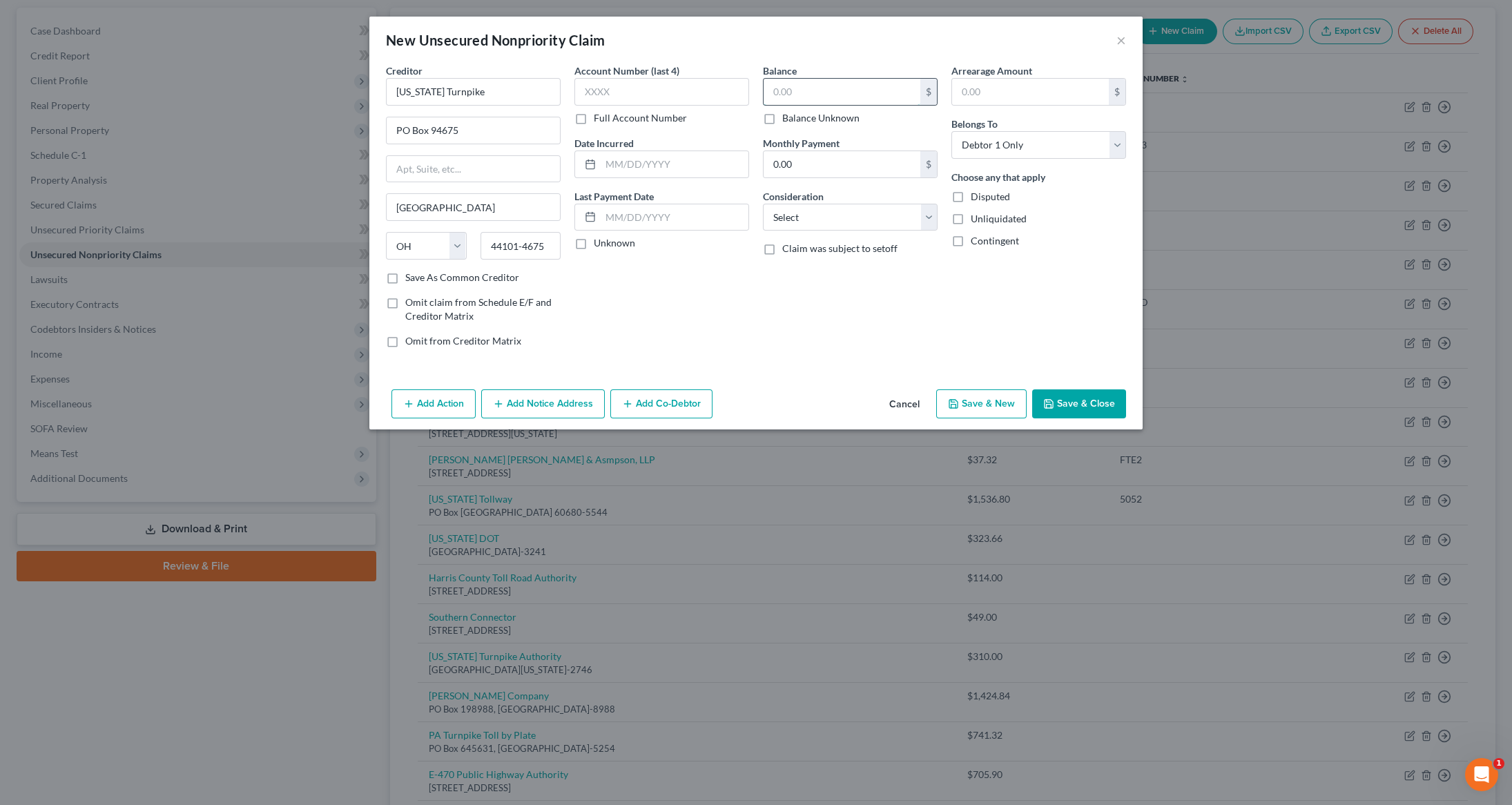
click at [810, 87] on input "text" at bounding box center [842, 92] width 157 height 26
type input "43.00"
click at [1107, 403] on button "Save & Close" at bounding box center [1079, 403] width 94 height 29
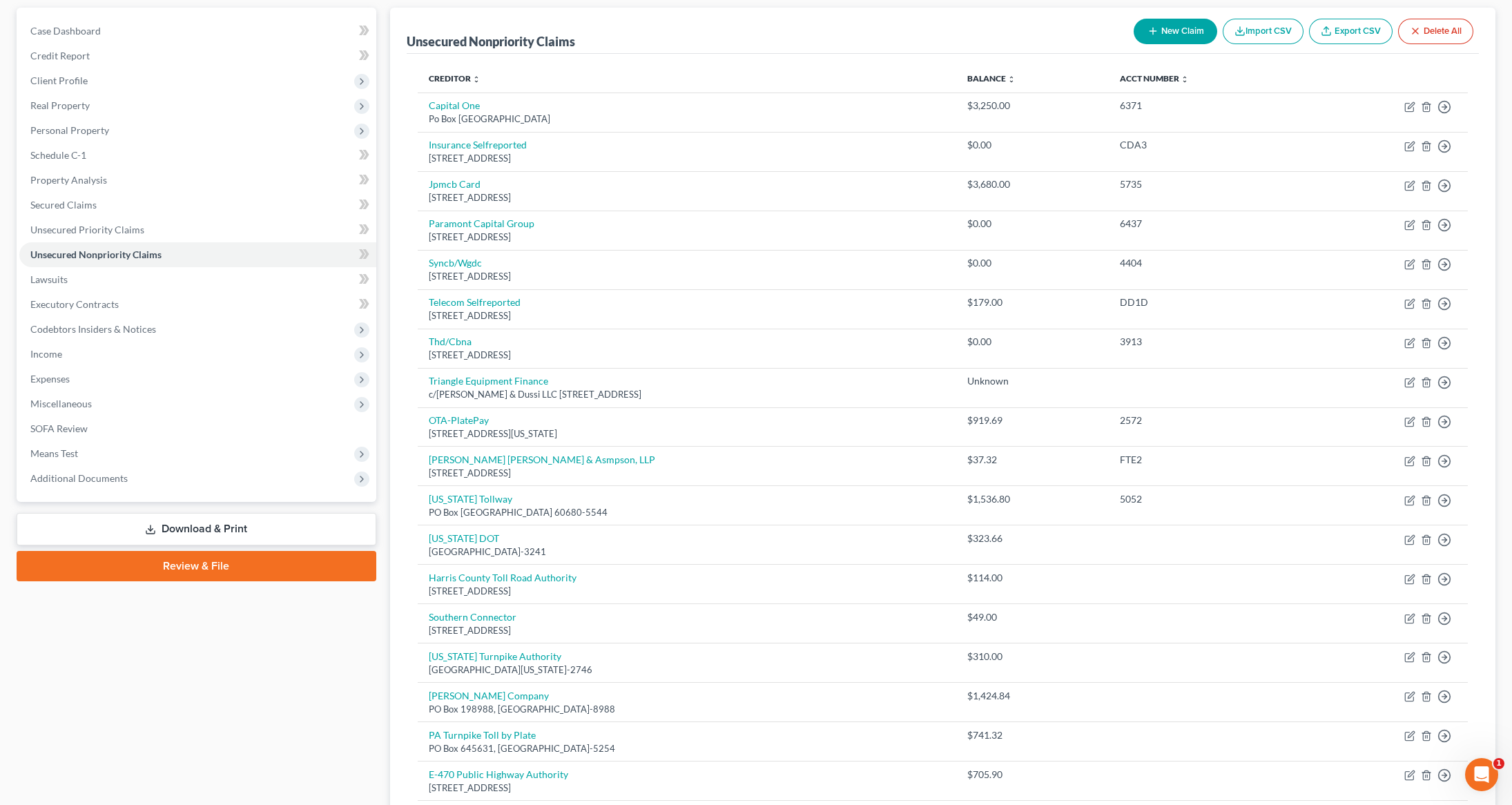
click at [1190, 38] on button "New Claim" at bounding box center [1175, 31] width 83 height 25
select select "0"
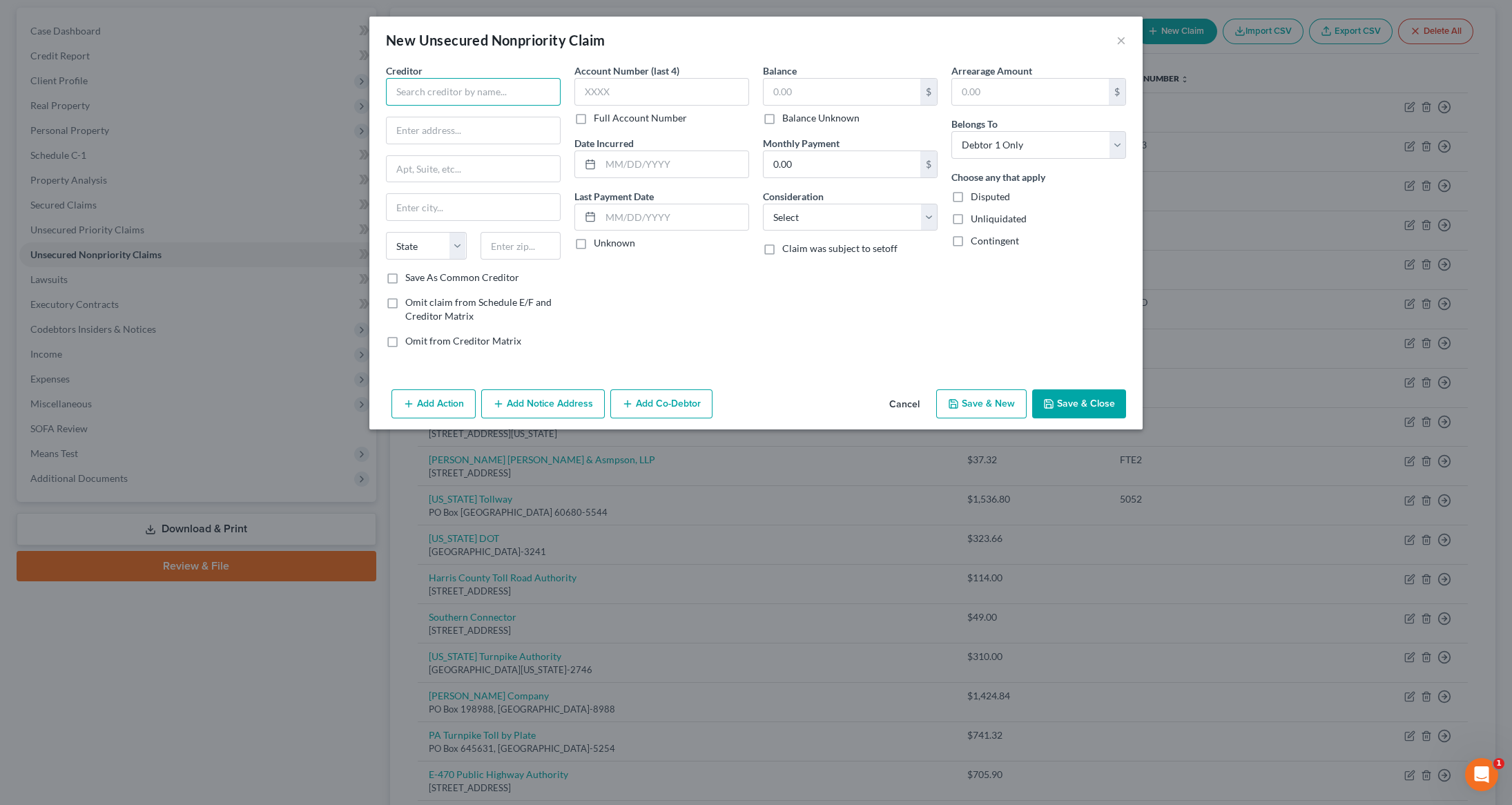
click at [467, 90] on input "text" at bounding box center [473, 92] width 175 height 28
type input "TxTag"
type input "PO Box 650749"
click at [790, 96] on input "text" at bounding box center [842, 92] width 157 height 26
type input "25.33"
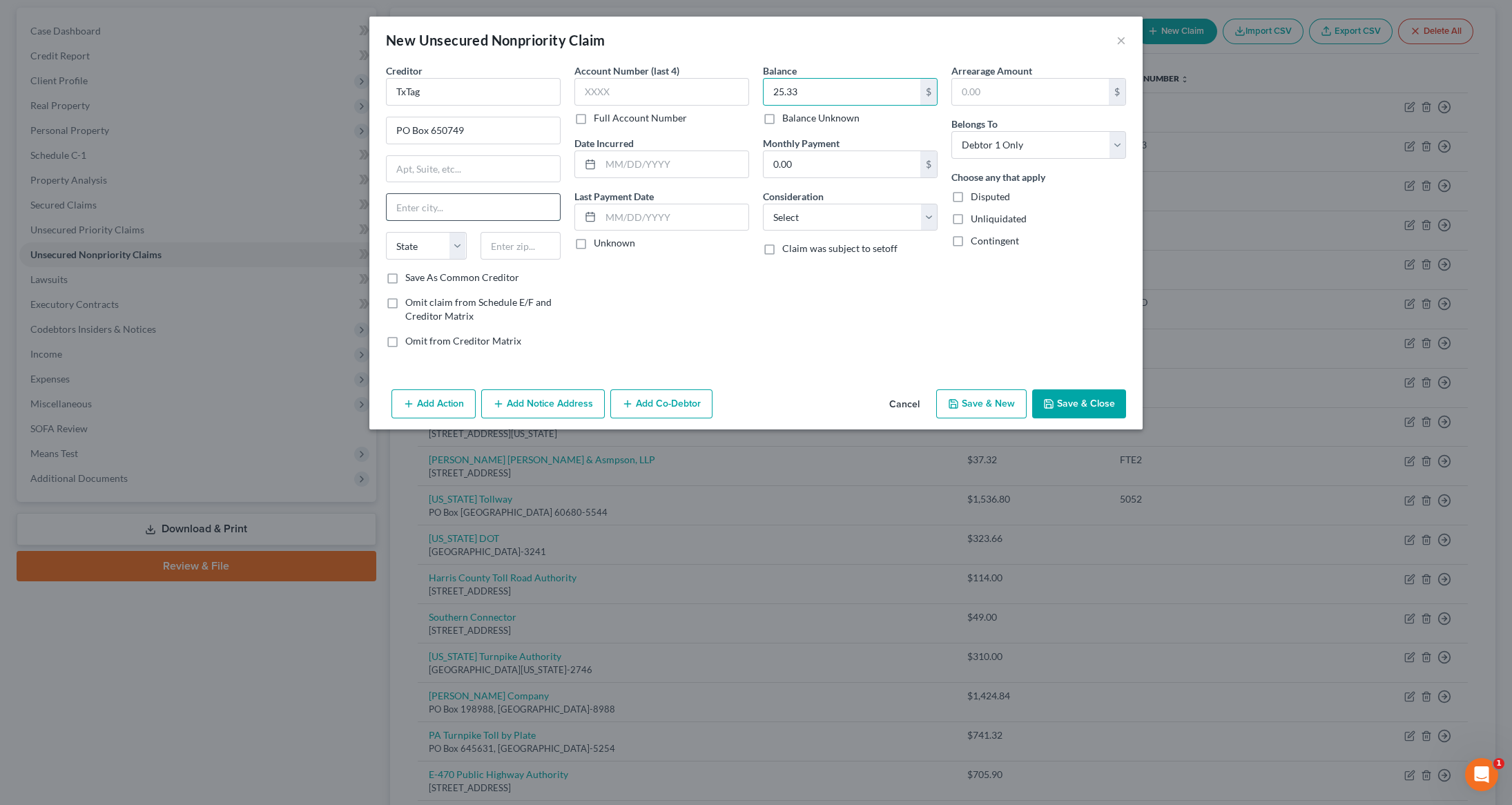
click at [455, 217] on input "text" at bounding box center [473, 207] width 173 height 26
type input "[GEOGRAPHIC_DATA]"
select select "45"
type input "75265-0749"
click at [1081, 404] on button "Save & Close" at bounding box center [1079, 403] width 94 height 29
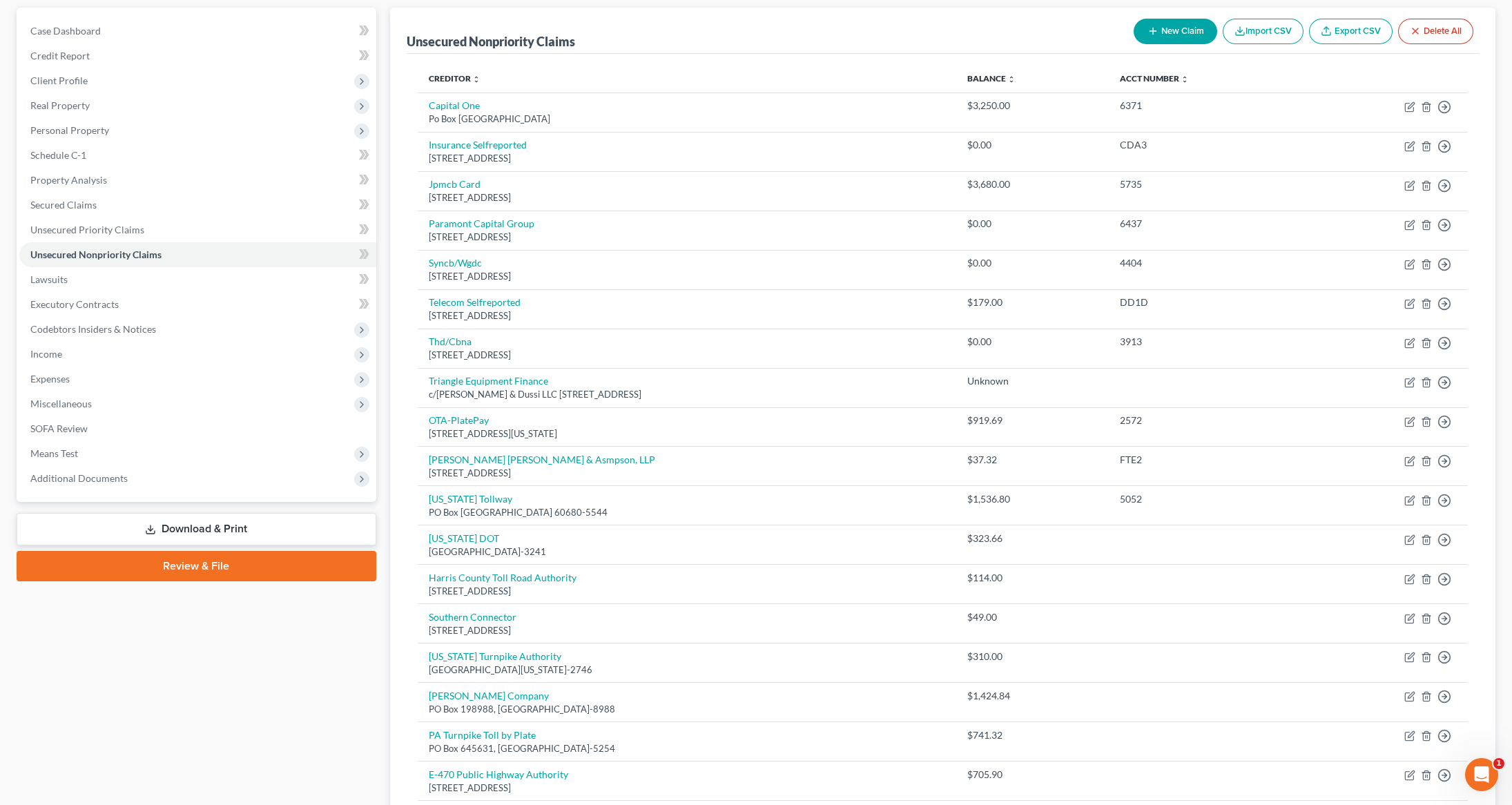
click at [1162, 28] on button "New Claim" at bounding box center [1175, 31] width 83 height 25
select select "0"
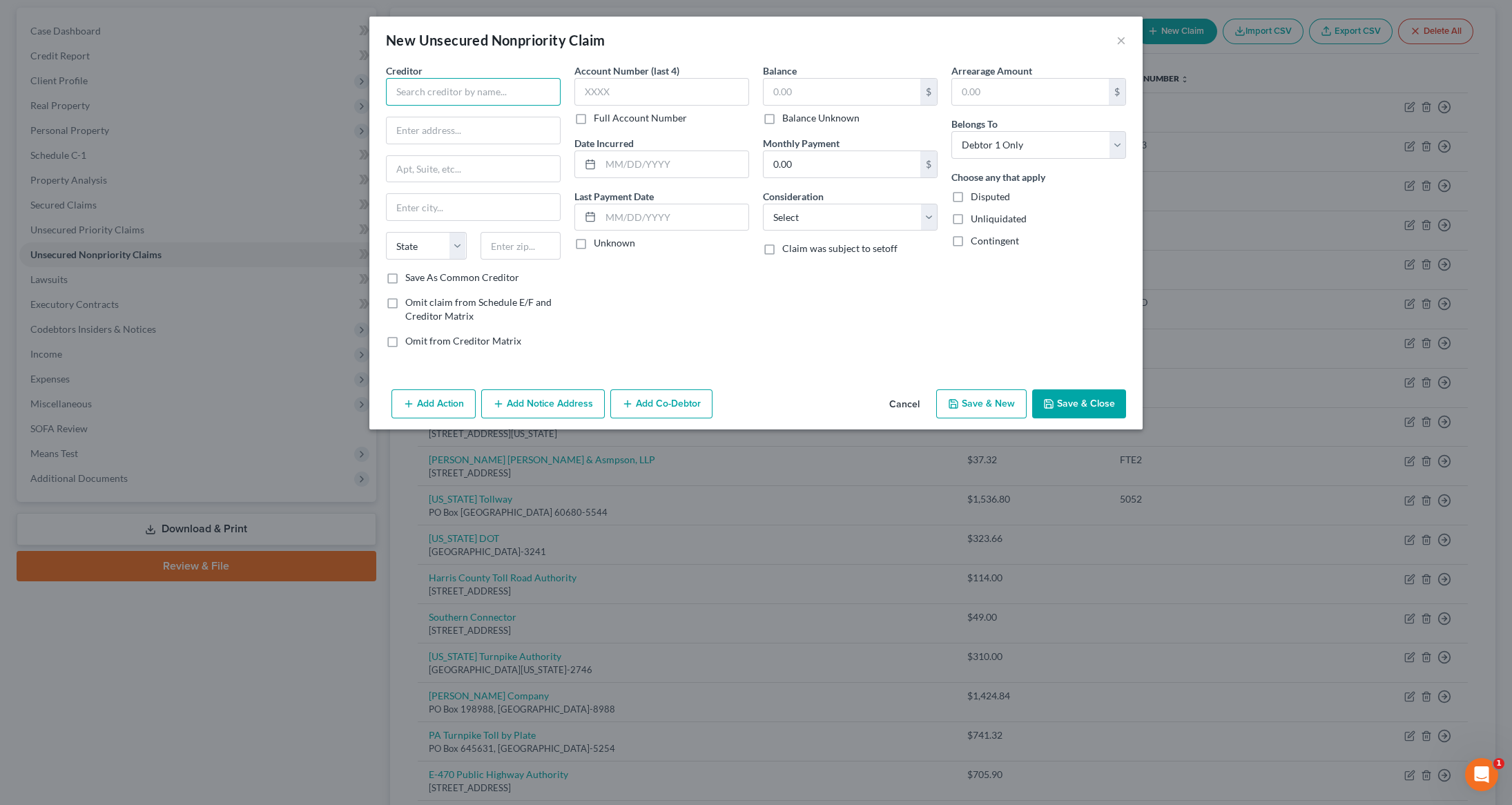
click at [477, 97] on input "text" at bounding box center [473, 92] width 175 height 28
type input "North [US_STATE] Tollway Authority"
type input "PO Box 660244"
type input "[GEOGRAPHIC_DATA]"
type input "t"
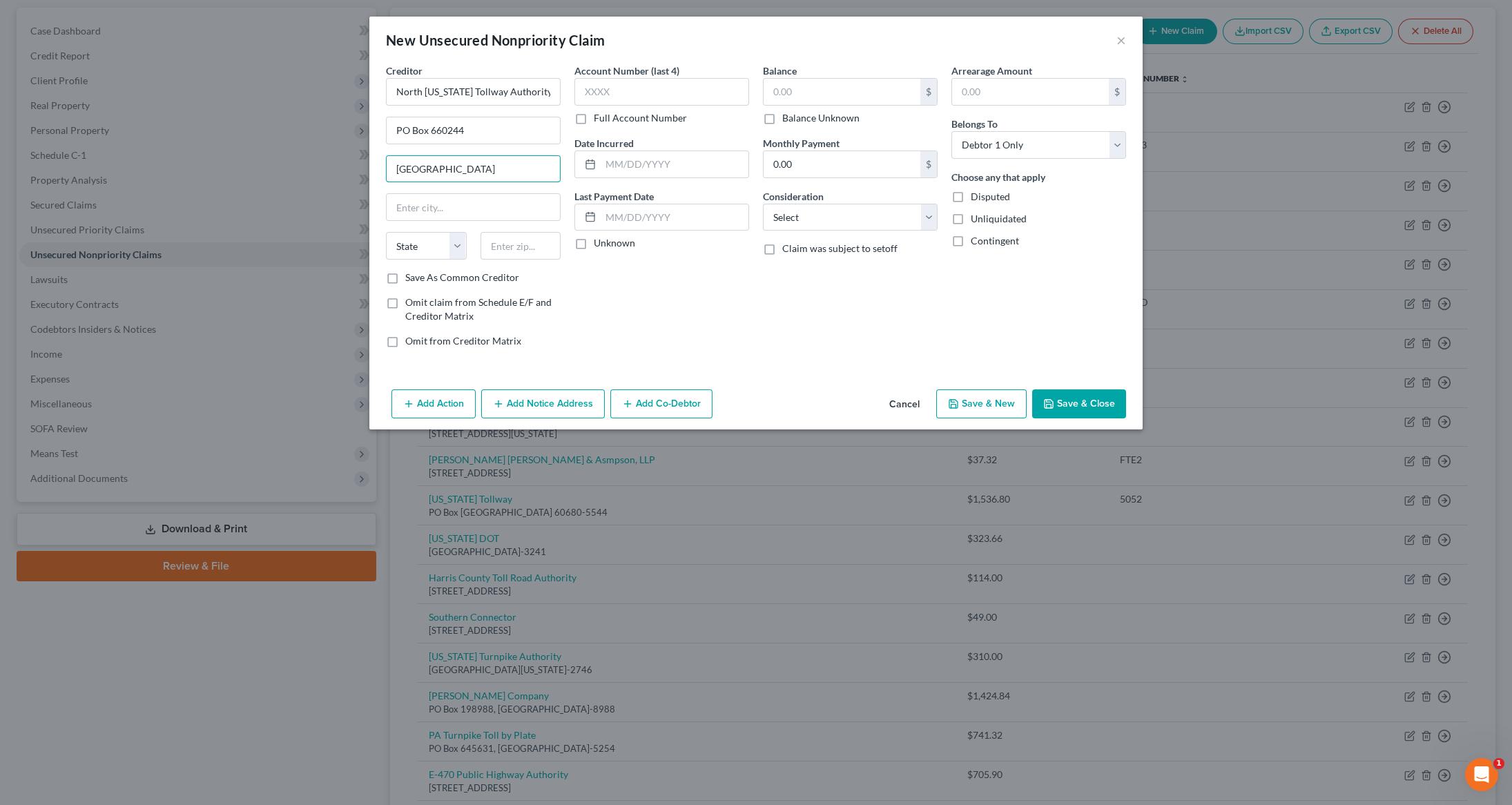
drag, startPoint x: 487, startPoint y: 175, endPoint x: 344, endPoint y: 173, distance: 143.0
click at [344, 173] on div "New Unsecured Nonpriority Claim × Creditor * [GEOGRAPHIC_DATA][US_STATE] Tollwa…" at bounding box center [756, 402] width 1512 height 805
type input "[GEOGRAPHIC_DATA]"
select select "45"
type input "75266-0244"
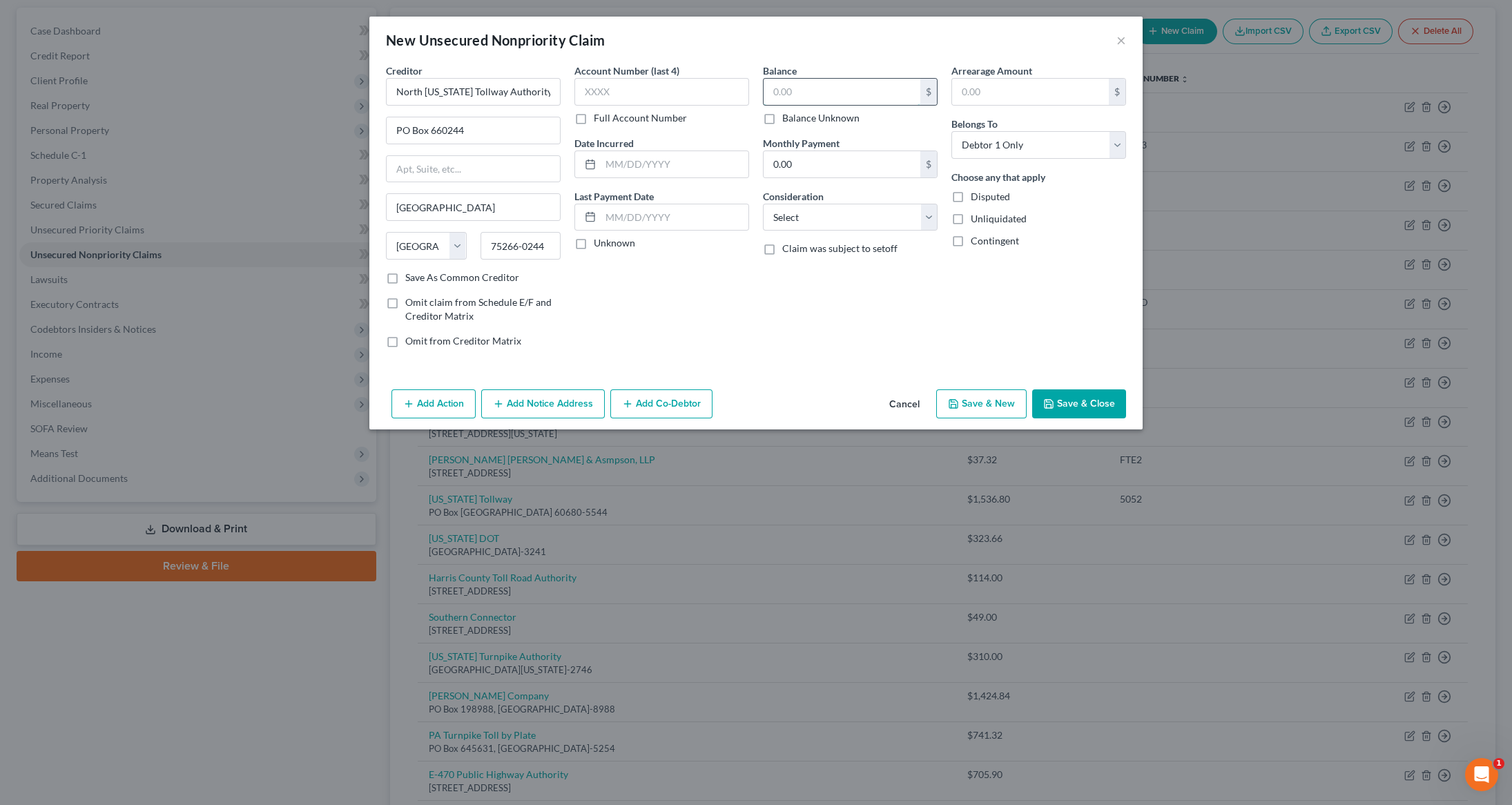
click at [807, 100] on input "text" at bounding box center [842, 92] width 157 height 26
click at [828, 79] on input "text" at bounding box center [842, 92] width 157 height 26
type input "812.28"
click at [1082, 406] on button "Save & Close" at bounding box center [1079, 403] width 94 height 29
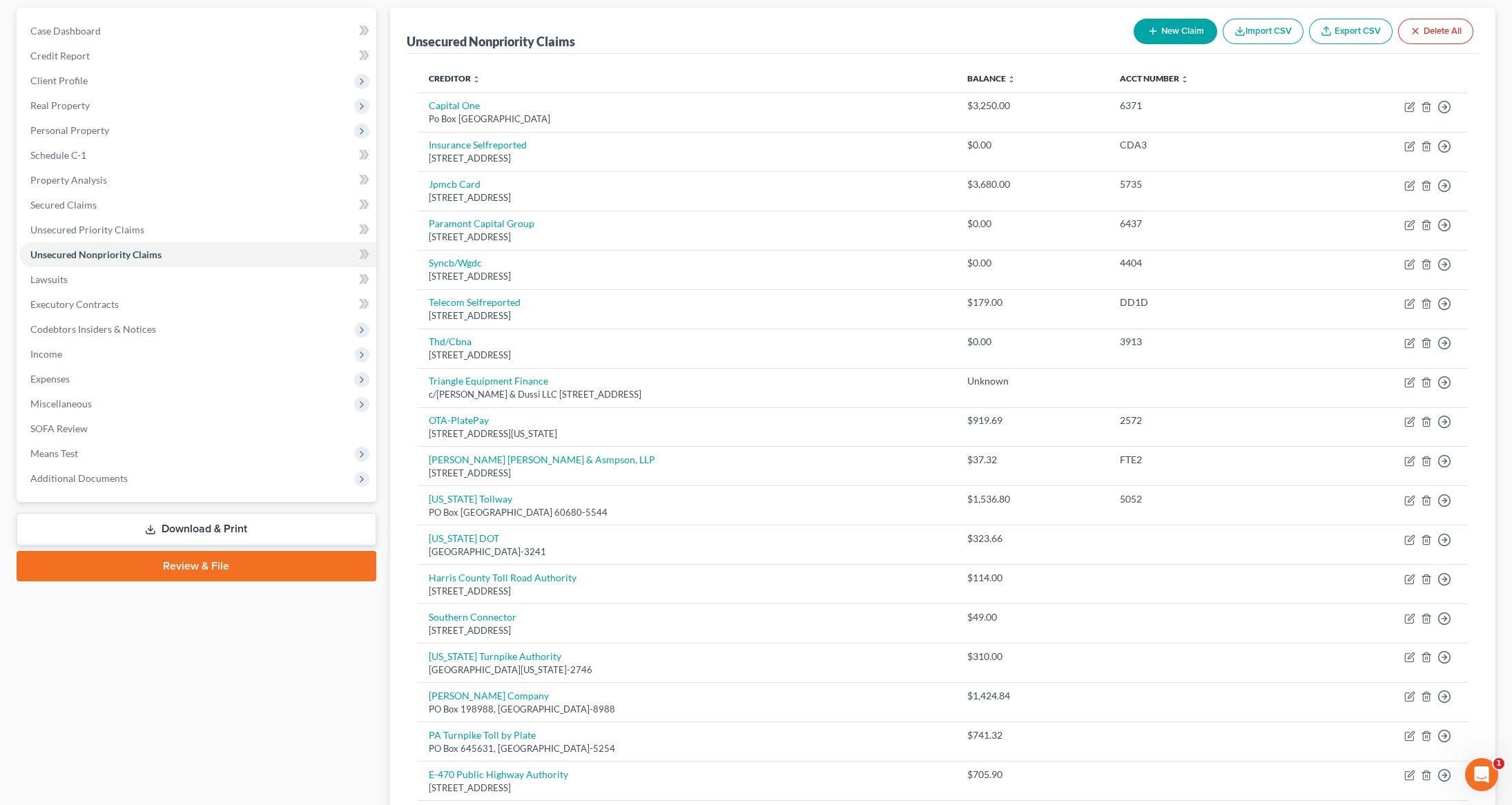
click at [1479, 775] on icon "Open Intercom Messenger" at bounding box center [1482, 775] width 23 height 23
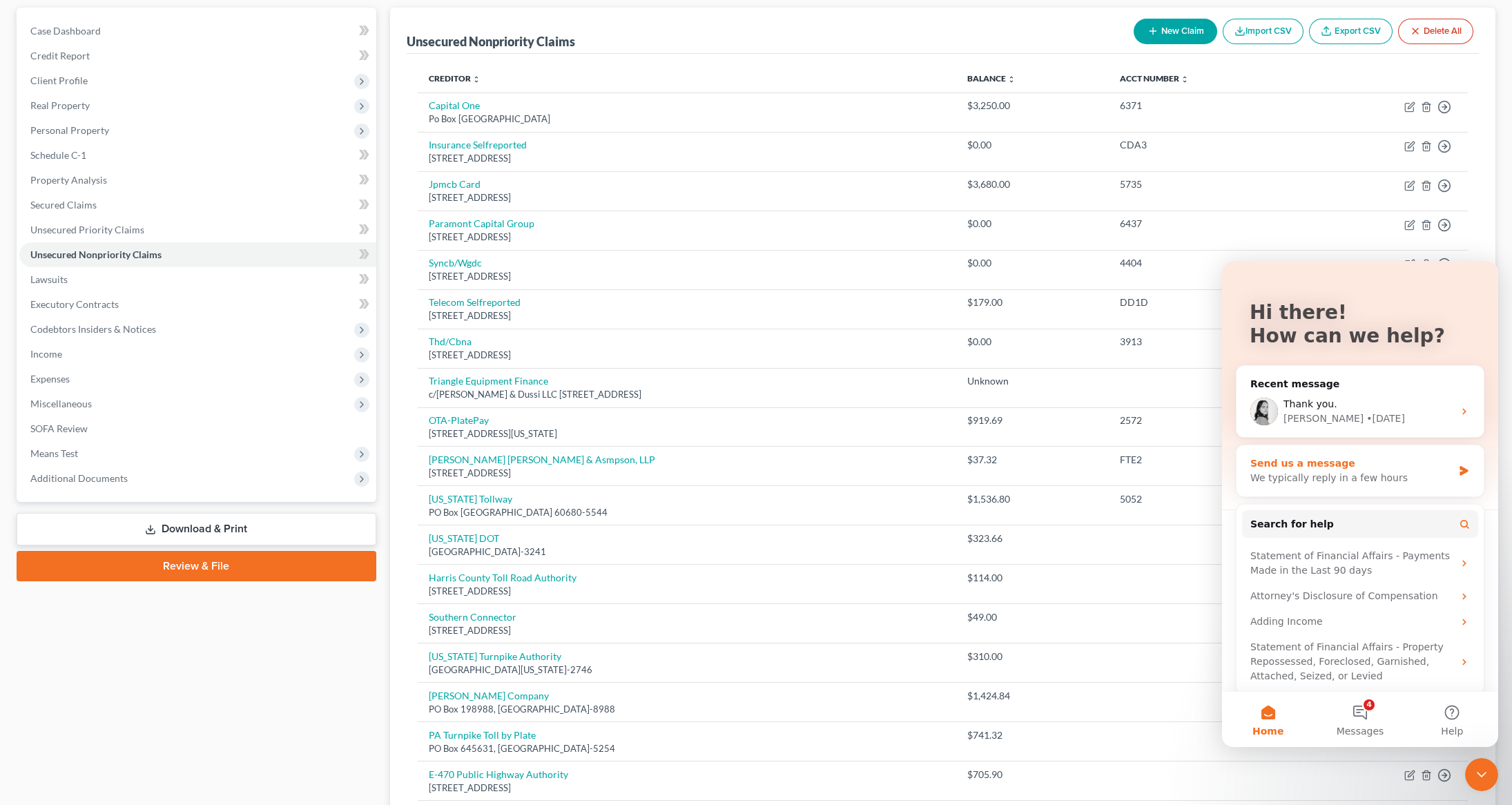
scroll to position [38, 0]
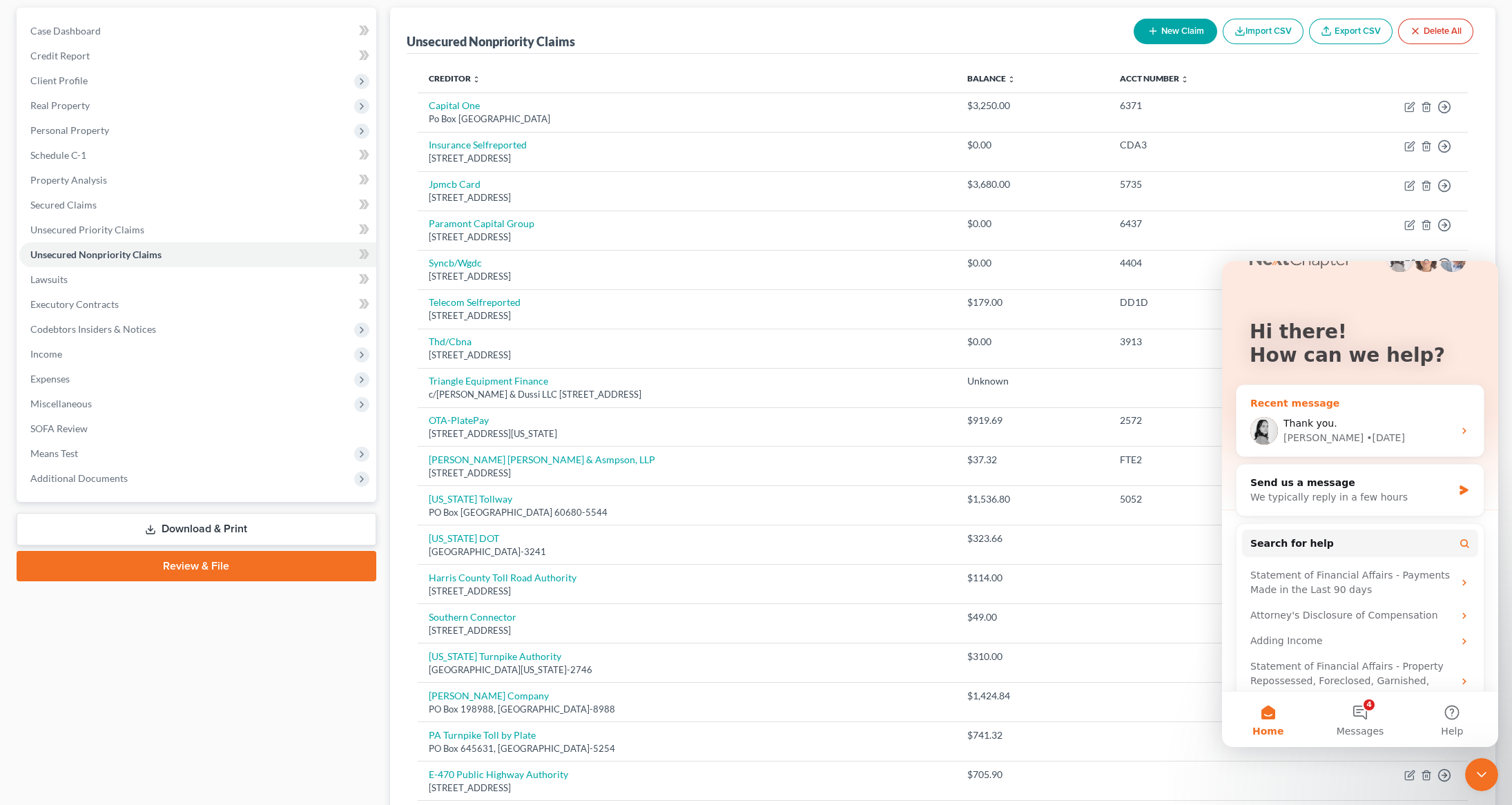
click at [1299, 425] on span "Thank you." at bounding box center [1310, 423] width 54 height 11
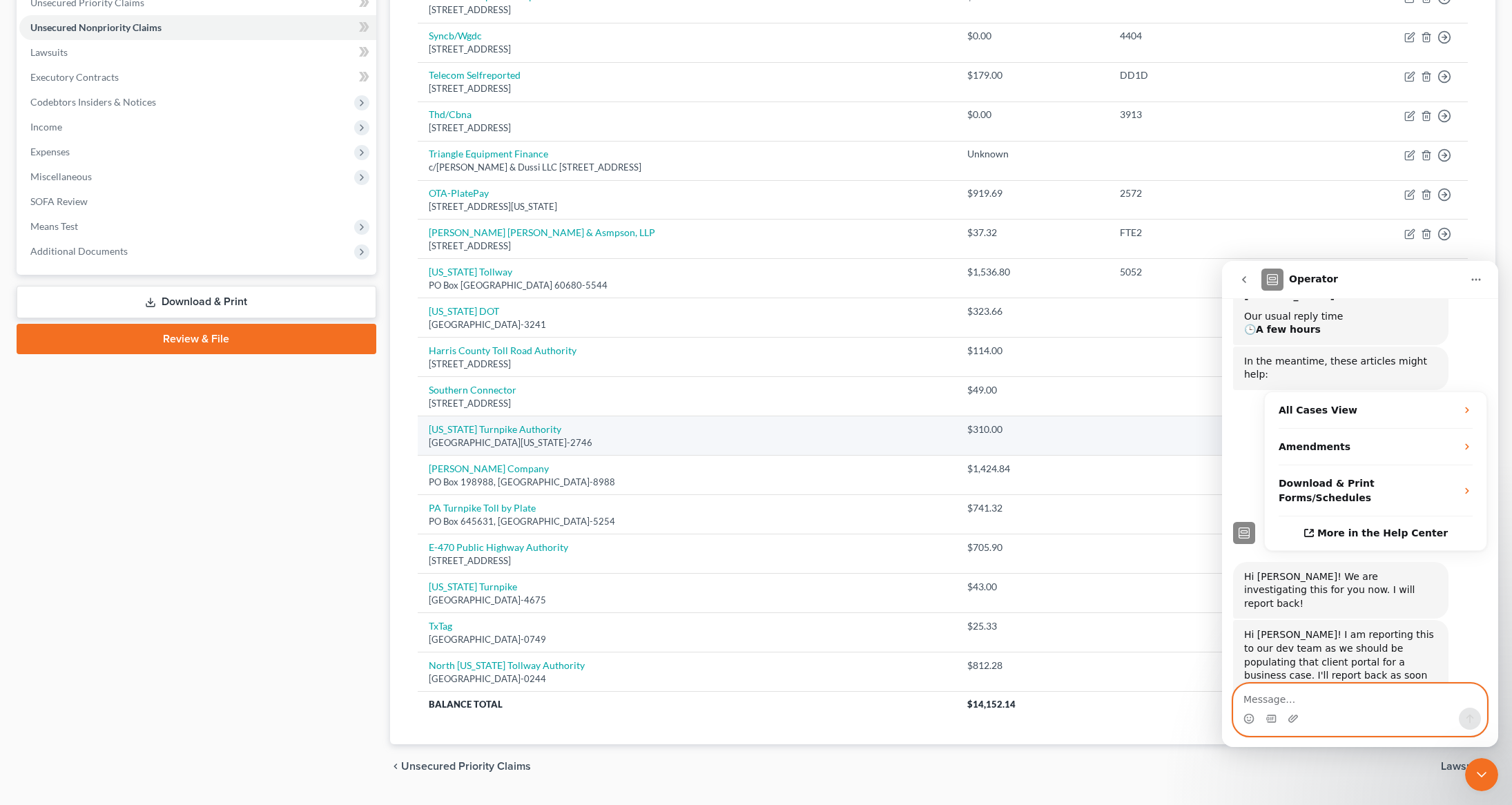
scroll to position [391, 0]
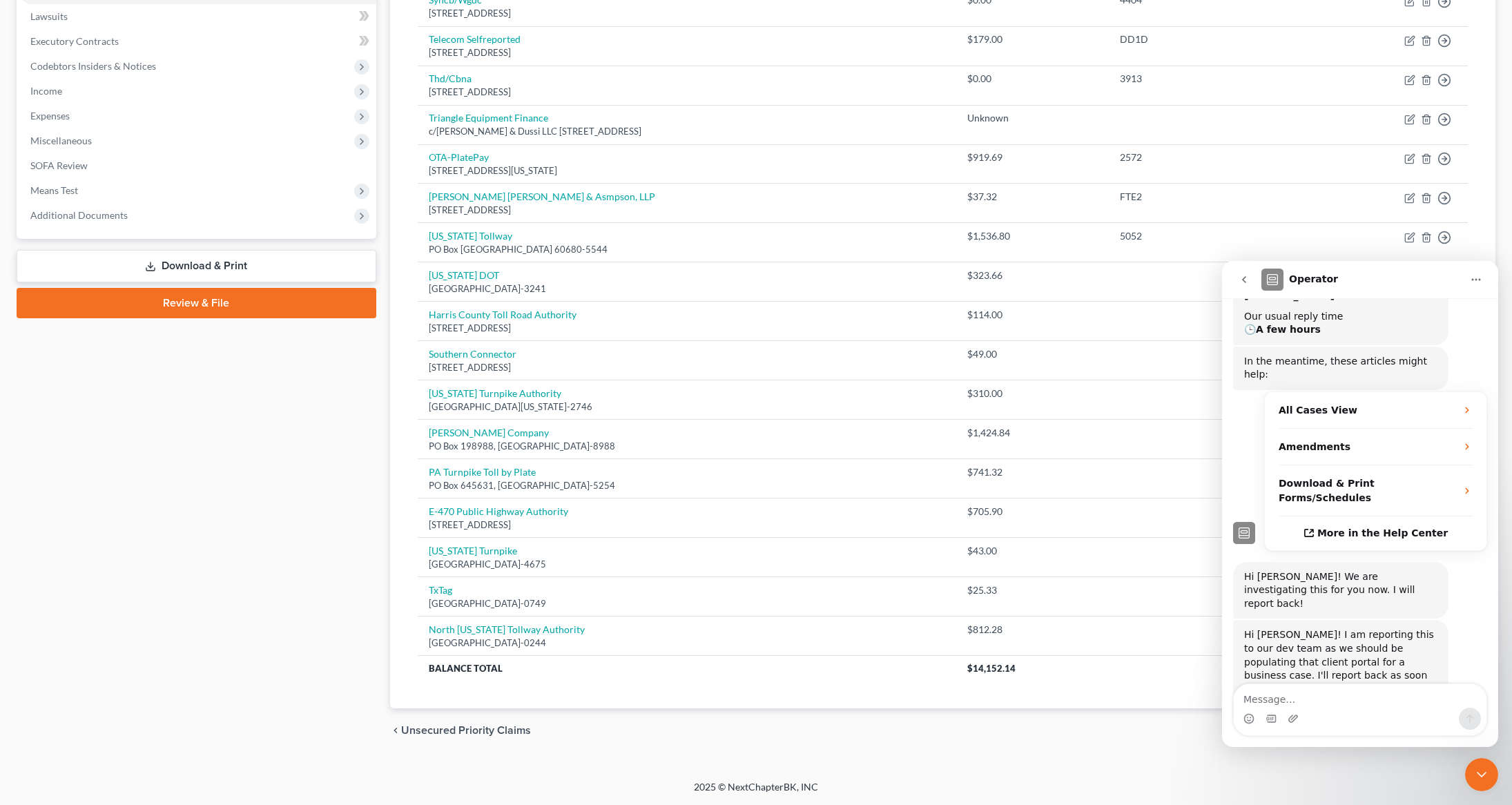
click at [1495, 775] on div "Close Intercom Messenger" at bounding box center [1482, 775] width 34 height 34
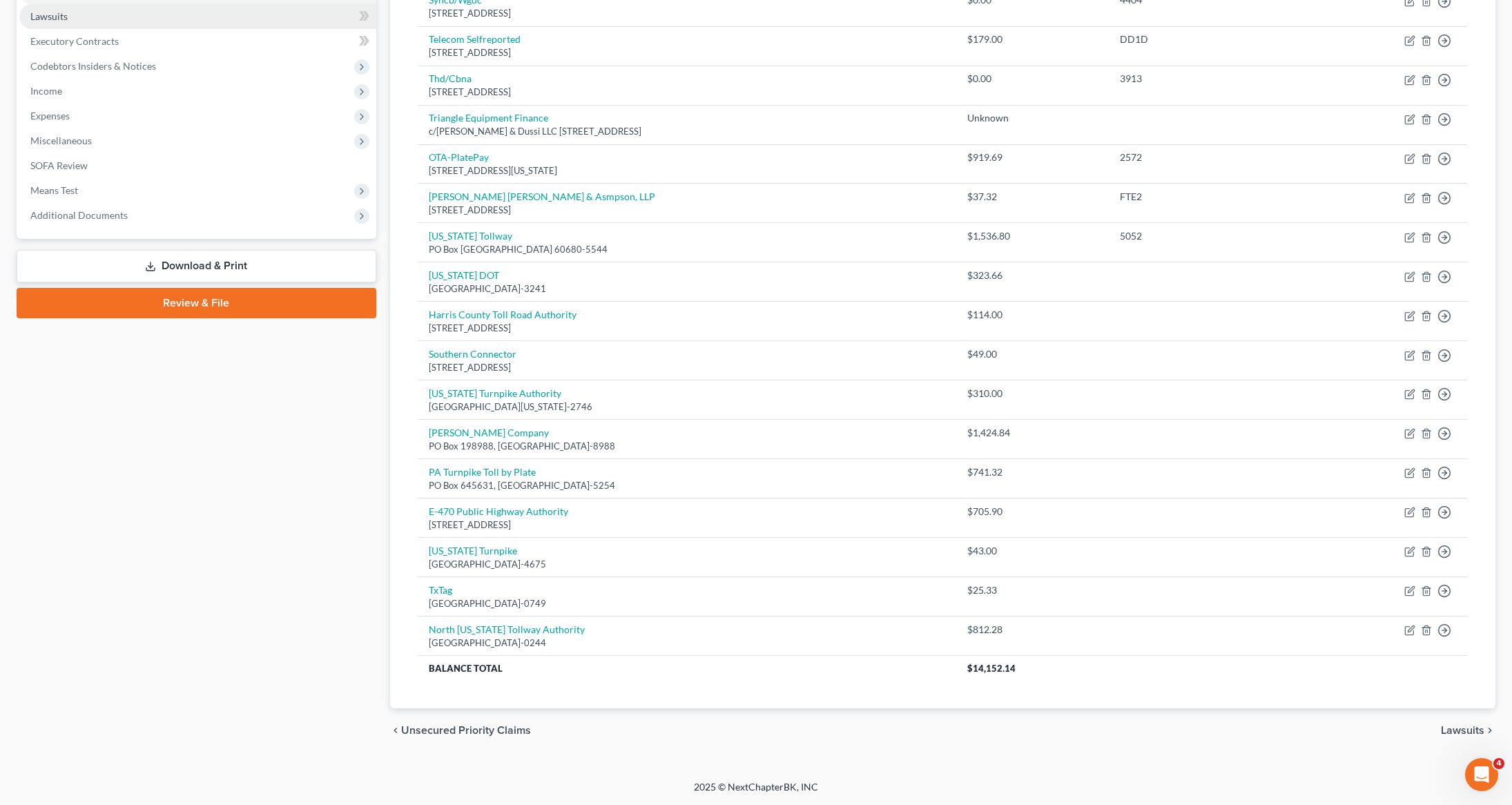
scroll to position [270, 0]
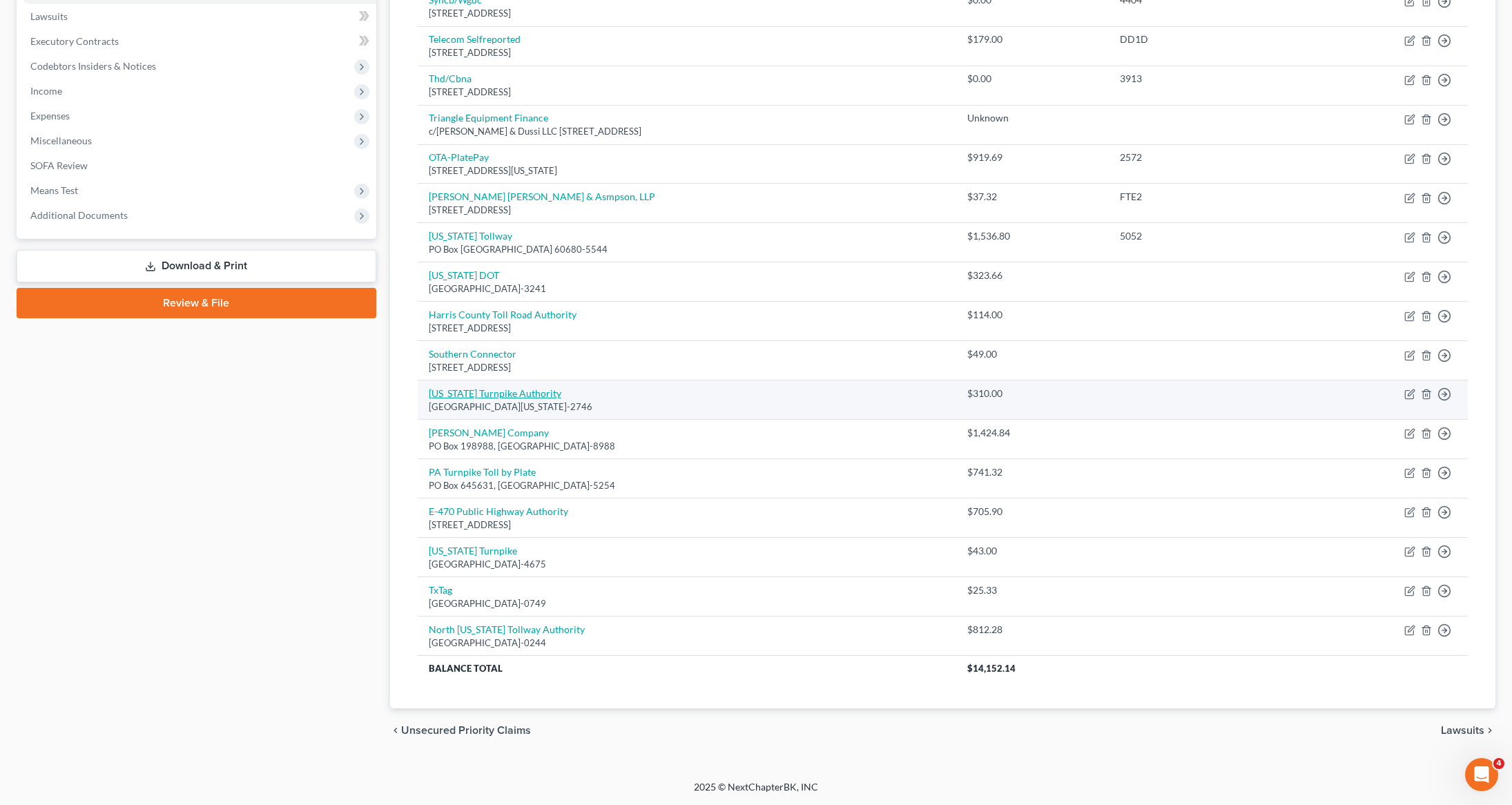
click at [515, 391] on link "[US_STATE] Turnpike Authority" at bounding box center [495, 393] width 132 height 11
select select "26"
select select "0"
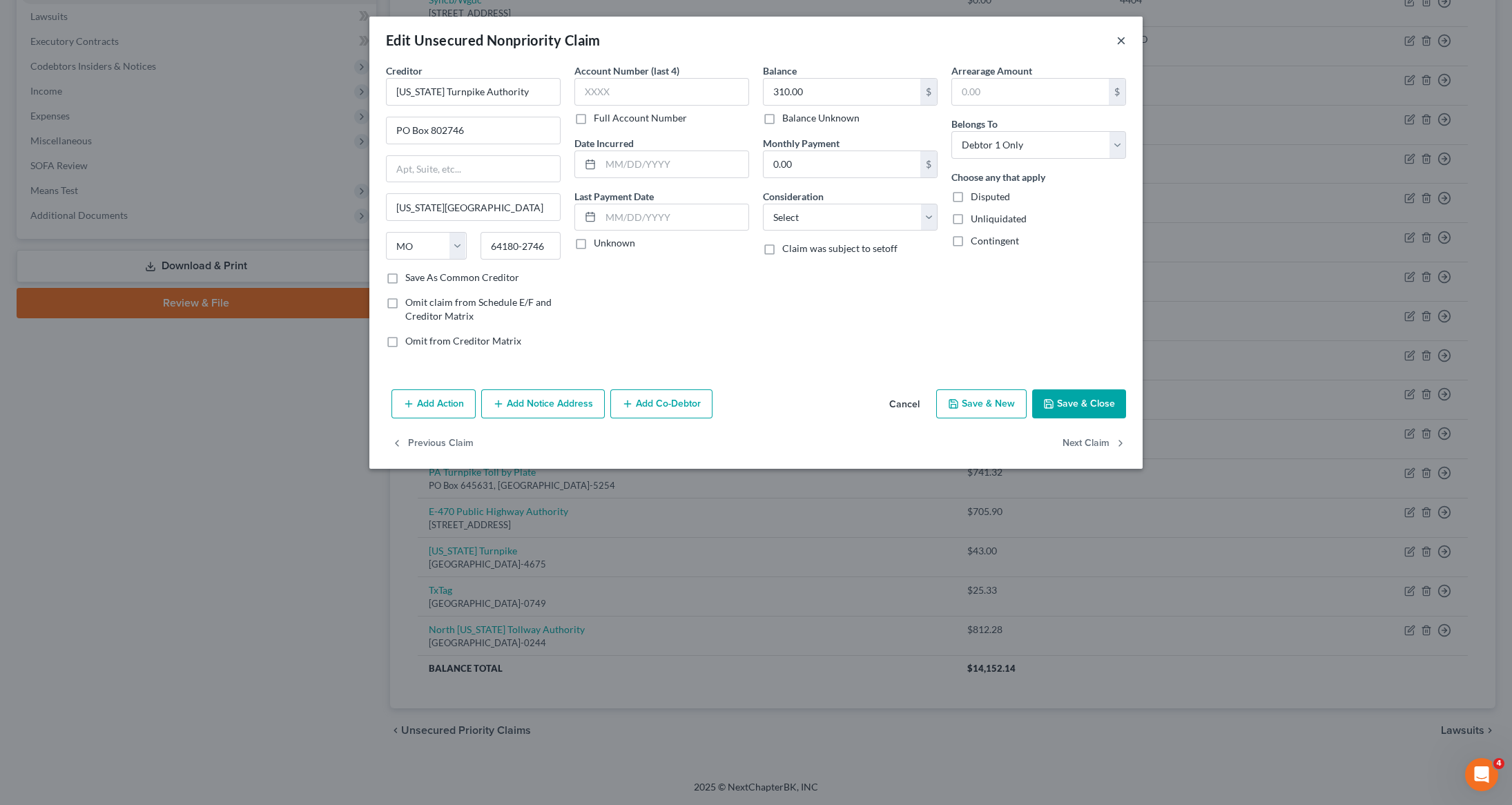
click at [1123, 38] on button "×" at bounding box center [1121, 40] width 10 height 16
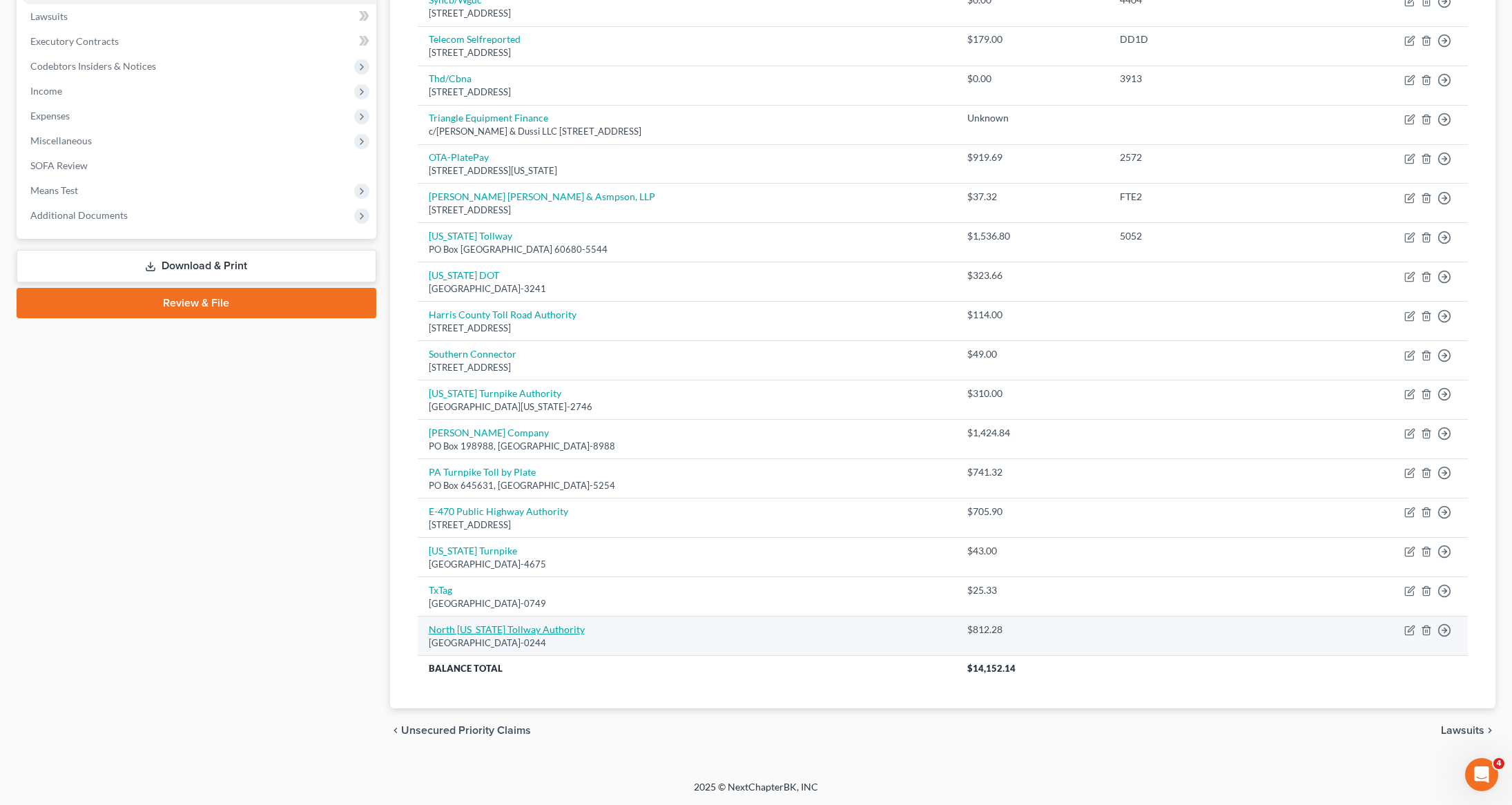
click at [483, 633] on link "North [US_STATE] Tollway Authority" at bounding box center [507, 629] width 156 height 11
select select "45"
select select "0"
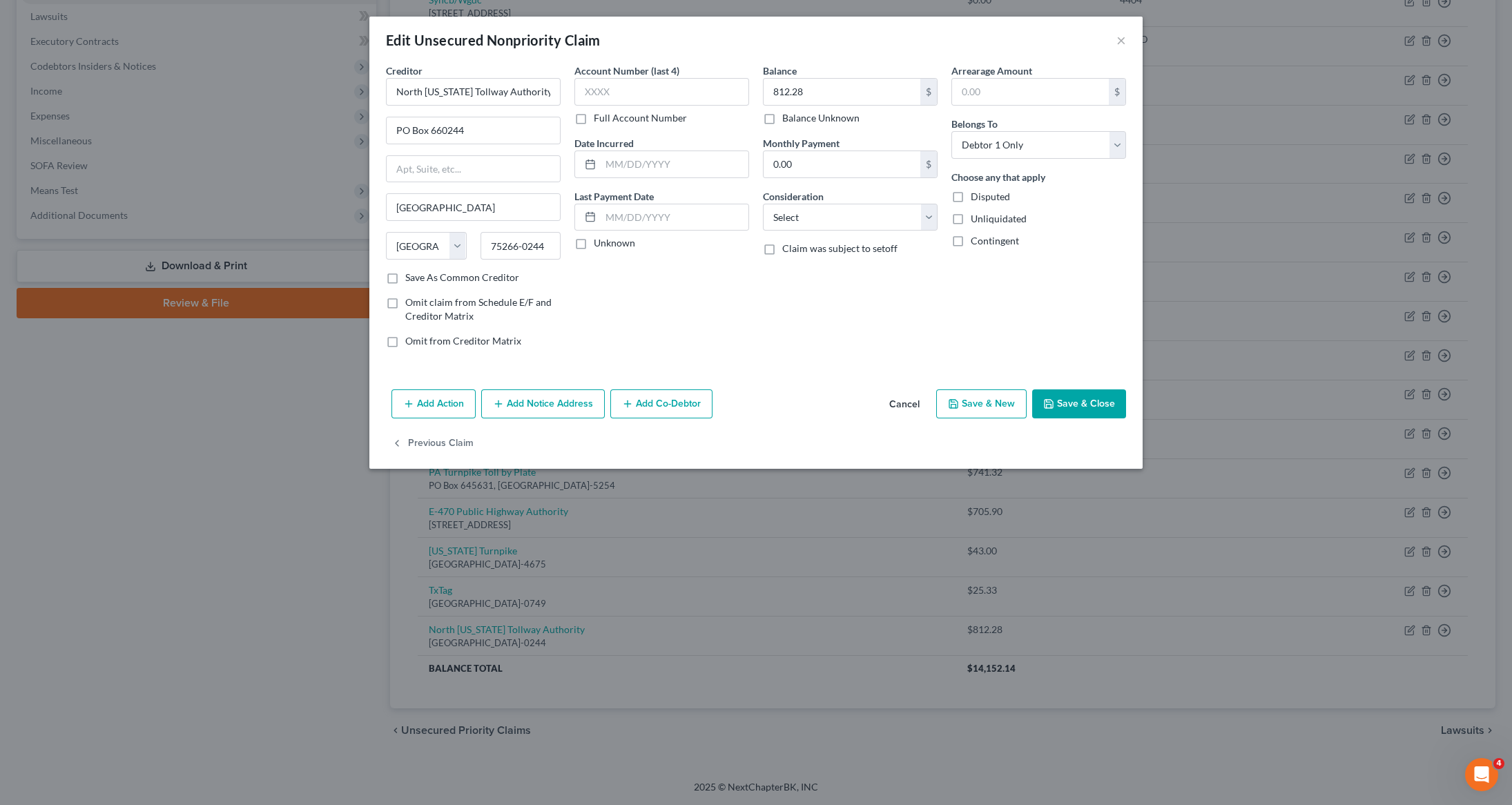
click at [551, 400] on button "Add Notice Address" at bounding box center [543, 403] width 123 height 29
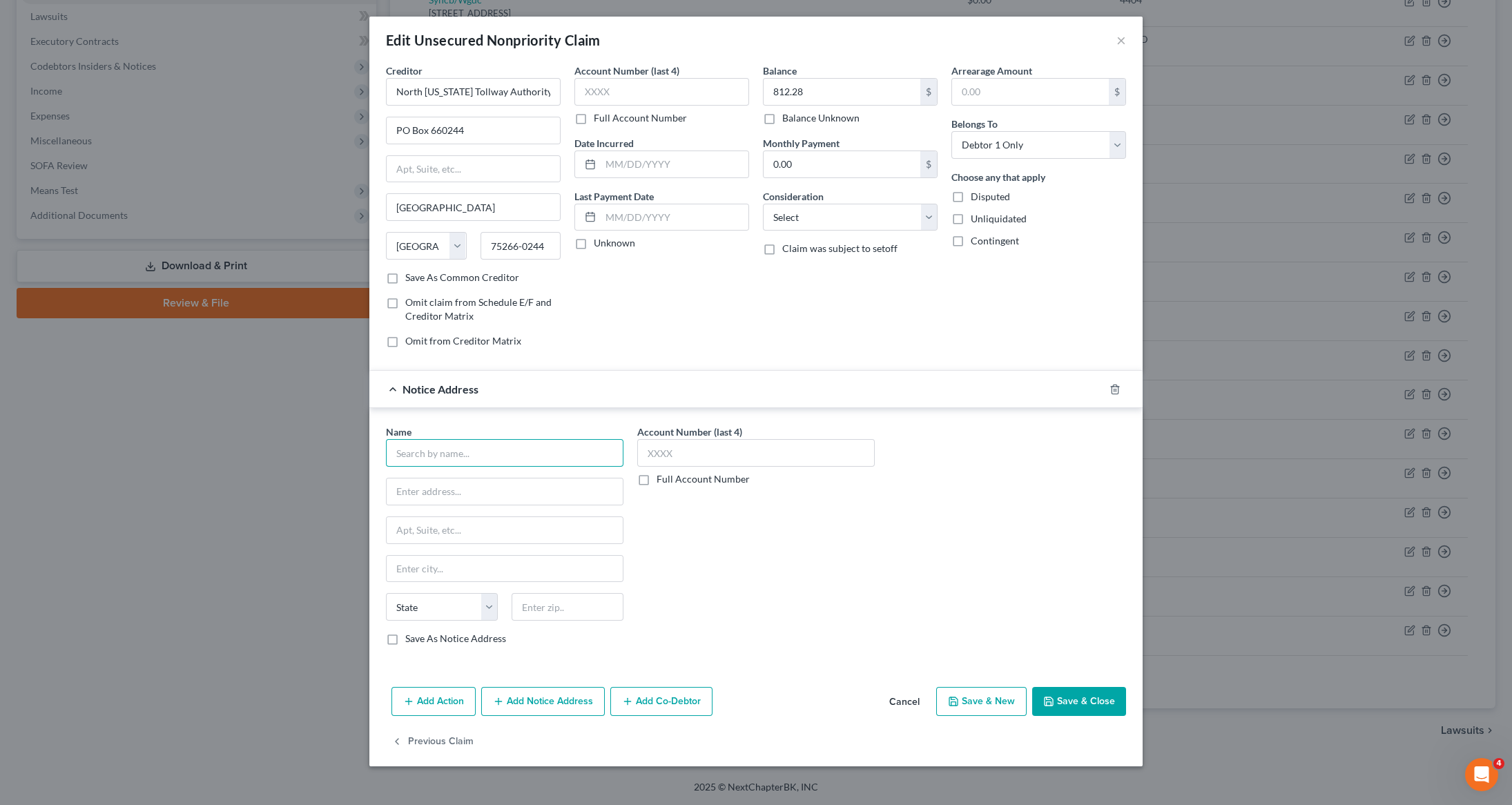
click at [490, 456] on input "text" at bounding box center [504, 453] width 238 height 28
type input "Valor Intelligent Processing"
type input "C"
type input "c"
type input "PO Box 207899"
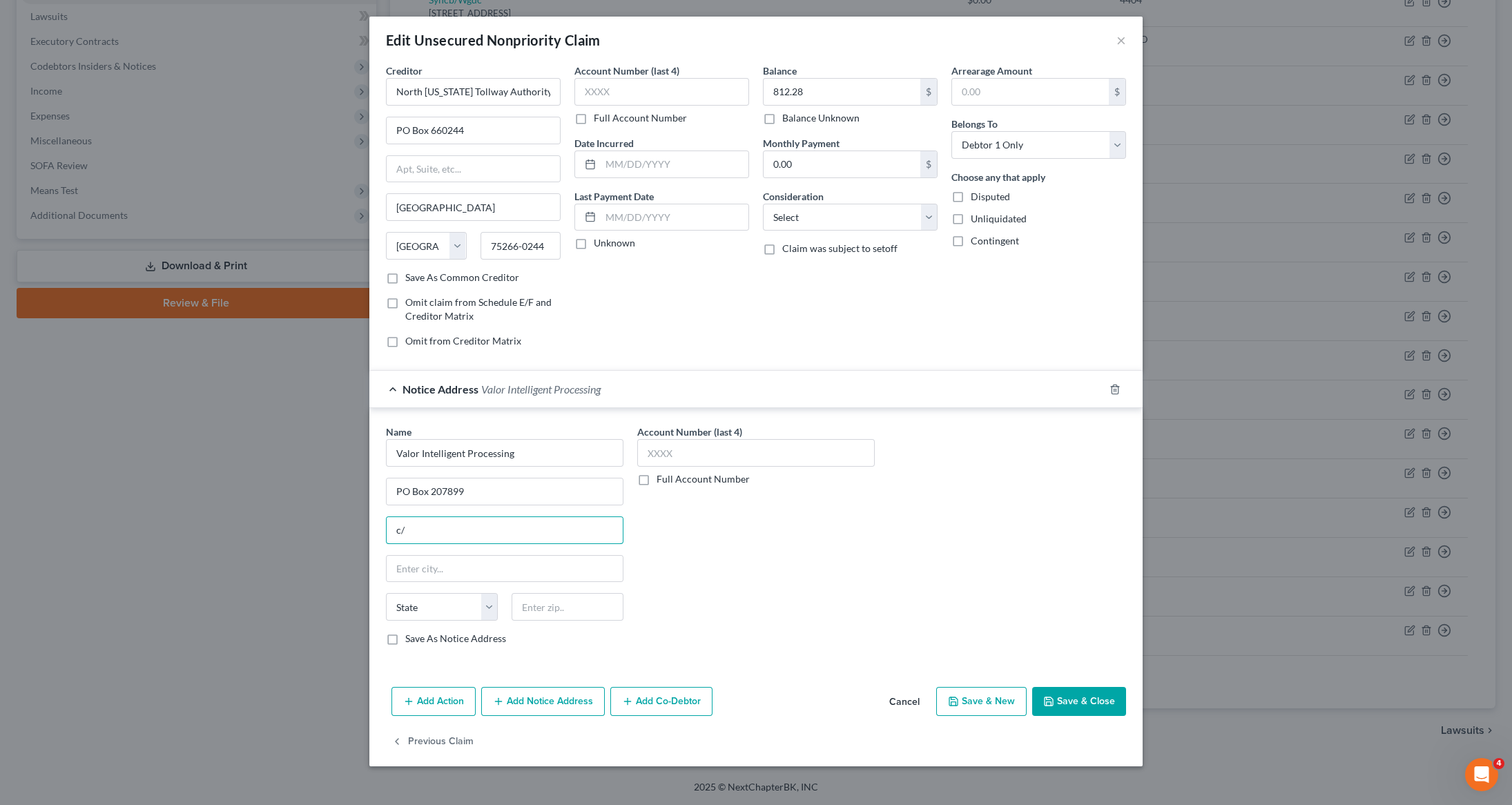
type input "c"
type input "[GEOGRAPHIC_DATA]"
select select "45"
type input "75320-7899"
click at [740, 459] on input "text" at bounding box center [756, 453] width 238 height 28
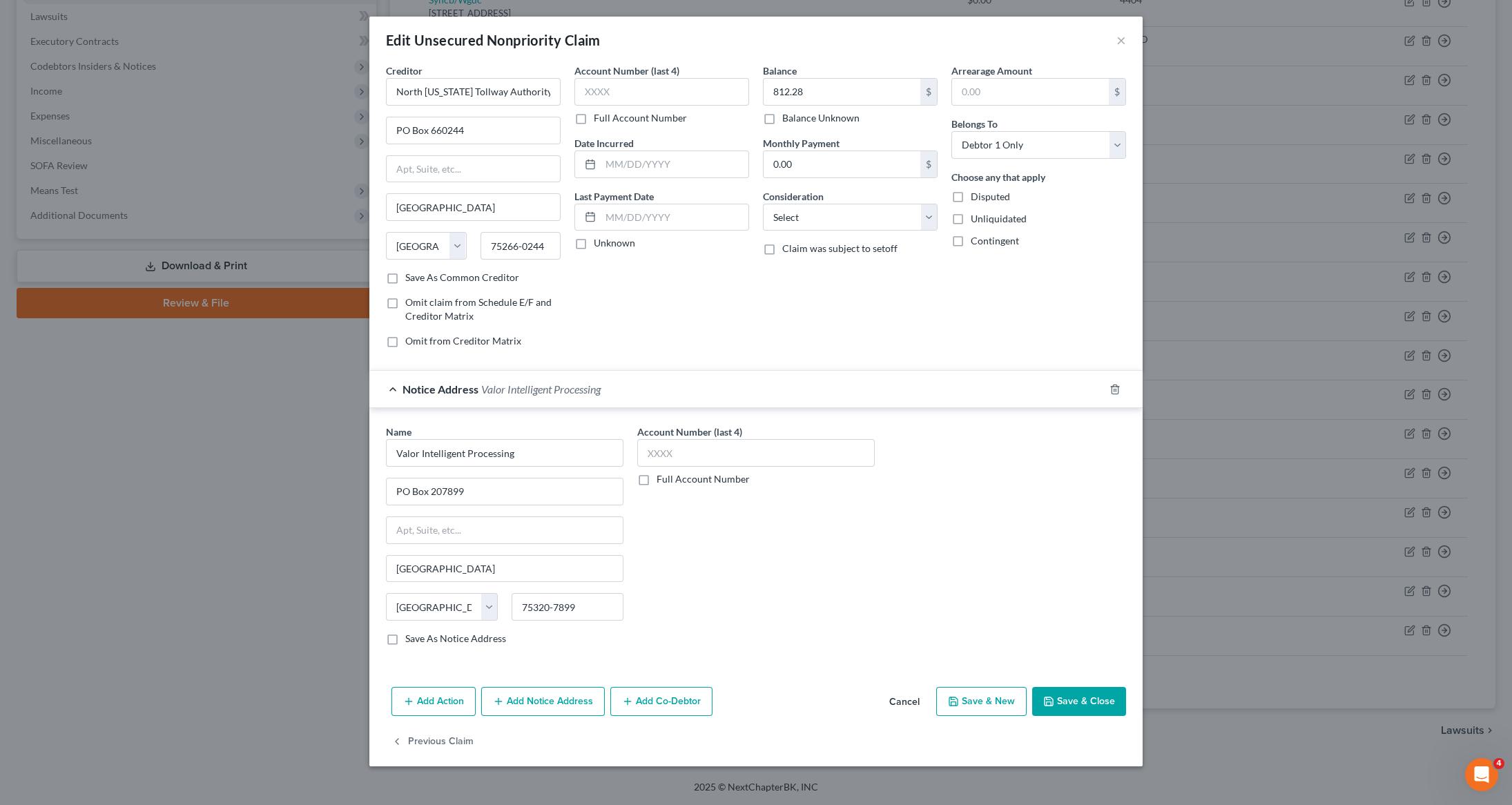
click at [656, 483] on label "Full Account Number" at bounding box center [703, 479] width 93 height 14
click at [662, 481] on input "Full Account Number" at bounding box center [666, 476] width 9 height 9
click at [650, 454] on input "text" at bounding box center [756, 453] width 238 height 28
type input "4011453"
click at [1048, 705] on icon "button" at bounding box center [1049, 702] width 11 height 11
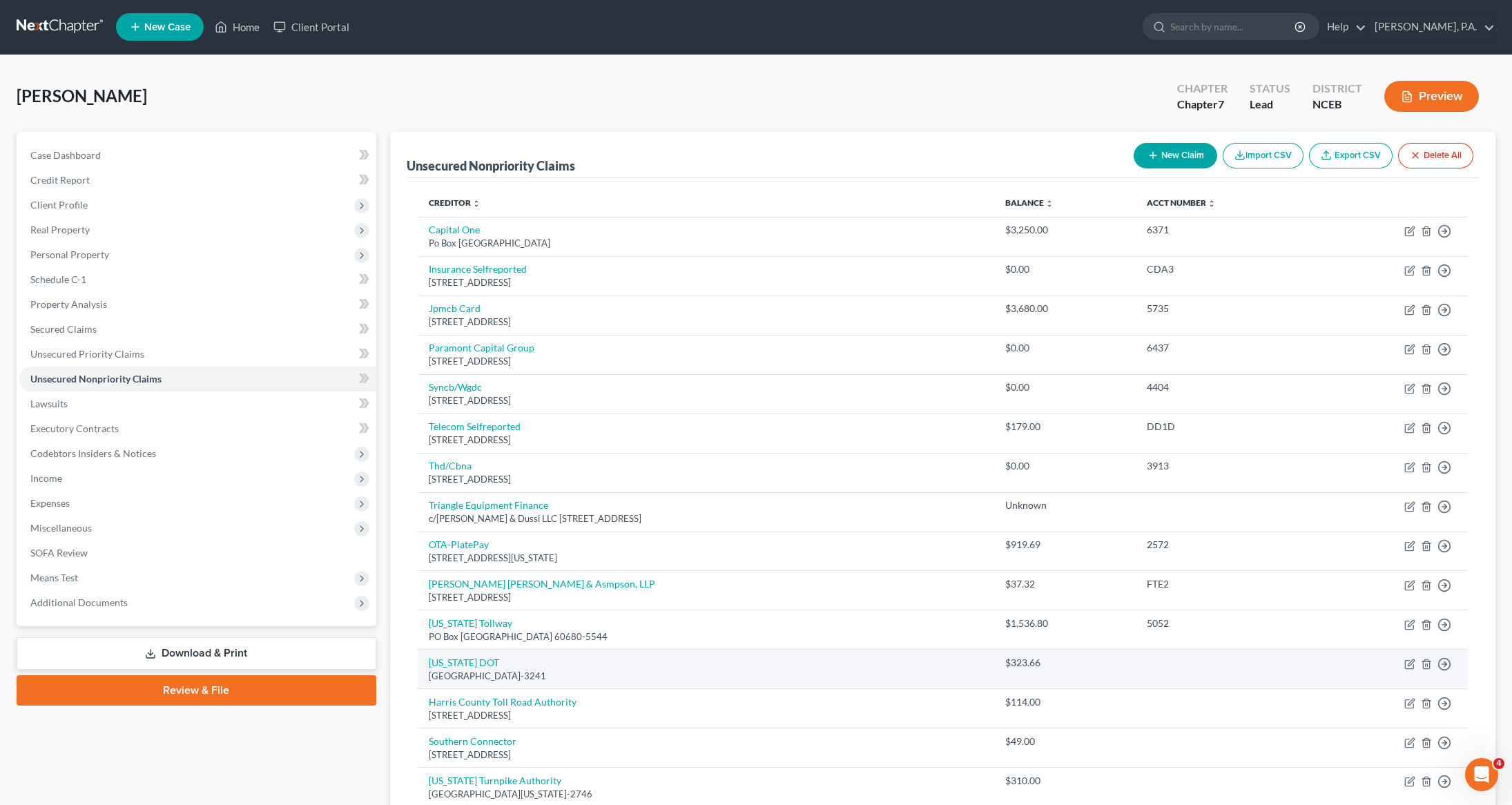
scroll to position [0, 0]
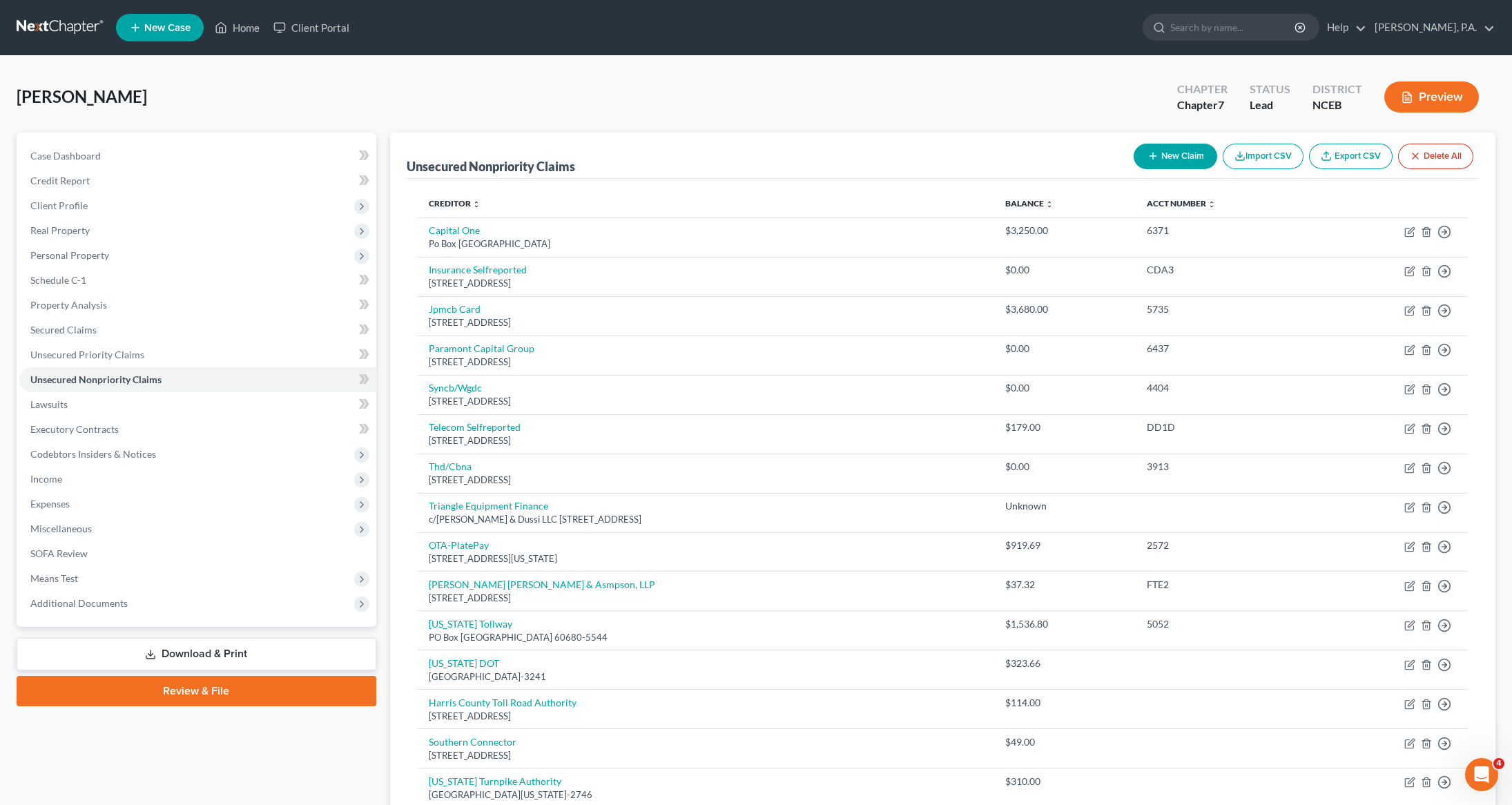
click at [1170, 157] on button "New Claim" at bounding box center [1175, 156] width 83 height 25
select select "0"
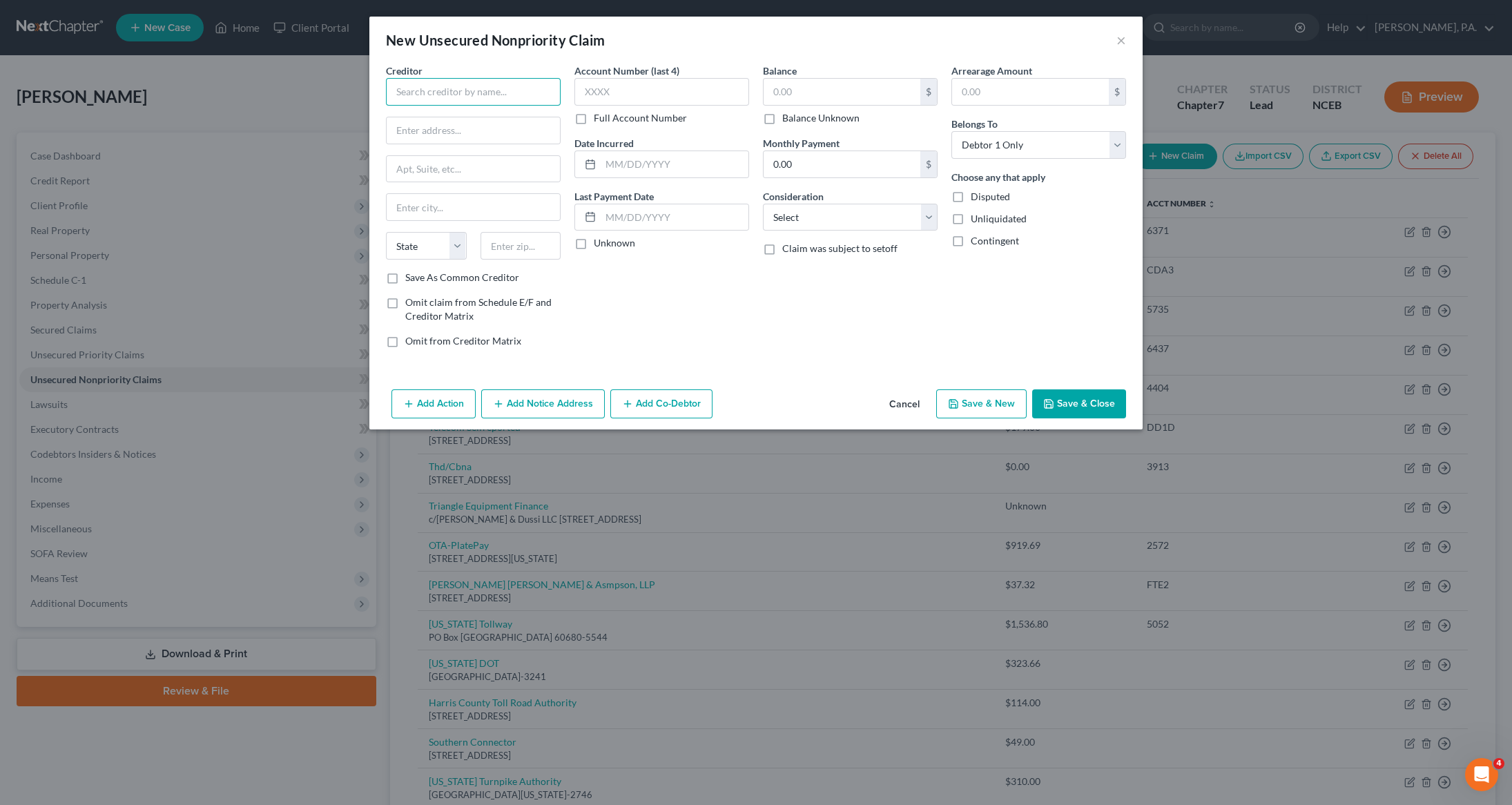
click at [504, 95] on input "text" at bounding box center [473, 92] width 175 height 28
click at [459, 87] on input "text" at bounding box center [473, 92] width 175 height 28
type input "[US_STATE] Transportation Authority"
type input "PO Box 12853"
type input "[GEOGRAPHIC_DATA]"
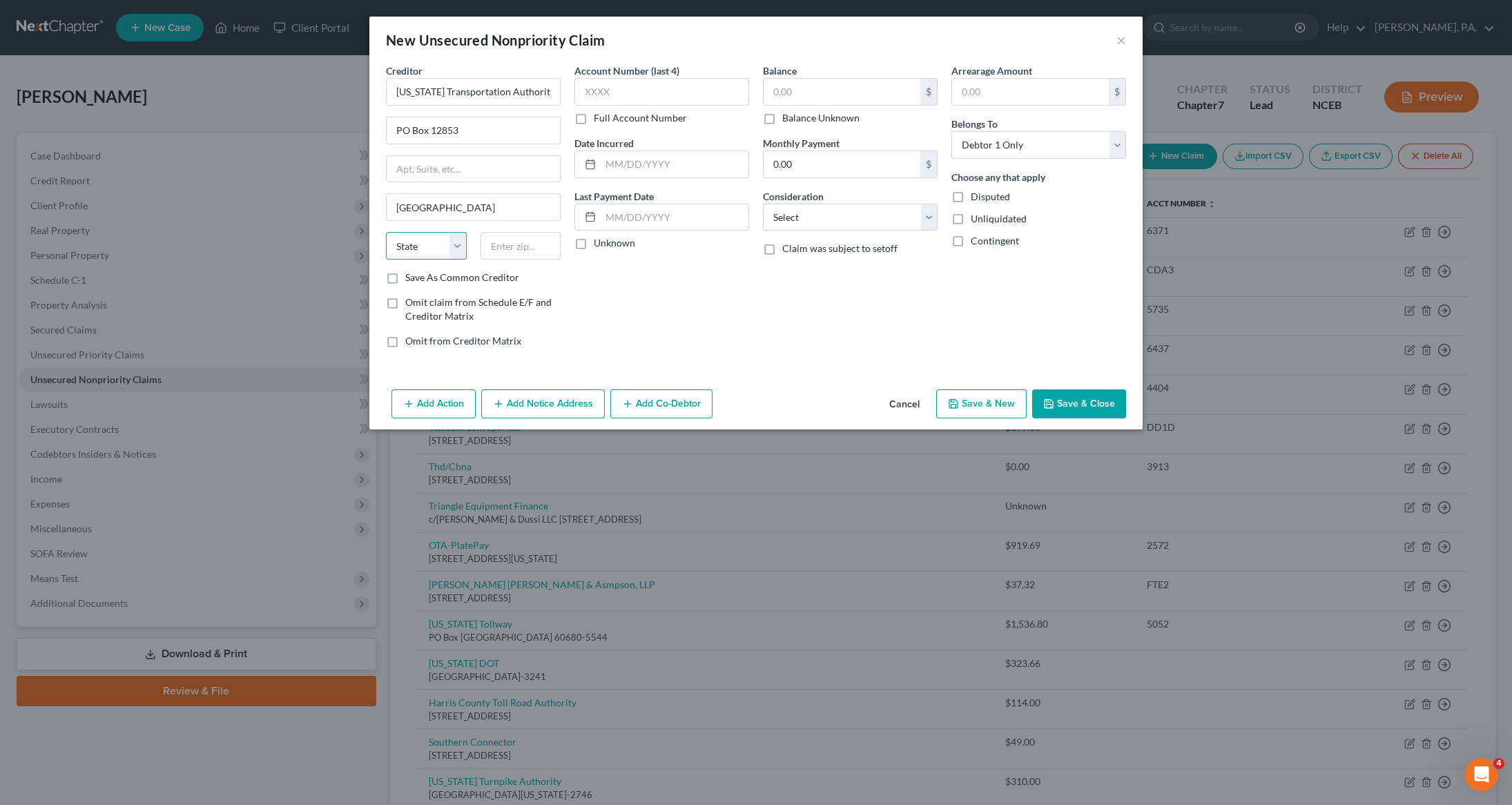
select select "39"
type input "19176-0853"
click at [812, 95] on input "text" at bounding box center [842, 92] width 157 height 26
type input "169.00"
click at [1090, 398] on button "Save & Close" at bounding box center [1079, 403] width 94 height 29
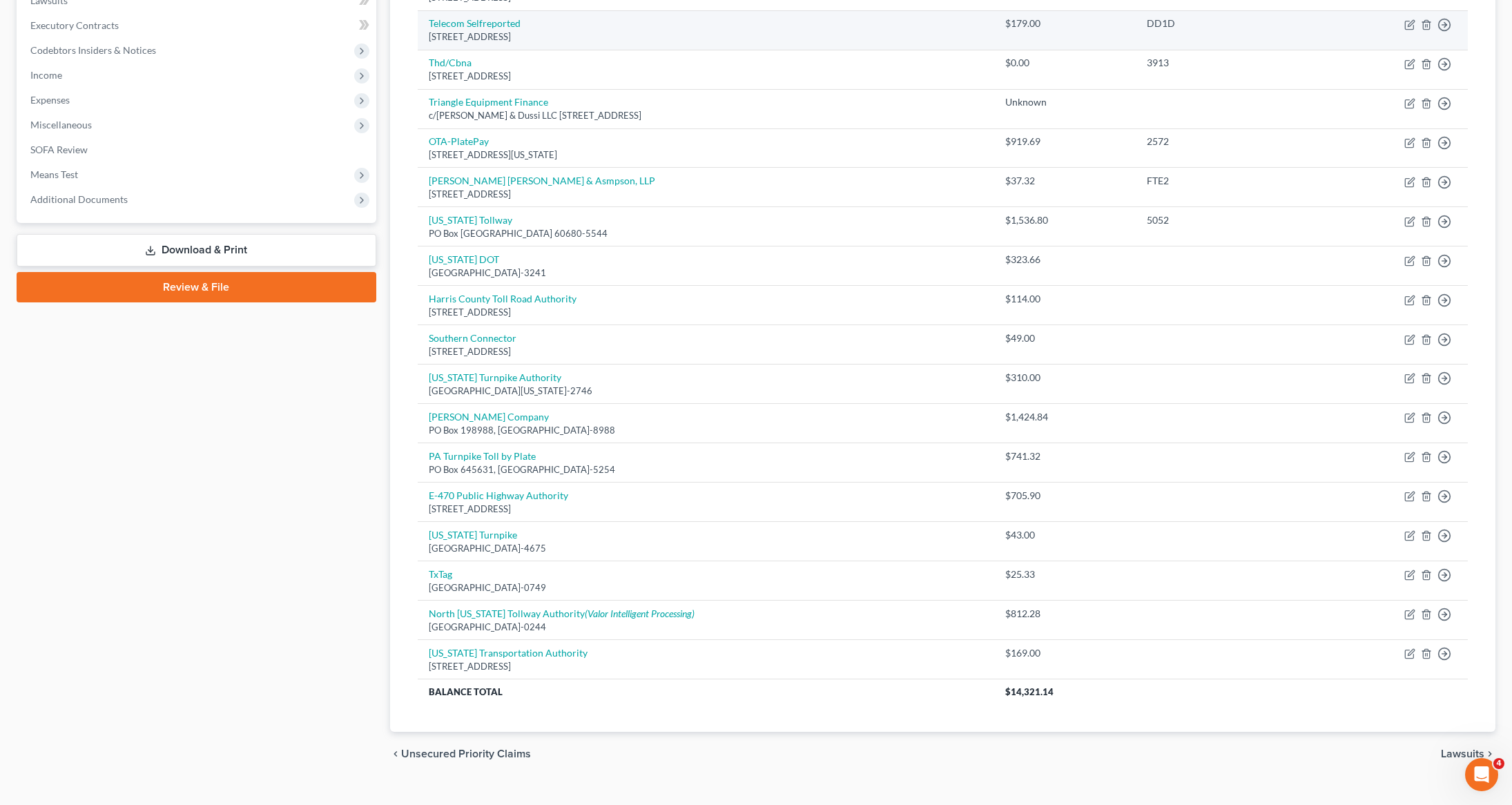
scroll to position [409, 0]
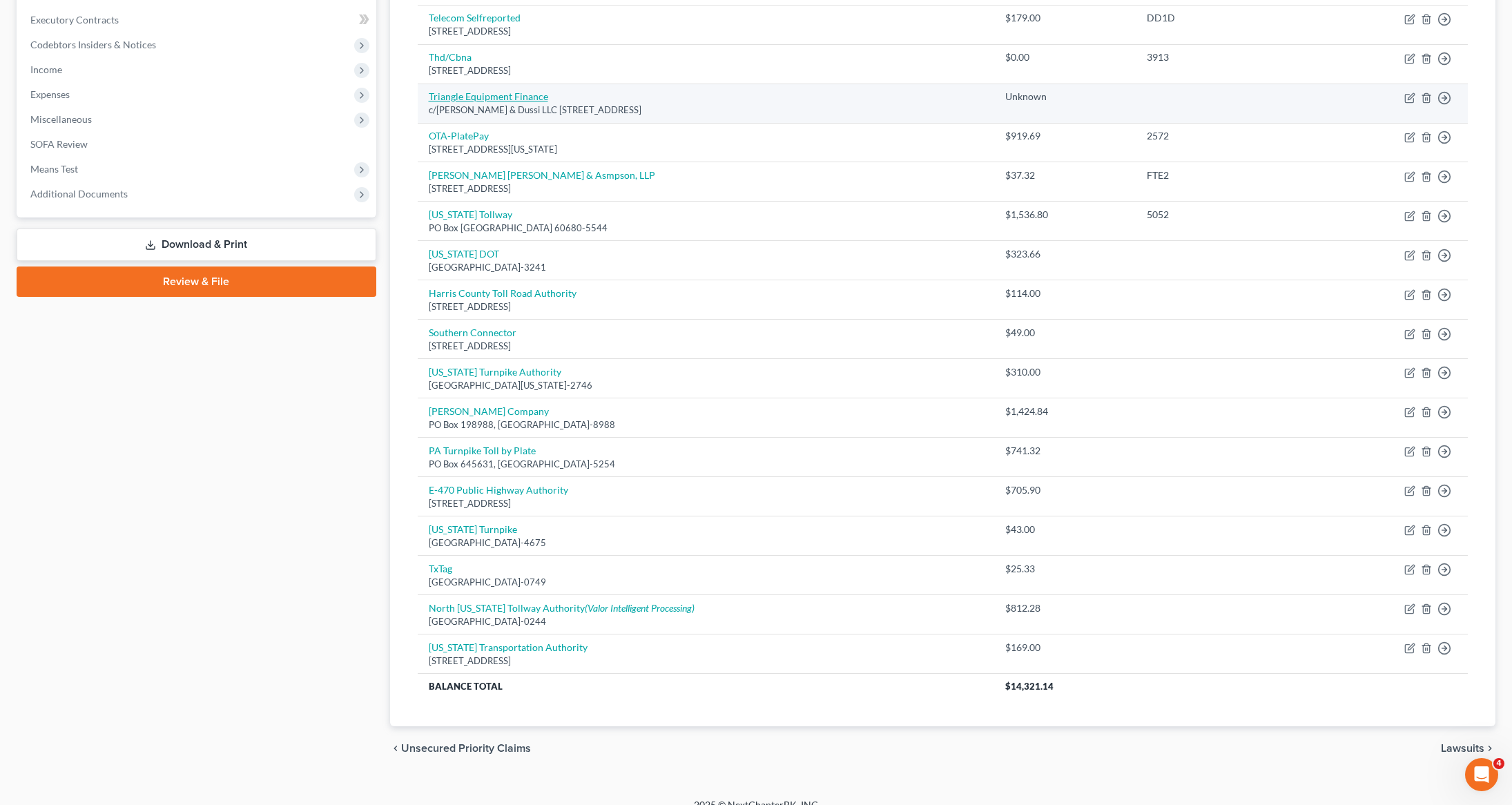
click at [497, 99] on link "Triangle Equipment Finance" at bounding box center [489, 96] width 119 height 11
select select "22"
select select "14"
select select "3"
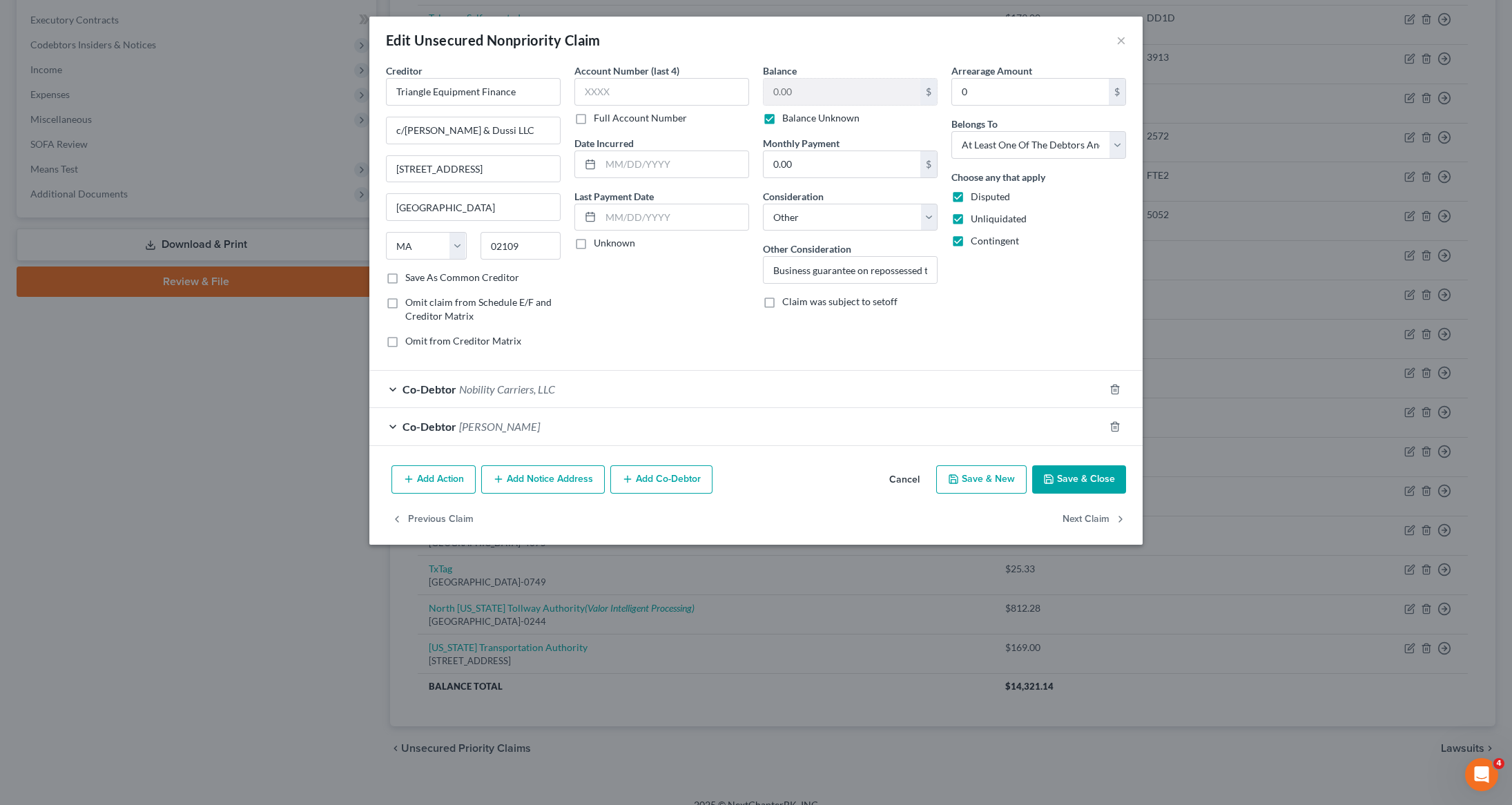
click at [782, 119] on label "Balance Unknown" at bounding box center [821, 118] width 78 height 14
click at [788, 119] on input "Balance Unknown" at bounding box center [792, 115] width 9 height 9
checkbox input "false"
click at [800, 92] on input "0.00" at bounding box center [842, 92] width 157 height 26
type input "81,634.05"
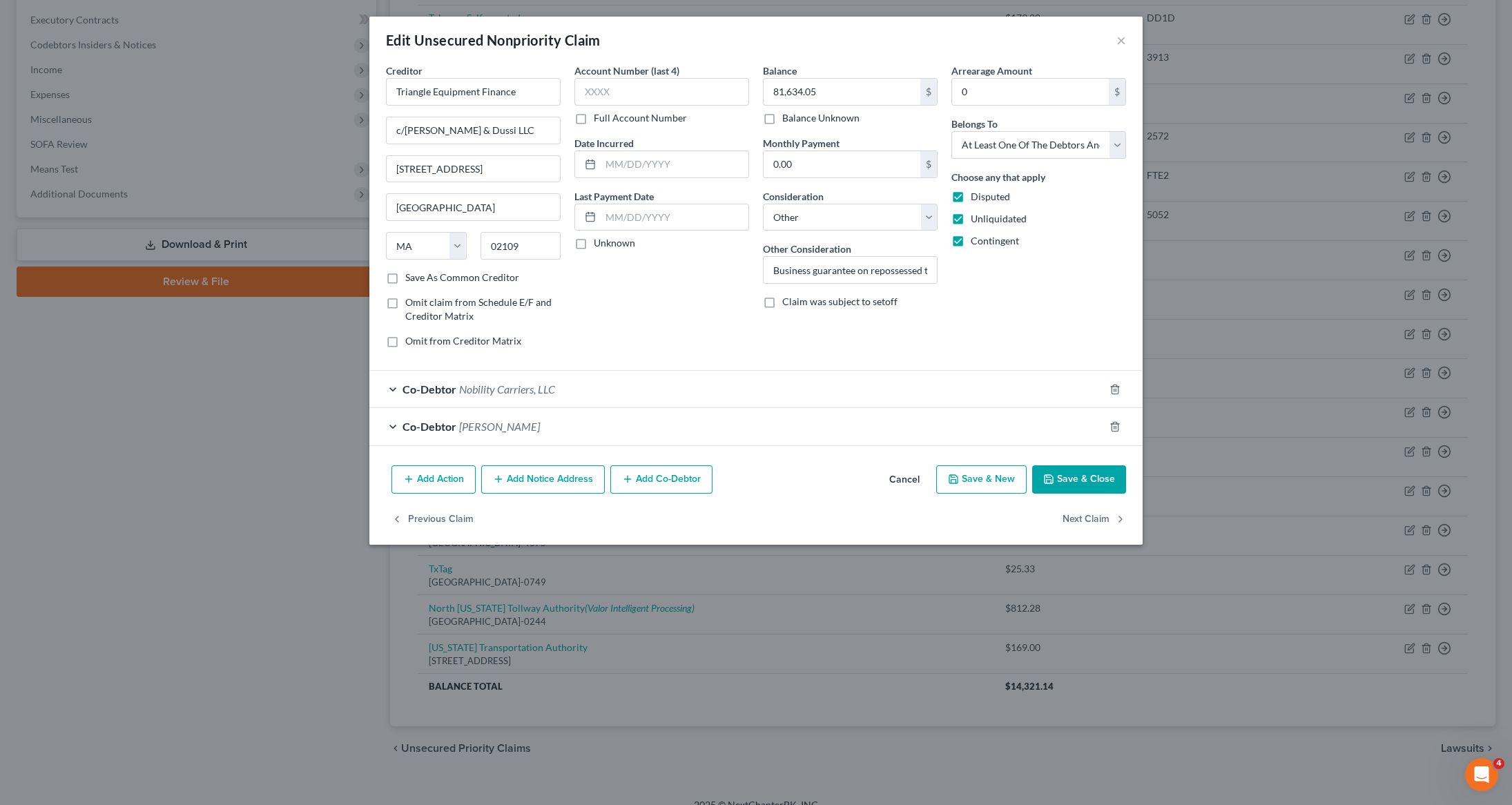
click at [1065, 484] on button "Save & Close" at bounding box center [1079, 479] width 94 height 29
